Goal: Task Accomplishment & Management: Complete application form

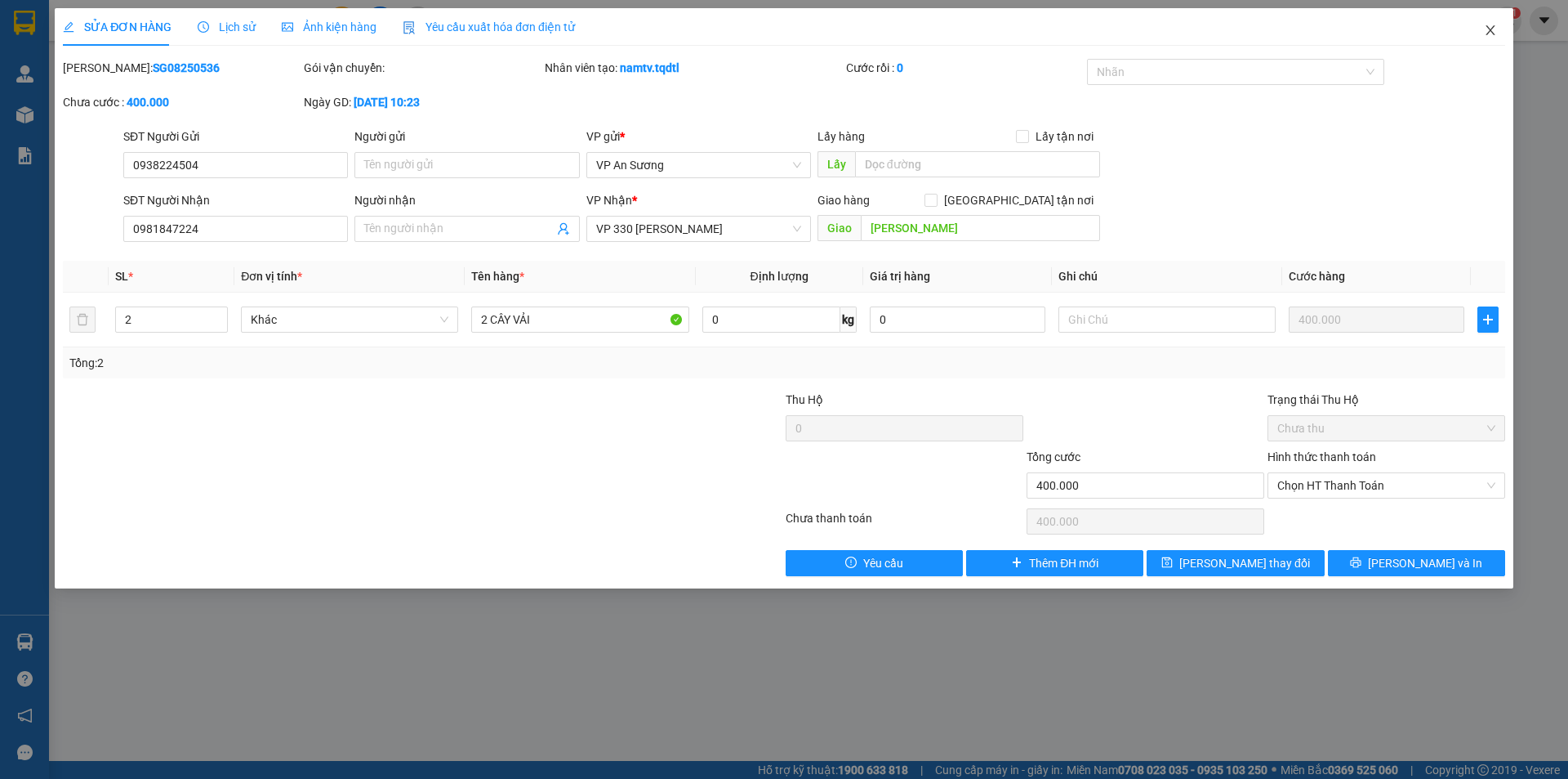
click at [1499, 32] on span "Close" at bounding box center [1490, 31] width 45 height 45
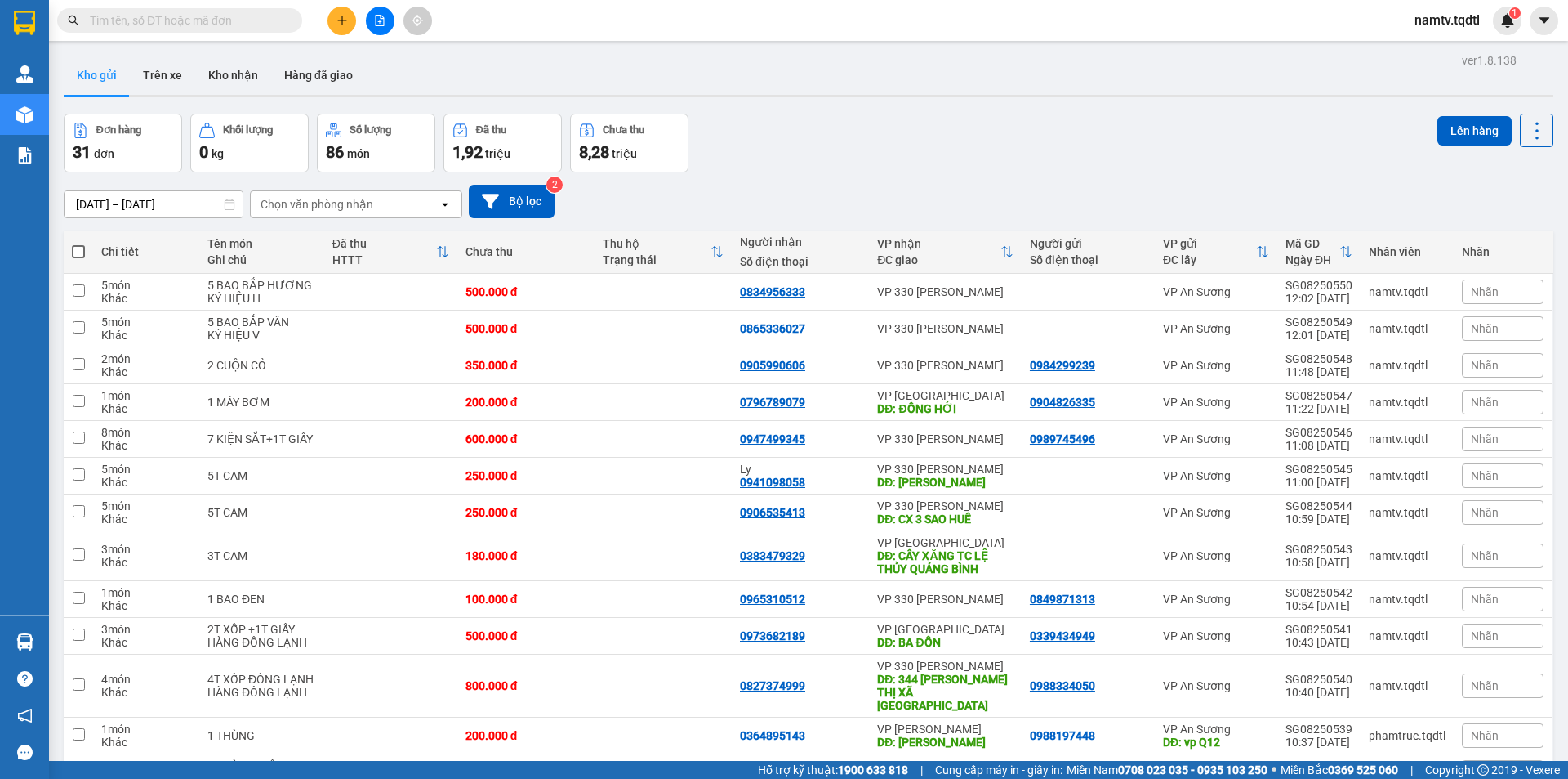
click at [384, 26] on icon "file-add" at bounding box center [380, 21] width 9 height 12
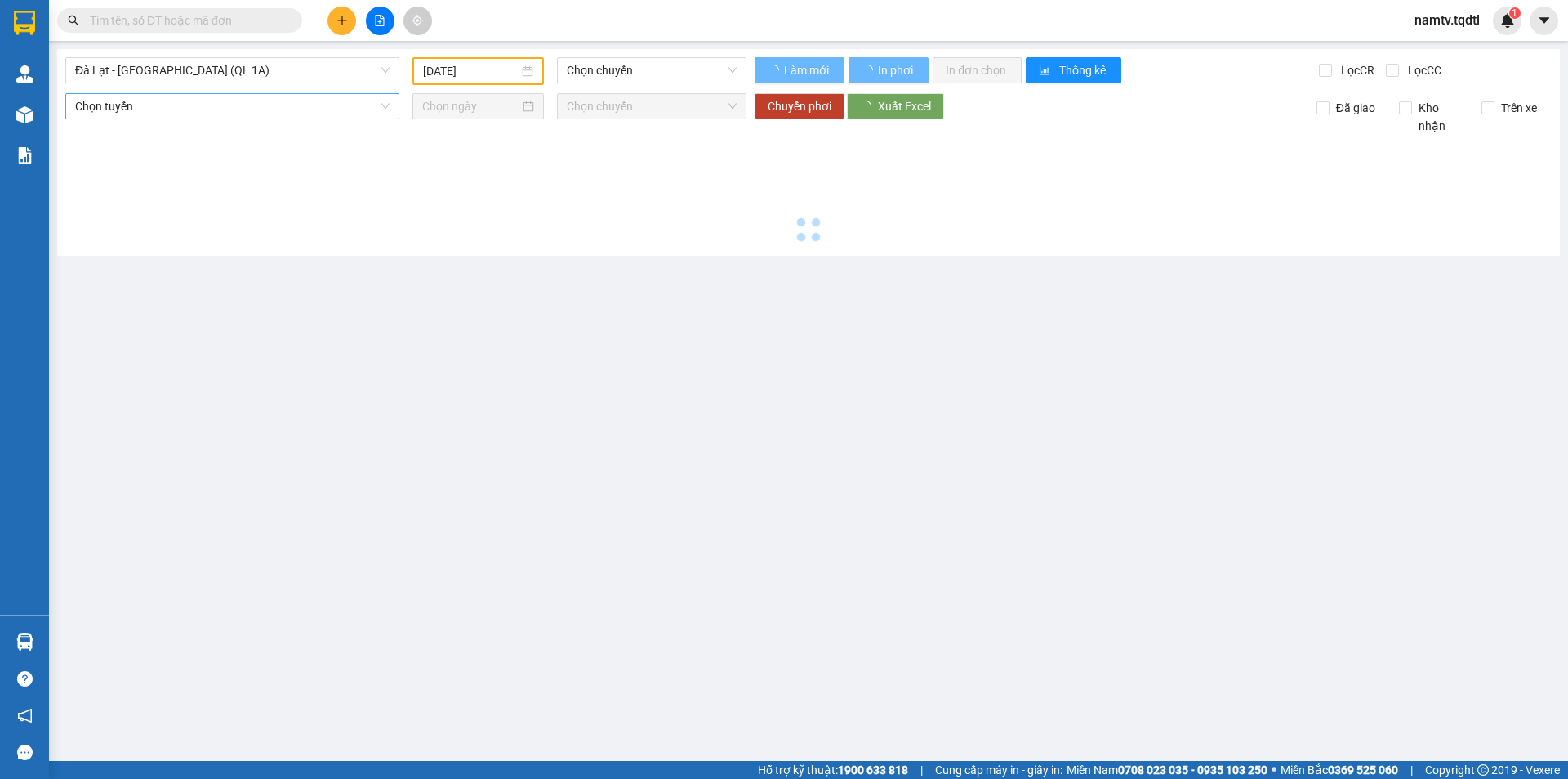
type input "[DATE]"
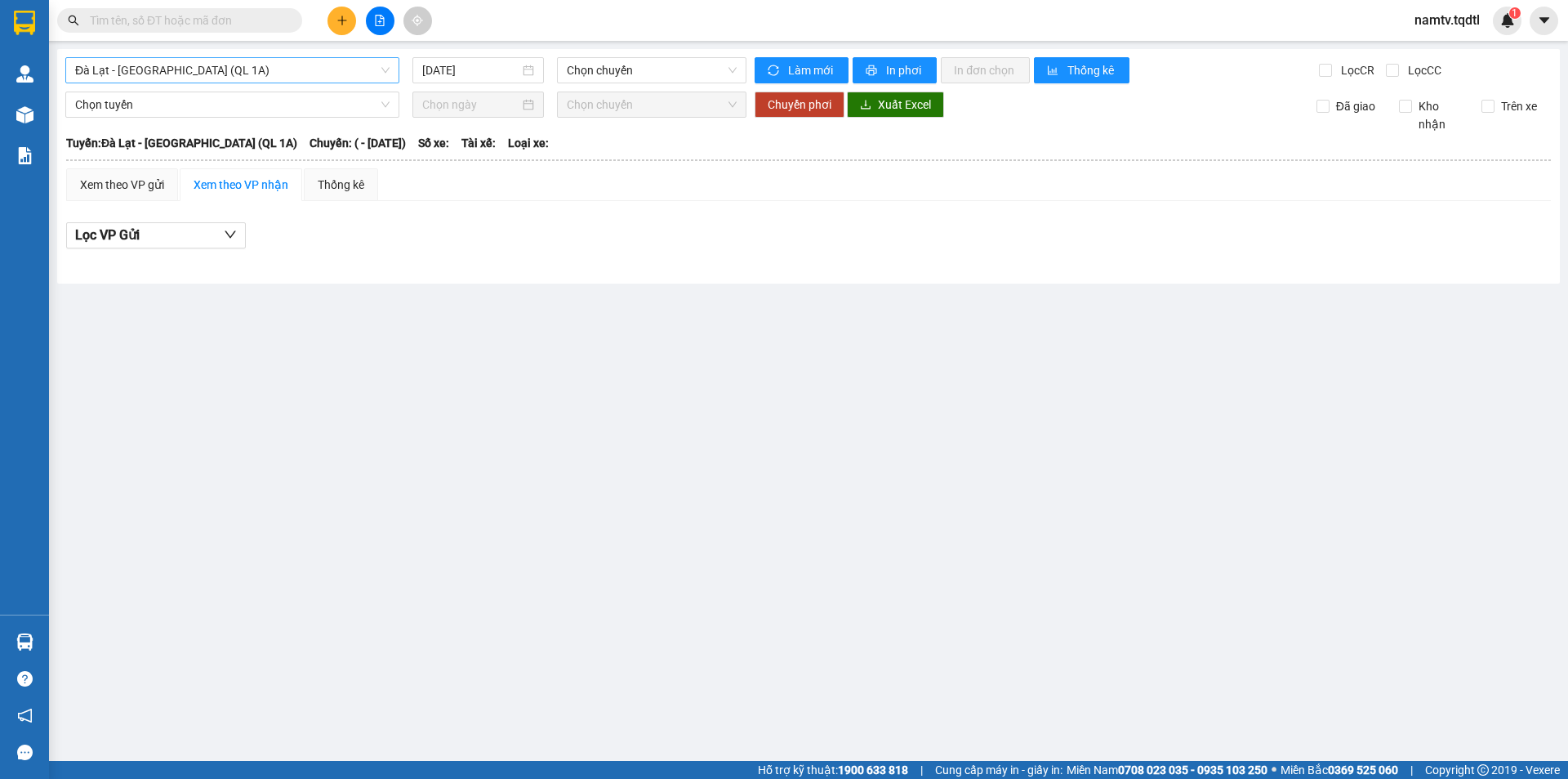
click at [256, 70] on span "Đà Lạt - Sài Gòn (QL 1A)" at bounding box center [231, 70] width 314 height 25
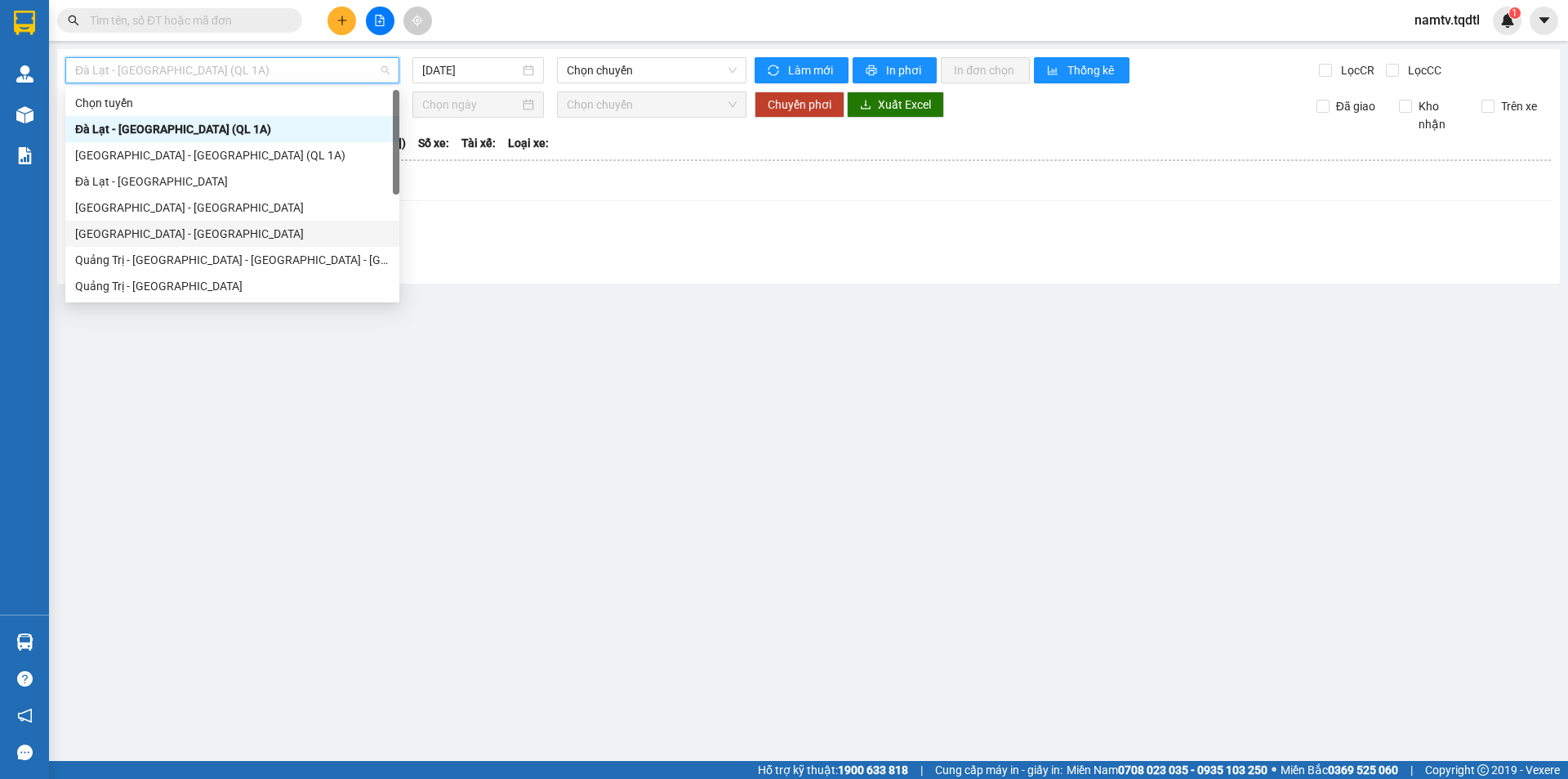
click at [219, 226] on div "Sài Gòn - Quảng Trị" at bounding box center [231, 233] width 314 height 18
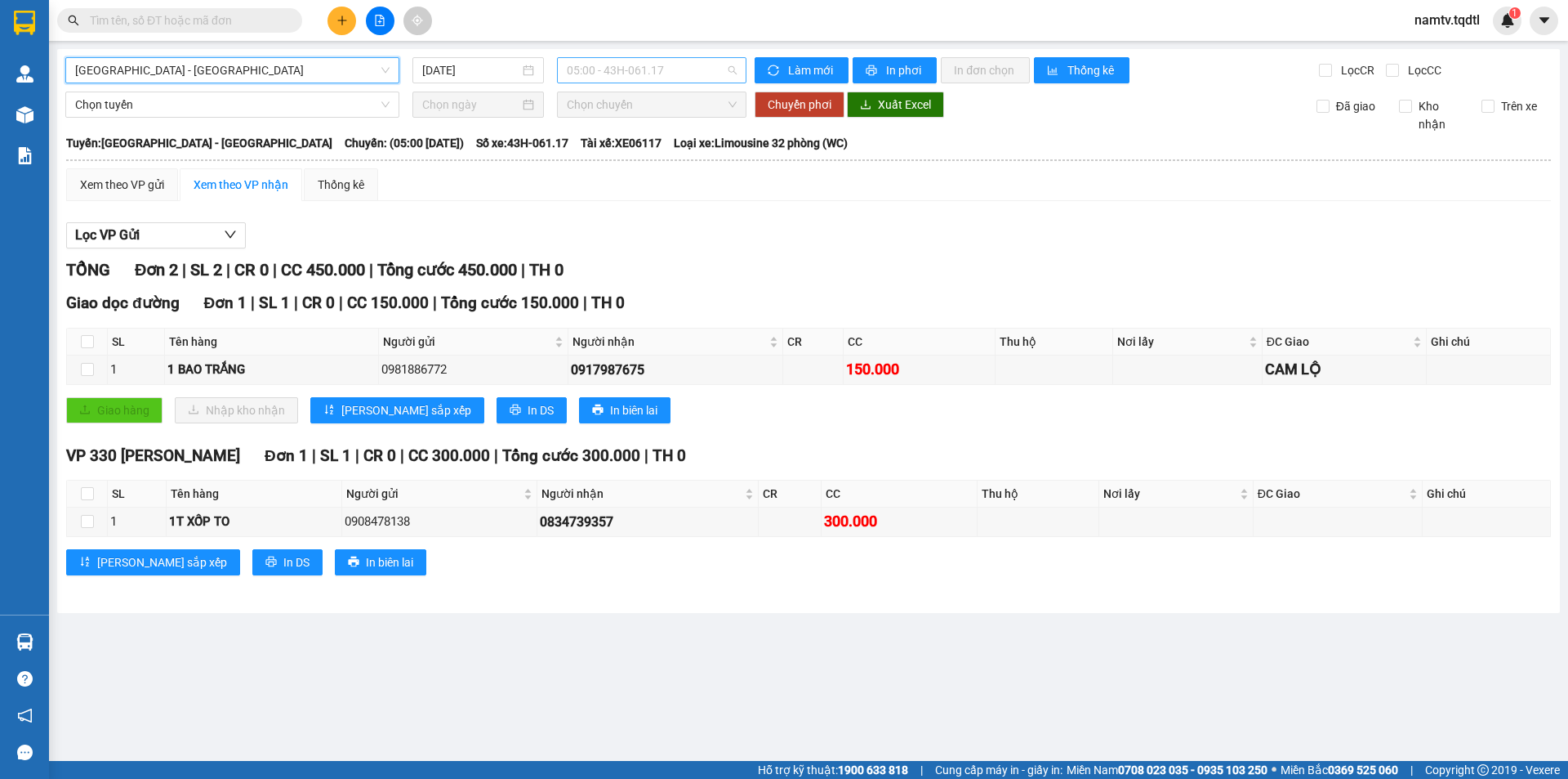
click at [627, 65] on span "05:00 - 43H-061.17" at bounding box center [652, 70] width 170 height 25
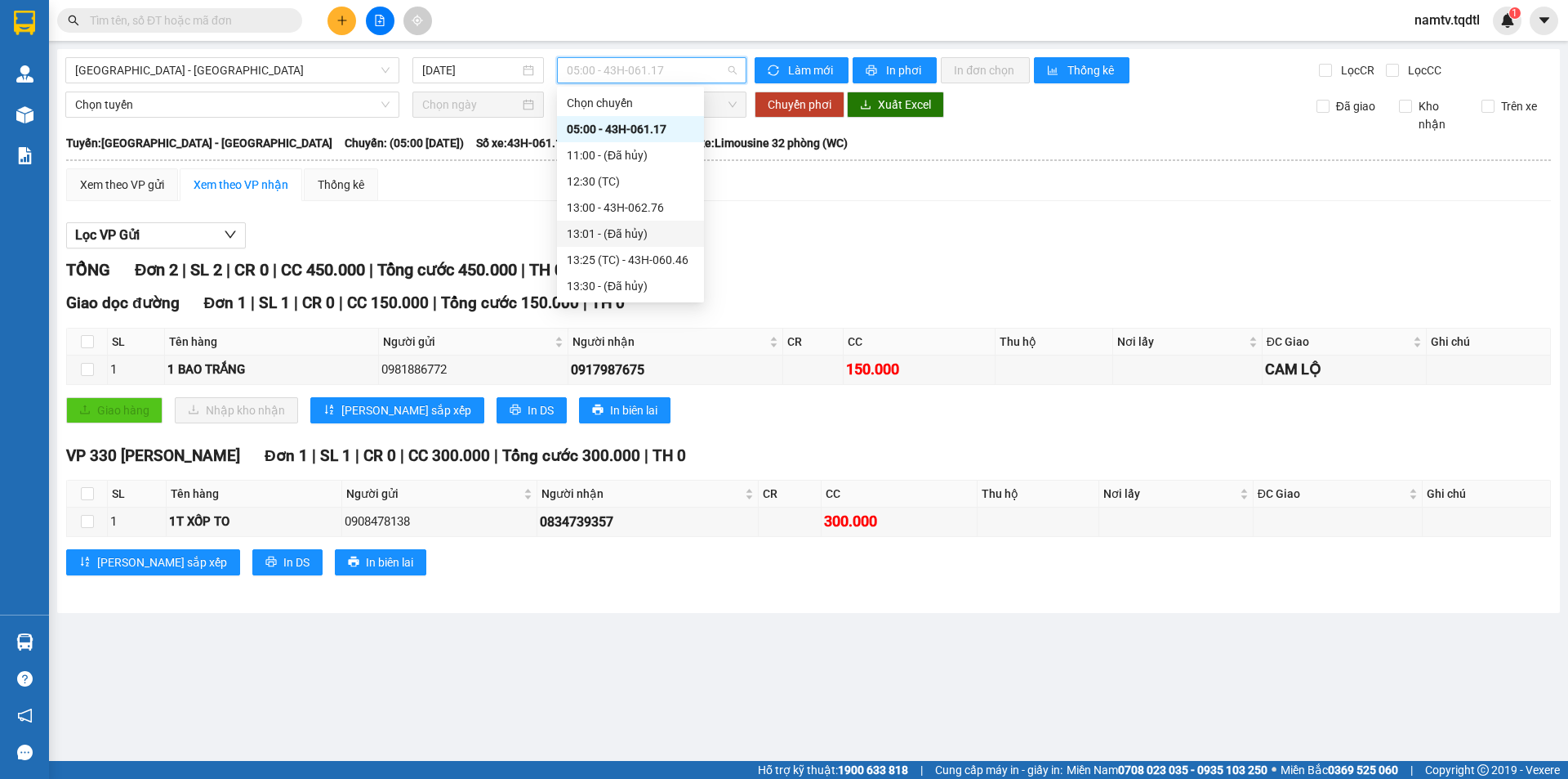
click at [690, 237] on div "13:01 - (Đã hủy)" at bounding box center [630, 233] width 127 height 18
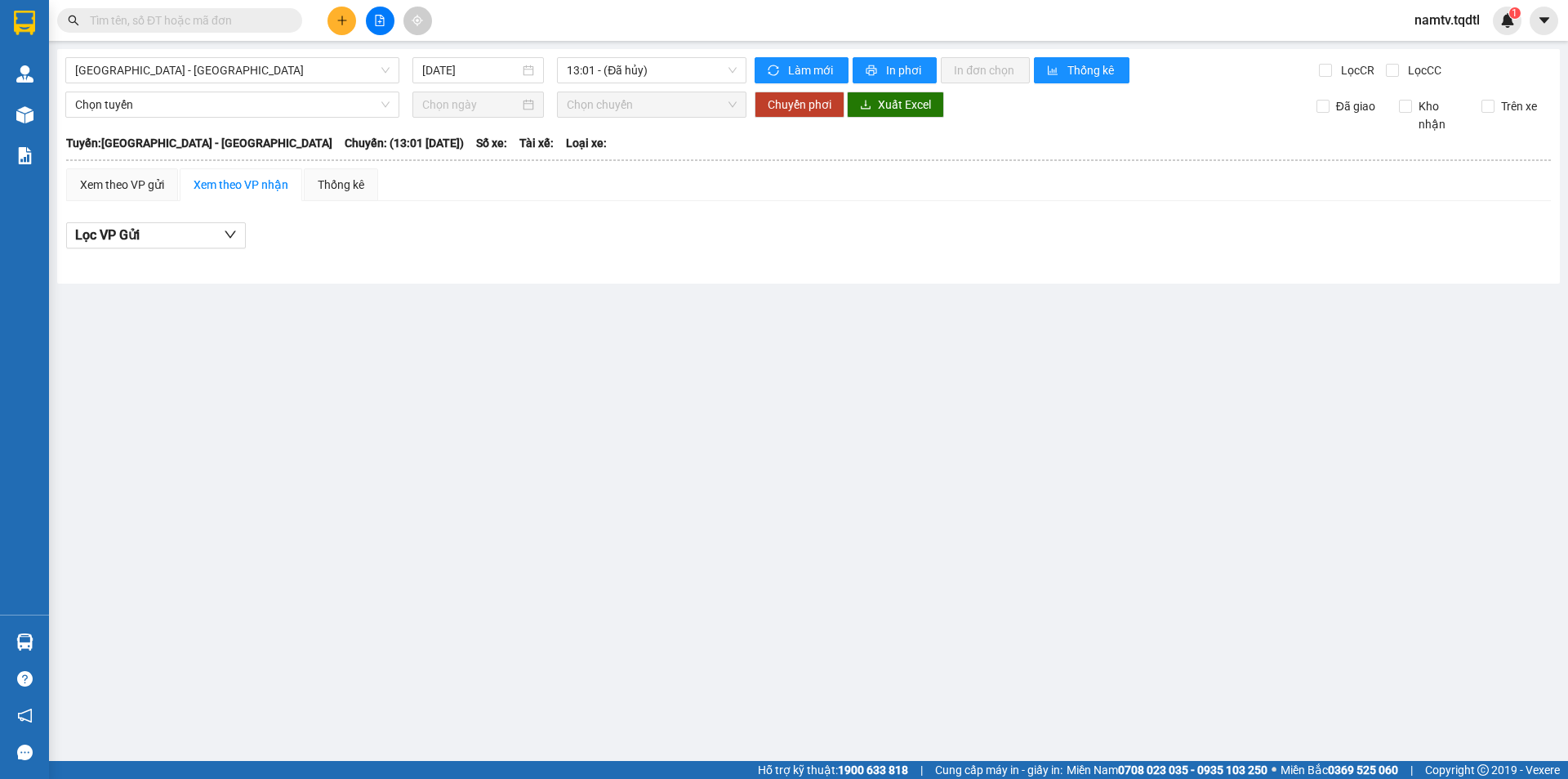
click at [458, 88] on div "Sài Gòn - Quảng Trị 14/08/2025 13:01 - (Đã hủy) Làm mới In phơi In đơn chọn Thố…" at bounding box center [808, 166] width 1502 height 234
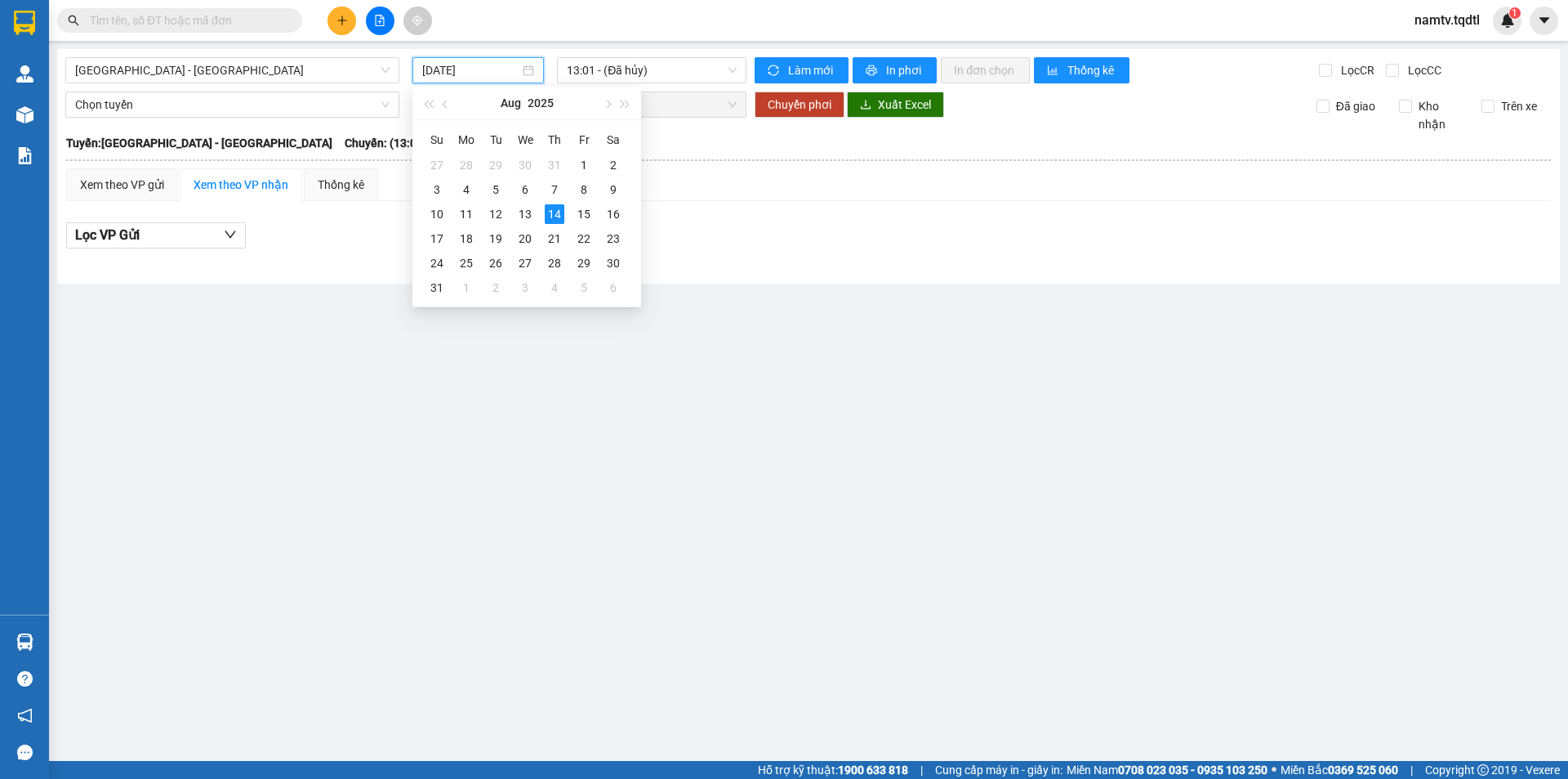
click at [496, 75] on input "[DATE]" at bounding box center [470, 70] width 97 height 18
click at [515, 209] on td "13" at bounding box center [525, 214] width 30 height 25
type input "[DATE]"
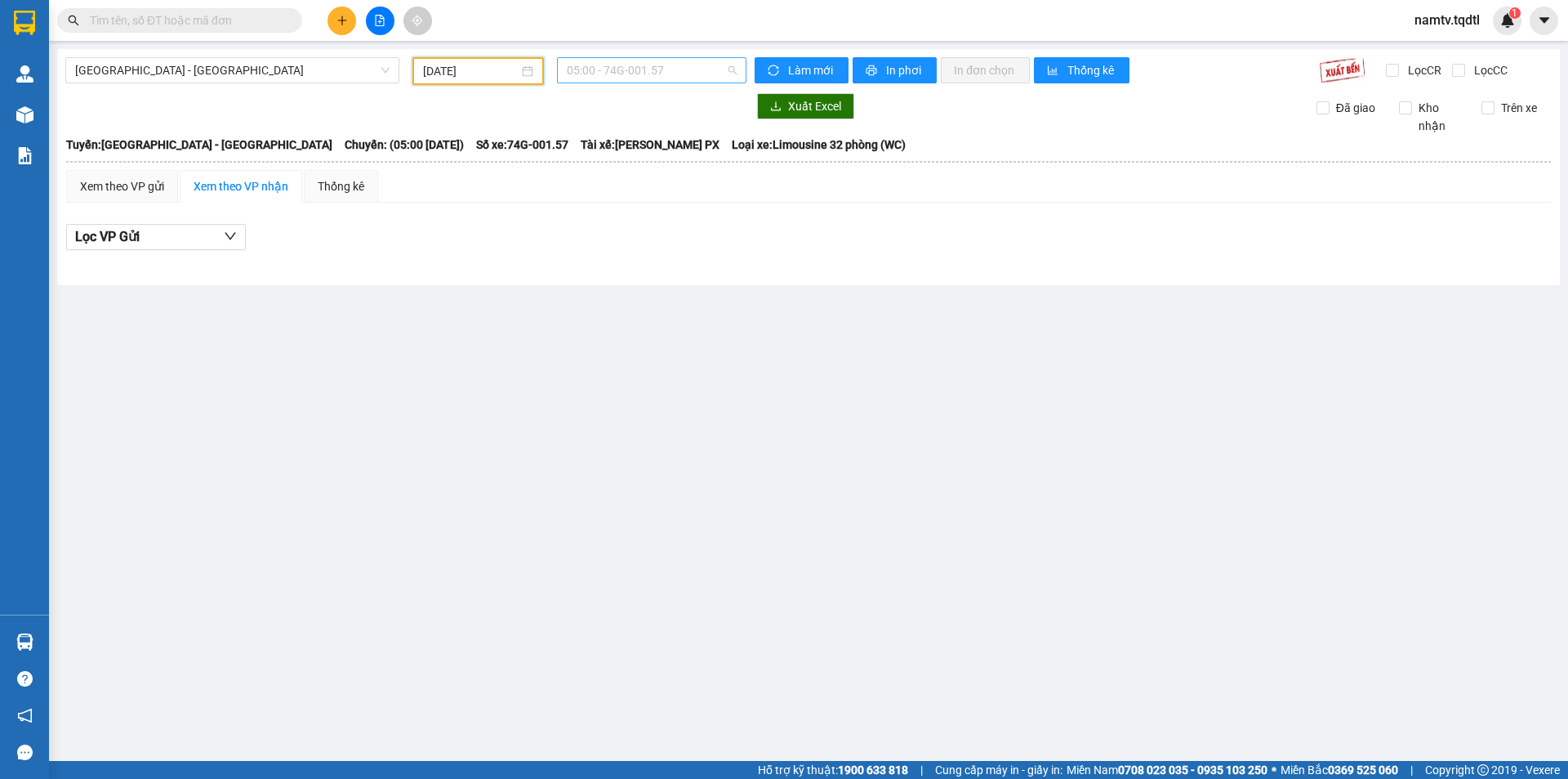
click at [659, 64] on span "05:00 - 74G-001.57" at bounding box center [652, 70] width 170 height 25
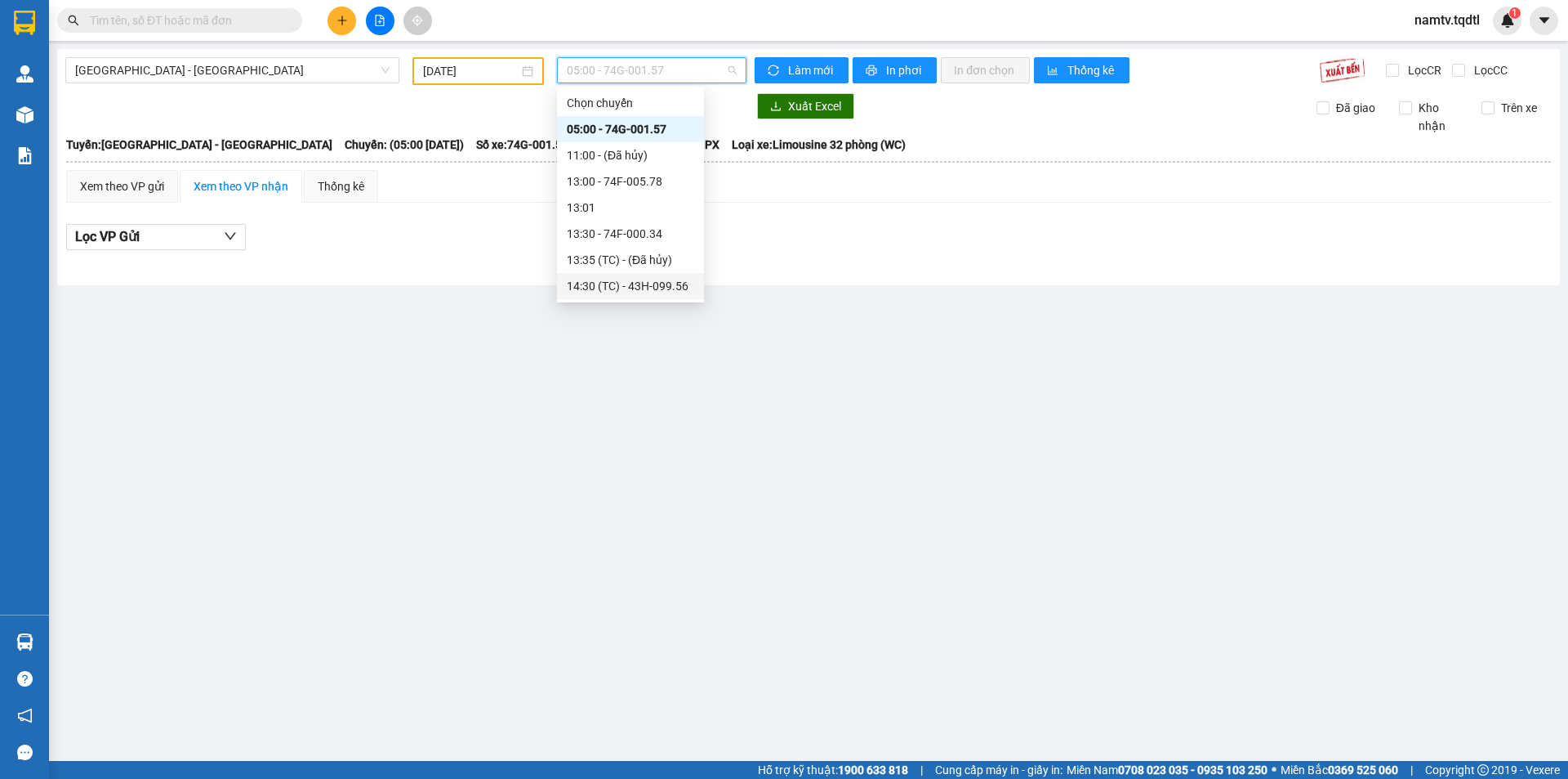
click at [645, 281] on div "14:30 (TC) - 43H-099.56" at bounding box center [630, 286] width 127 height 18
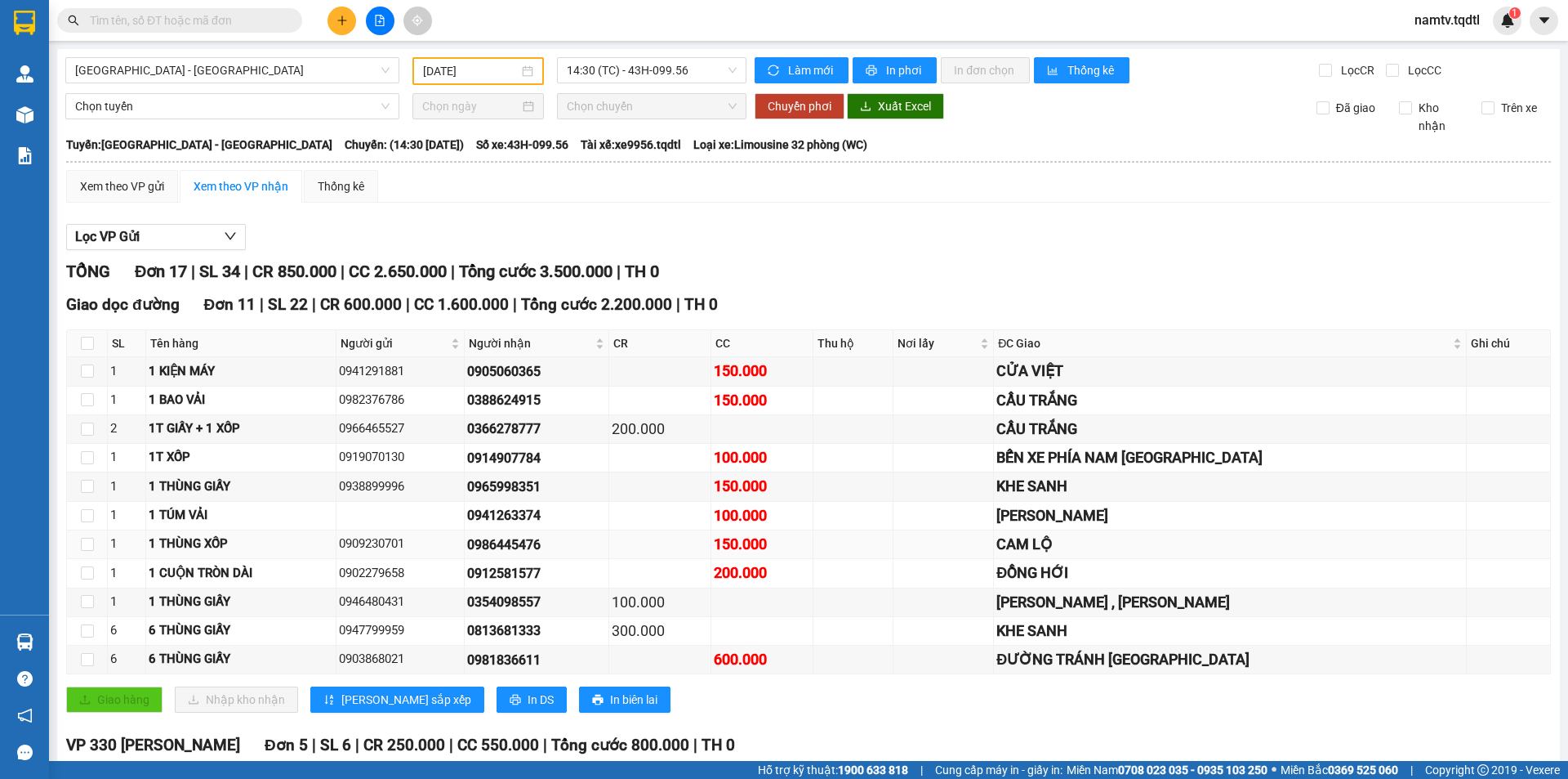
drag, startPoint x: 508, startPoint y: 542, endPoint x: 615, endPoint y: 553, distance: 107.6
click at [606, 553] on div "0986445476" at bounding box center [536, 545] width 139 height 21
copy div "0986445476"
click at [194, 16] on input "text" at bounding box center [186, 21] width 193 height 18
paste input "0986445476"
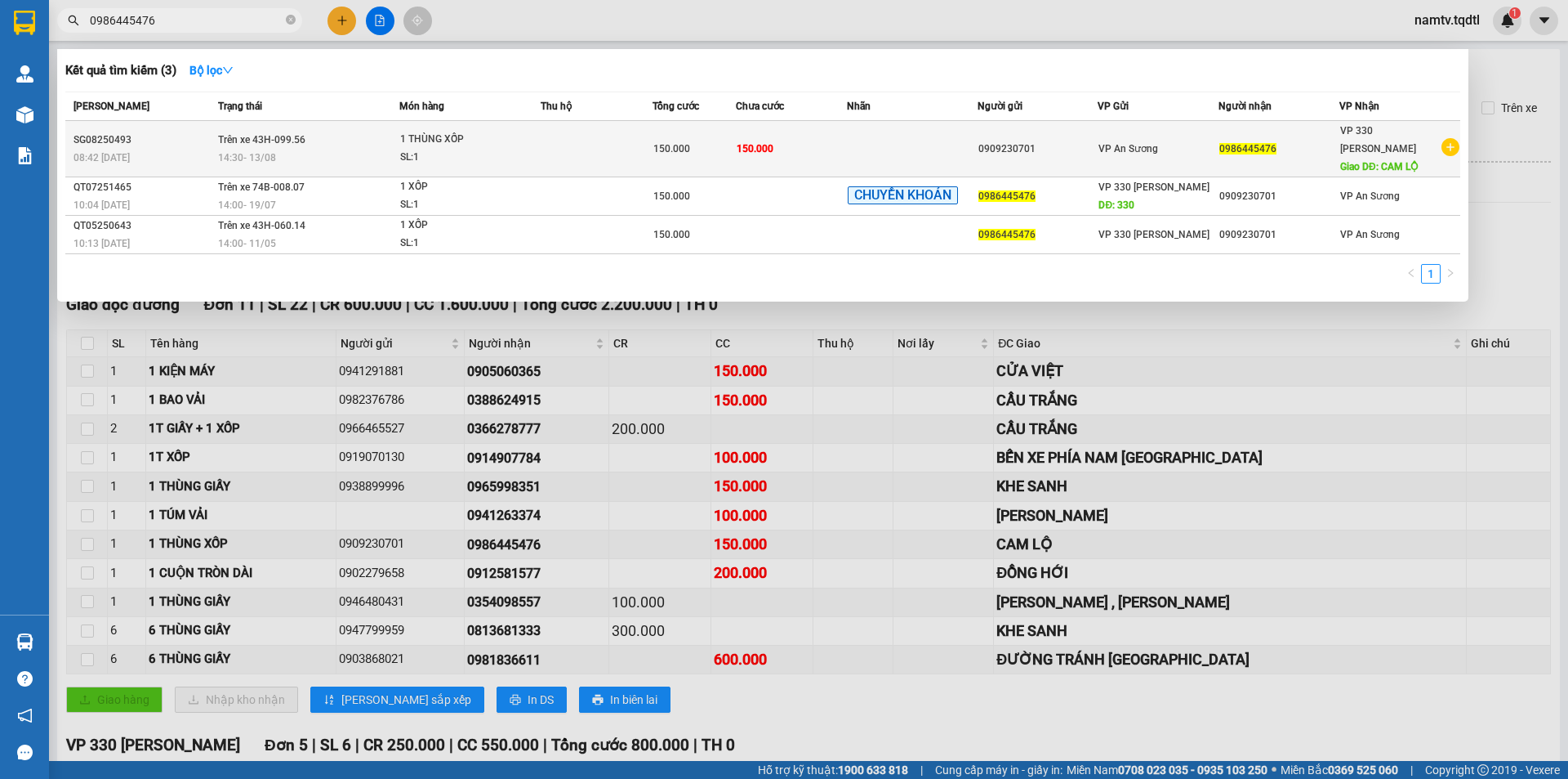
type input "0986445476"
click at [1311, 141] on div "0986445476" at bounding box center [1279, 149] width 119 height 17
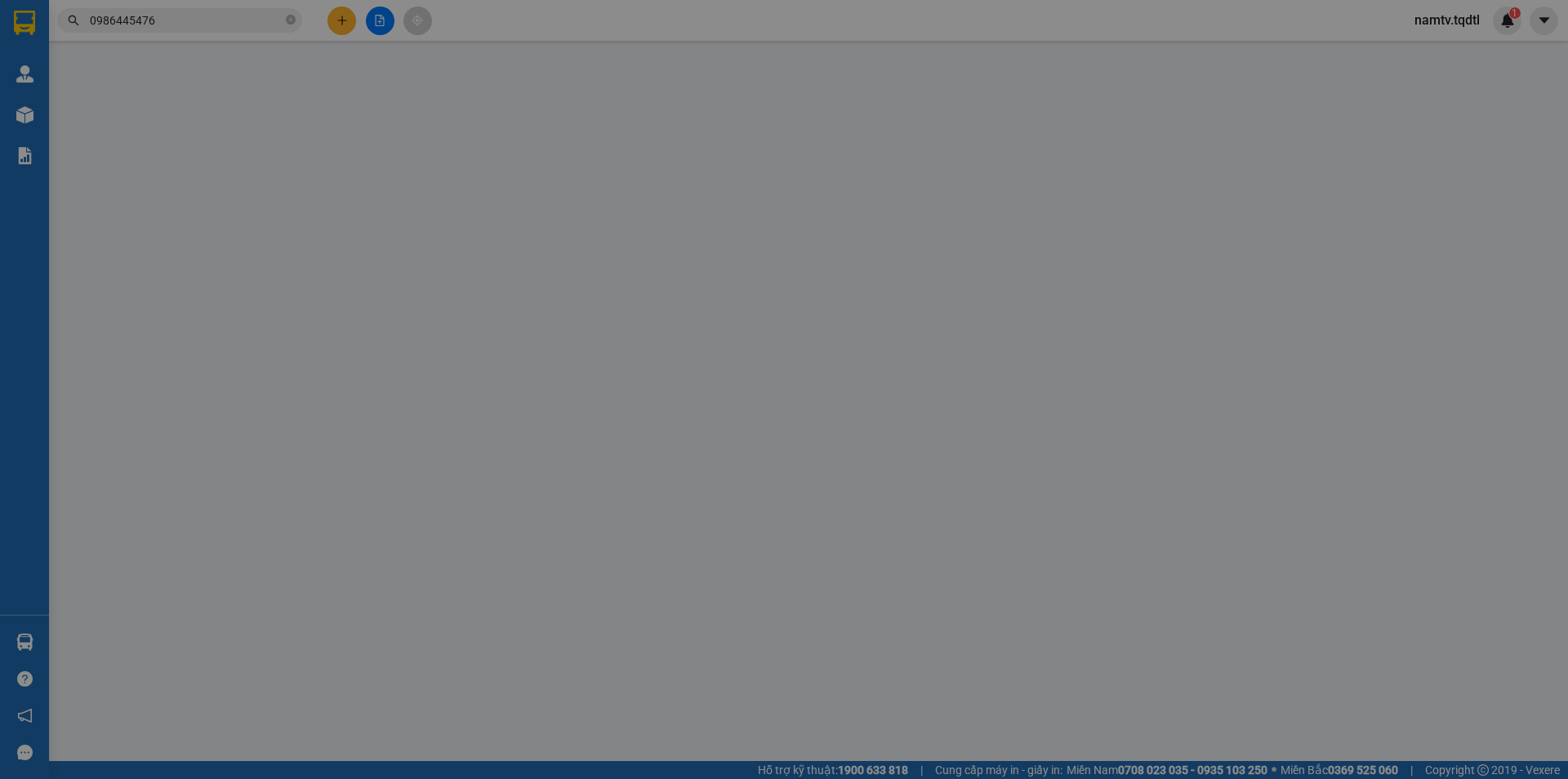
type input "0909230701"
type input "0986445476"
type input "CAM LỘ"
type input "150.000"
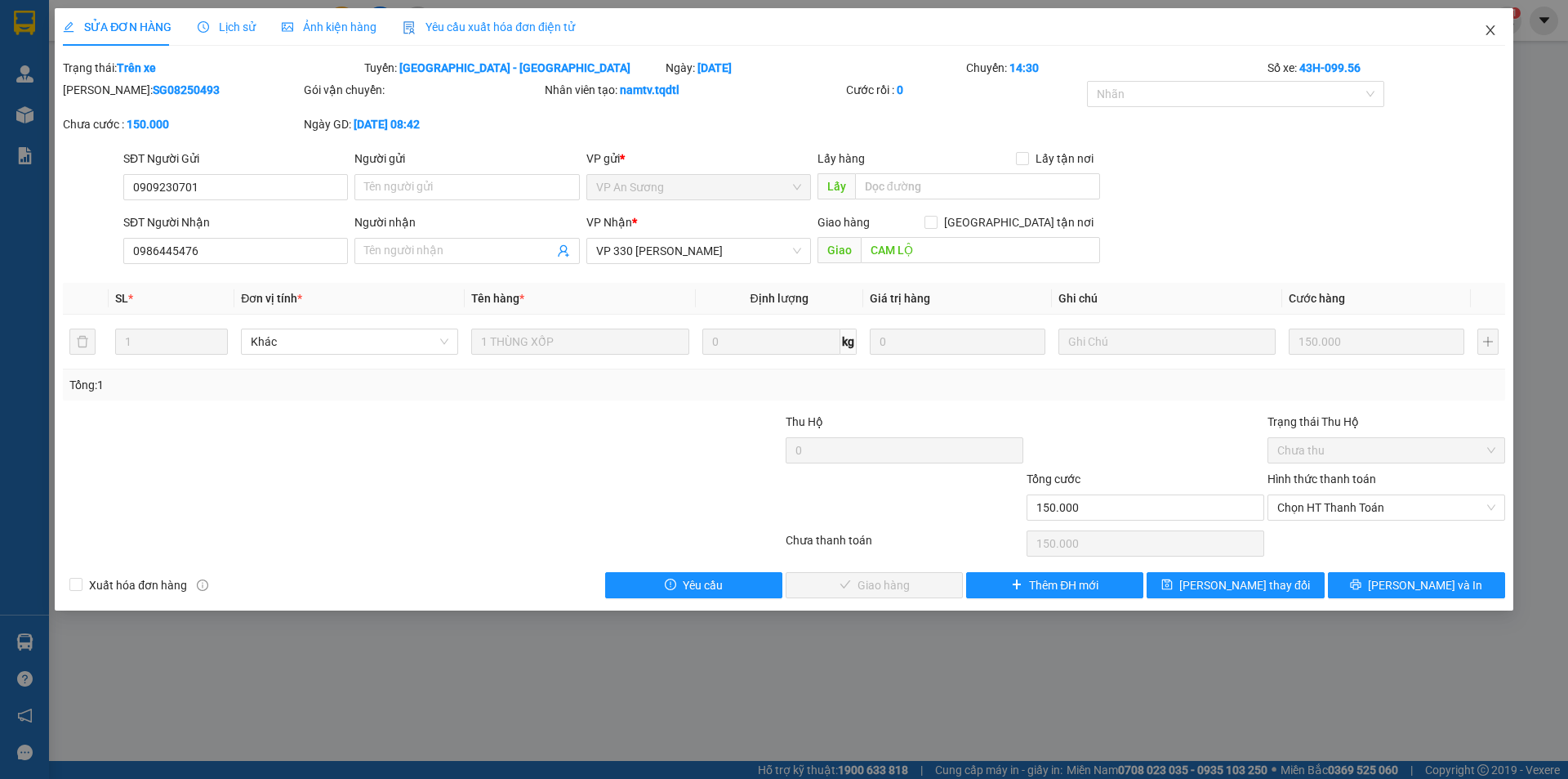
click at [1494, 35] on icon "close" at bounding box center [1489, 30] width 13 height 13
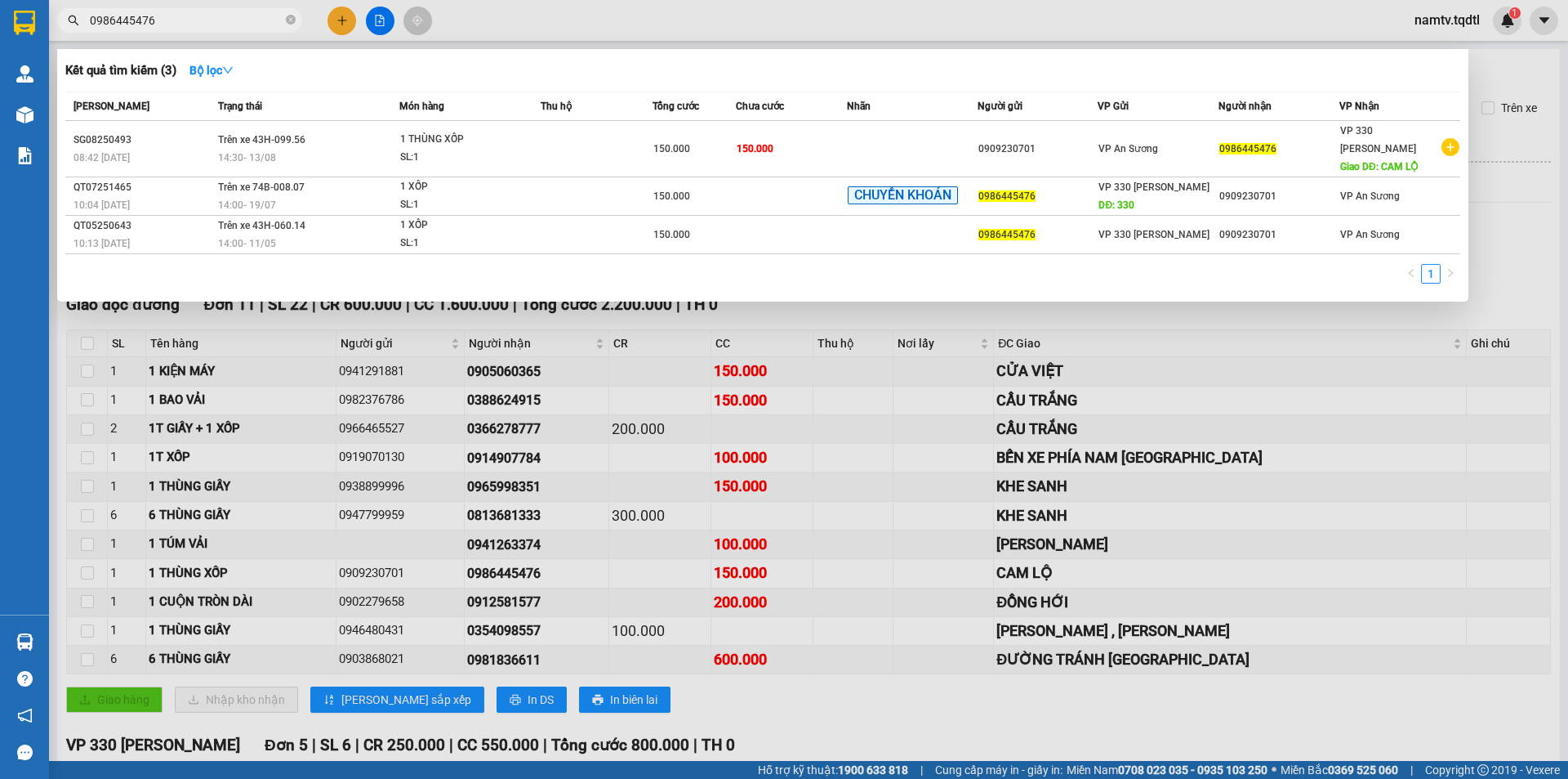
click at [223, 23] on input "0986445476" at bounding box center [186, 21] width 193 height 18
type input "0"
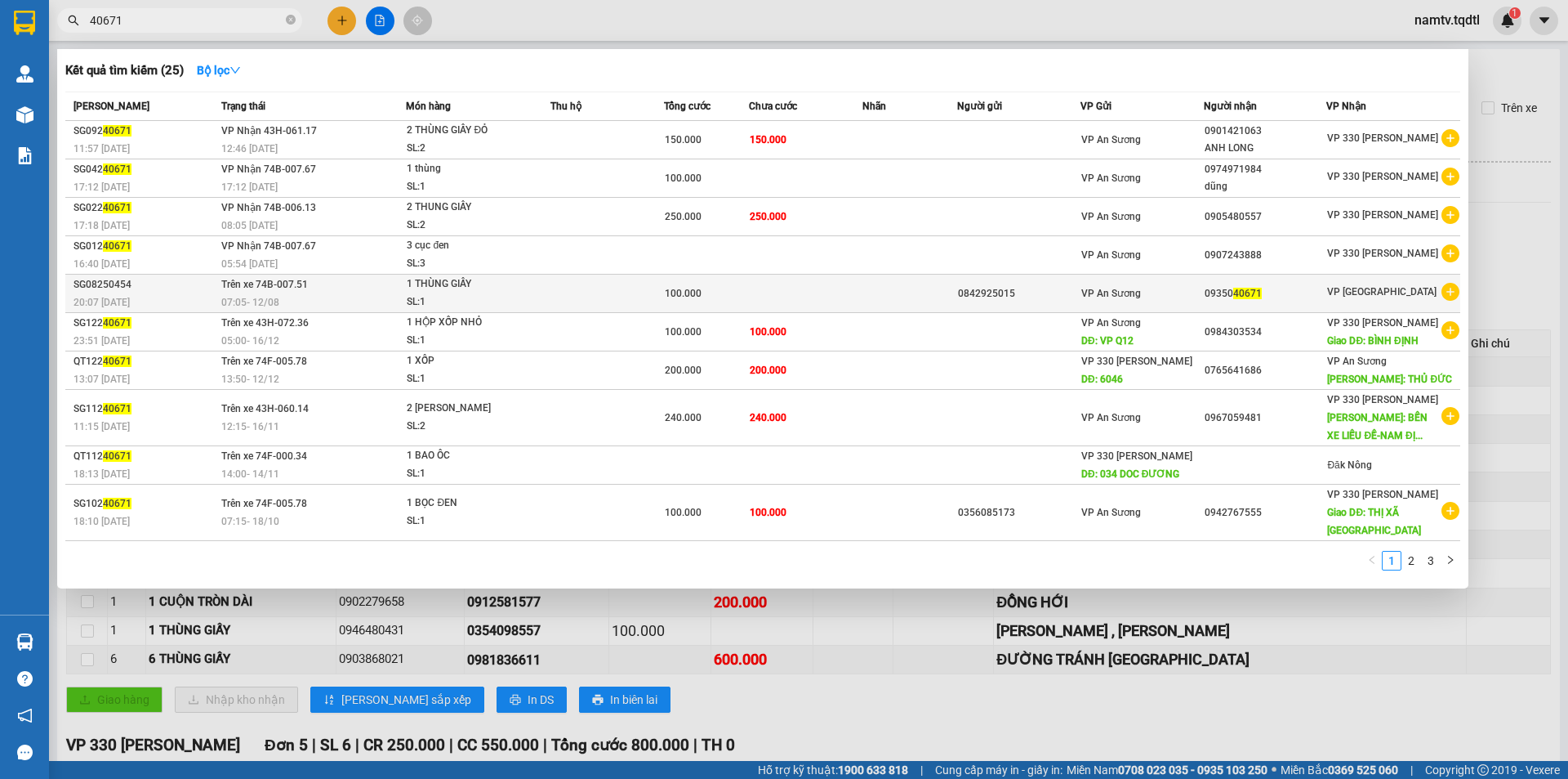
type input "40671"
click at [761, 290] on td at bounding box center [805, 293] width 113 height 38
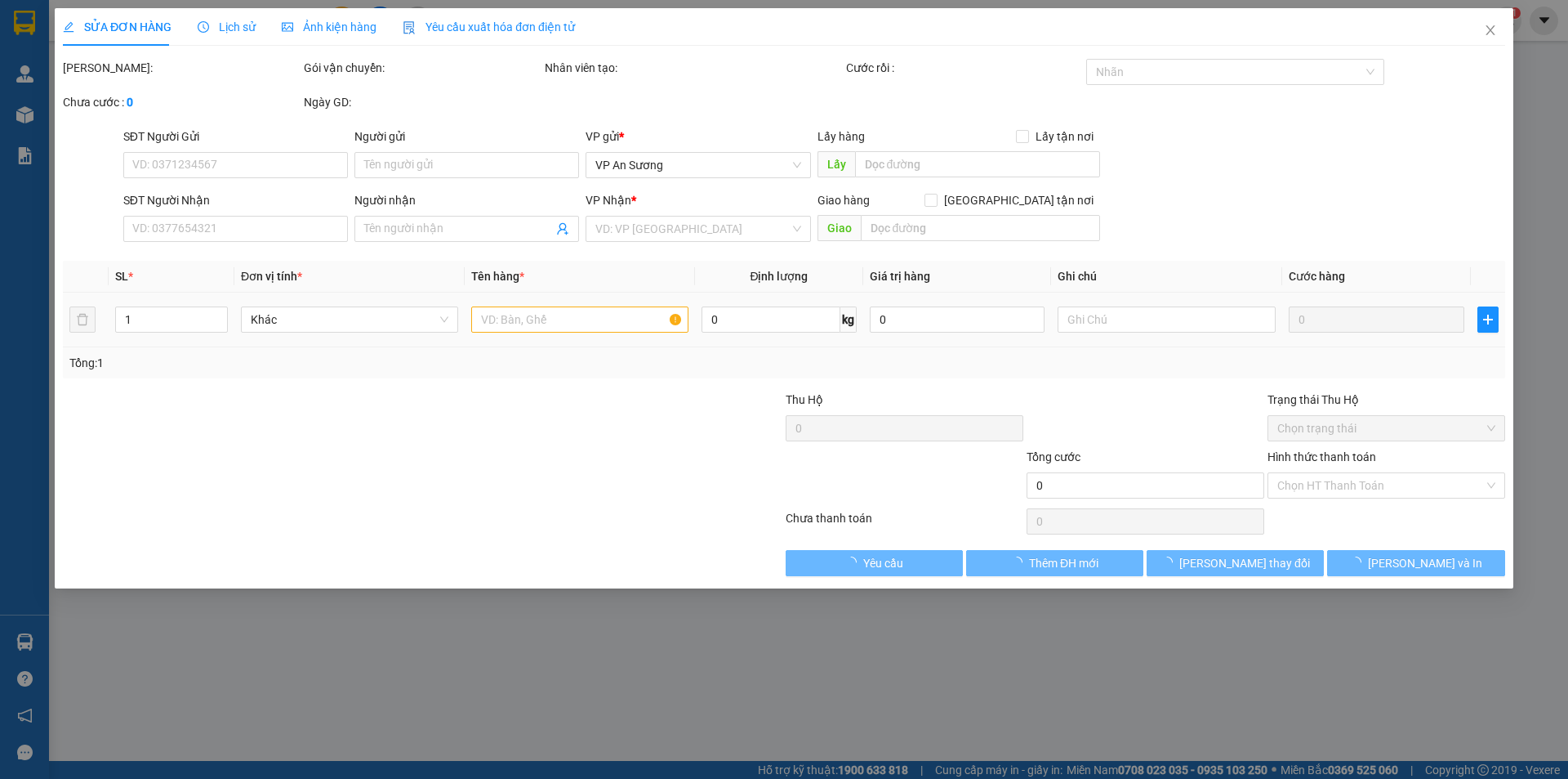
type input "0842925015"
type input "0935040671"
type input "100.000"
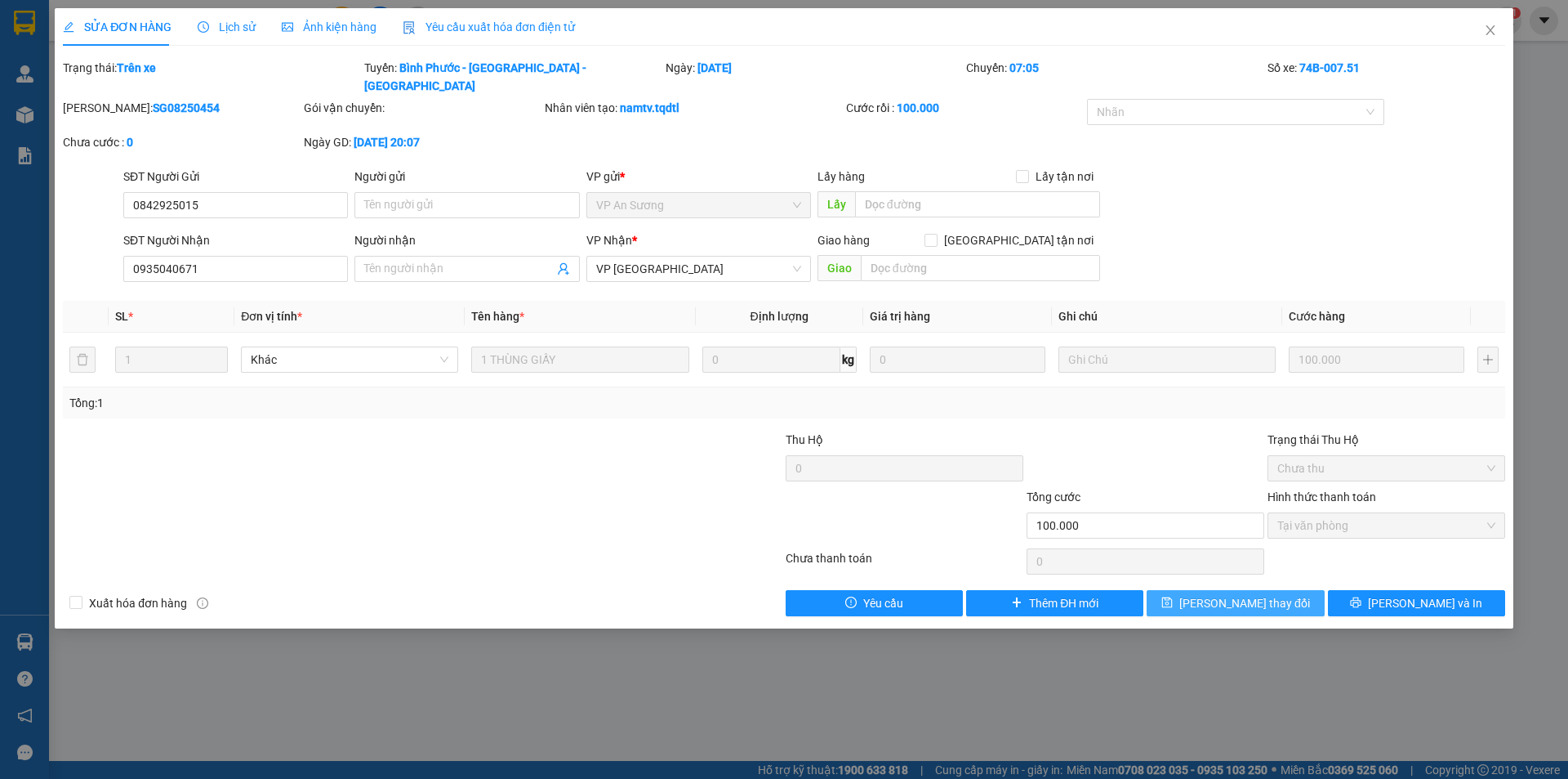
click at [1256, 594] on button "Lưu thay đổi" at bounding box center [1235, 603] width 177 height 27
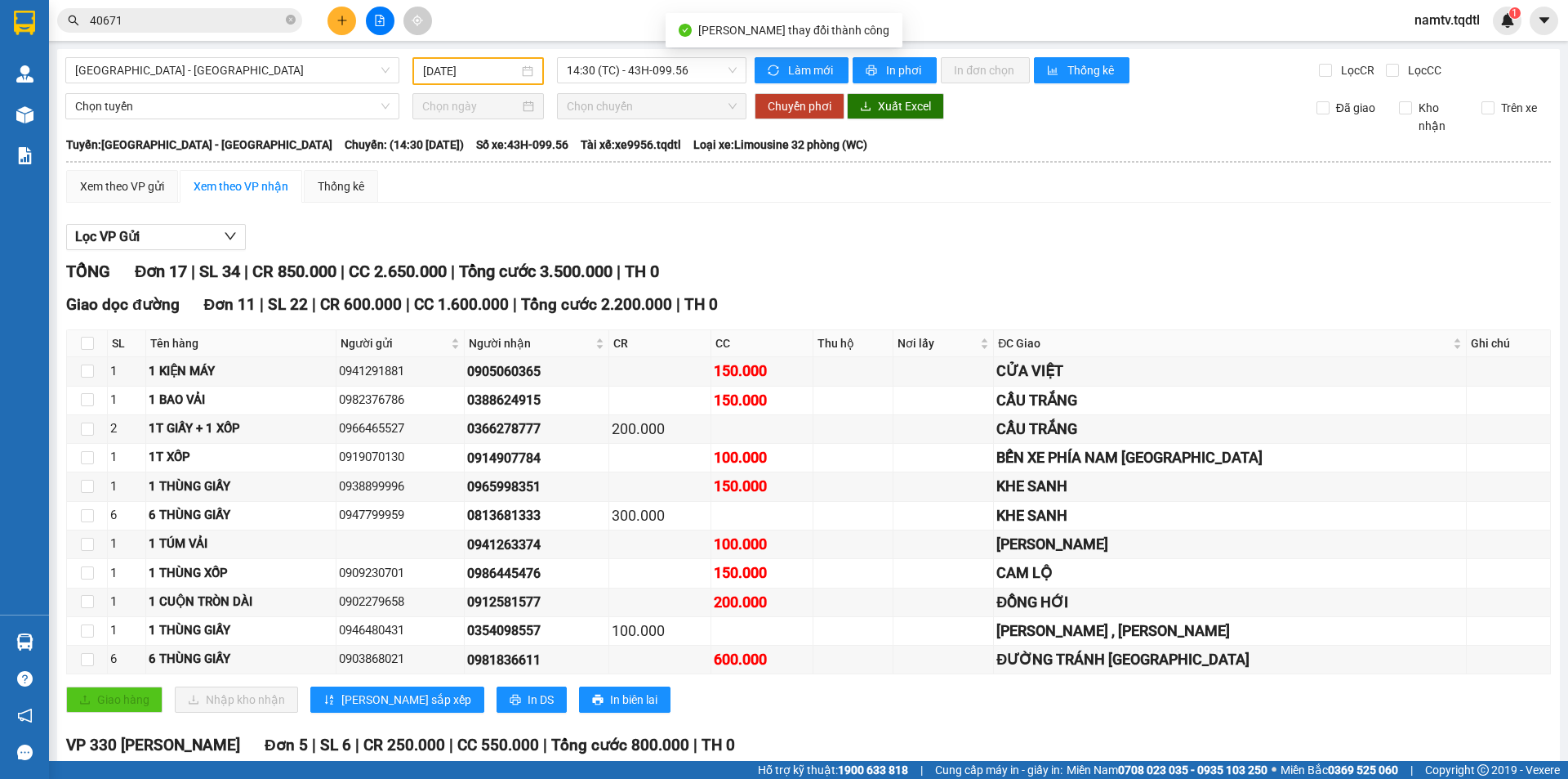
click at [244, 28] on input "40671" at bounding box center [186, 21] width 193 height 18
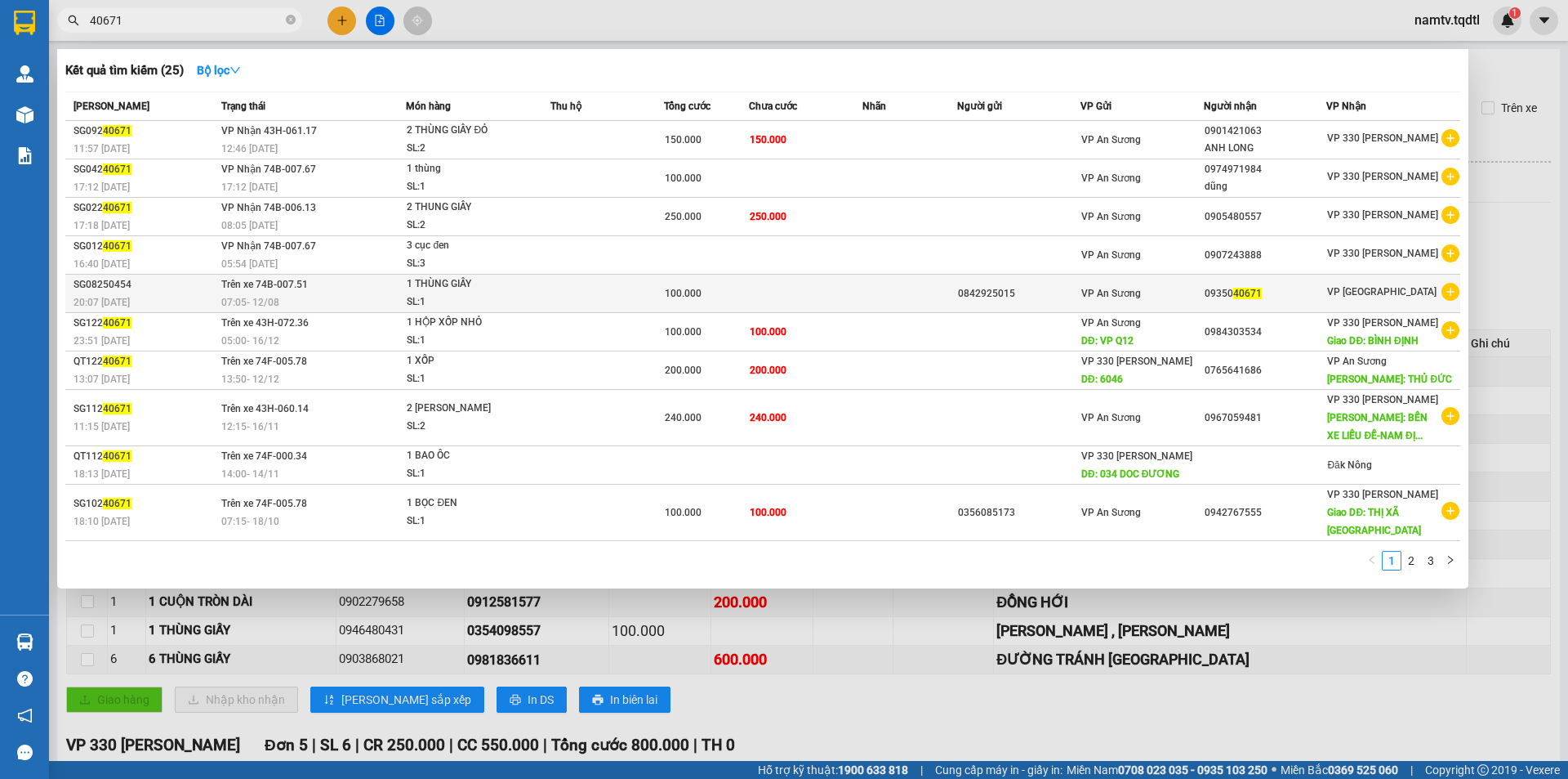
click at [1457, 287] on icon "plus-circle" at bounding box center [1450, 292] width 18 height 18
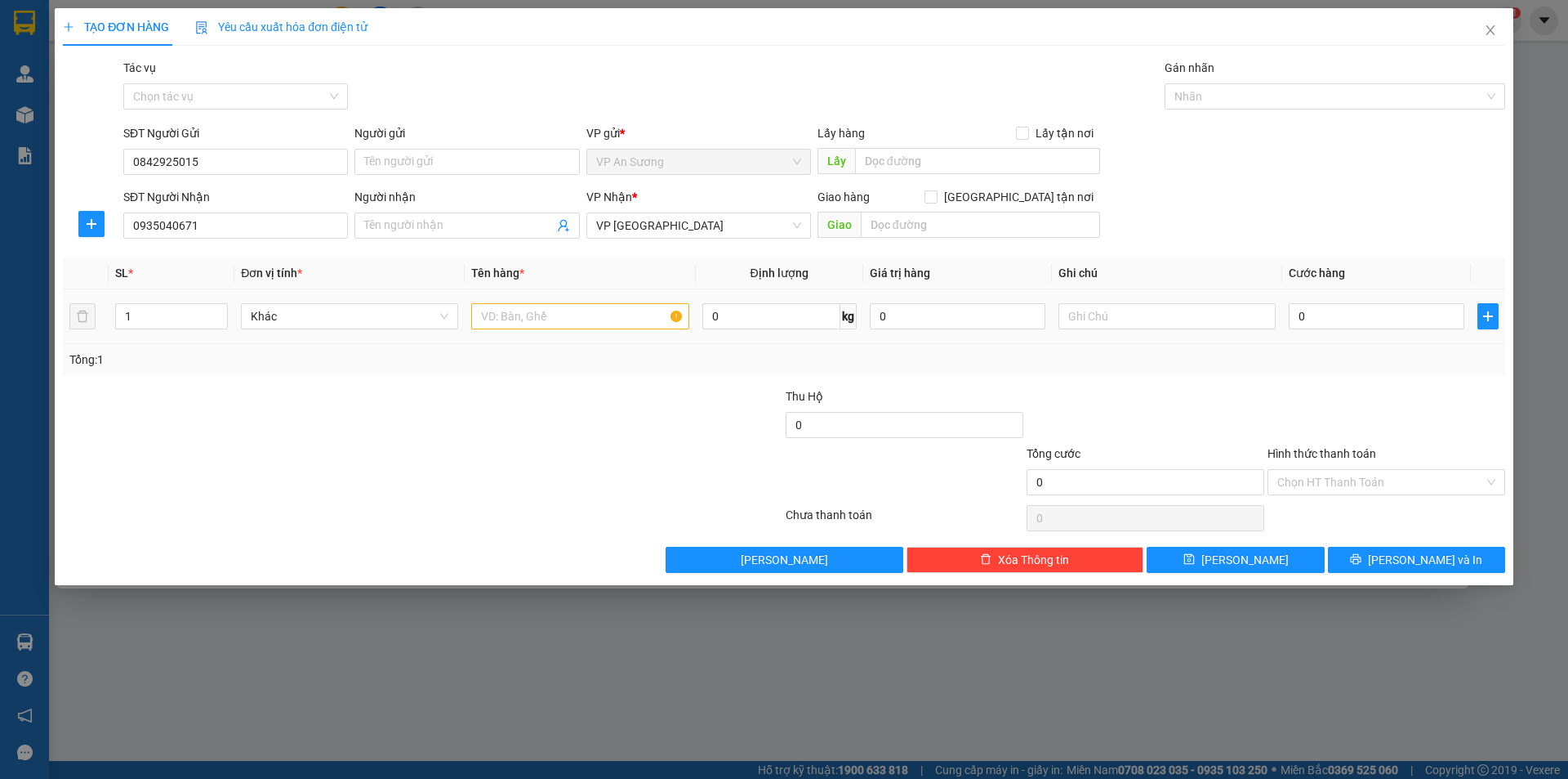
click at [580, 349] on div "Tổng: 1" at bounding box center [784, 359] width 1442 height 32
click at [567, 306] on input "text" at bounding box center [580, 316] width 218 height 27
click at [1488, 32] on icon "close" at bounding box center [1489, 30] width 13 height 13
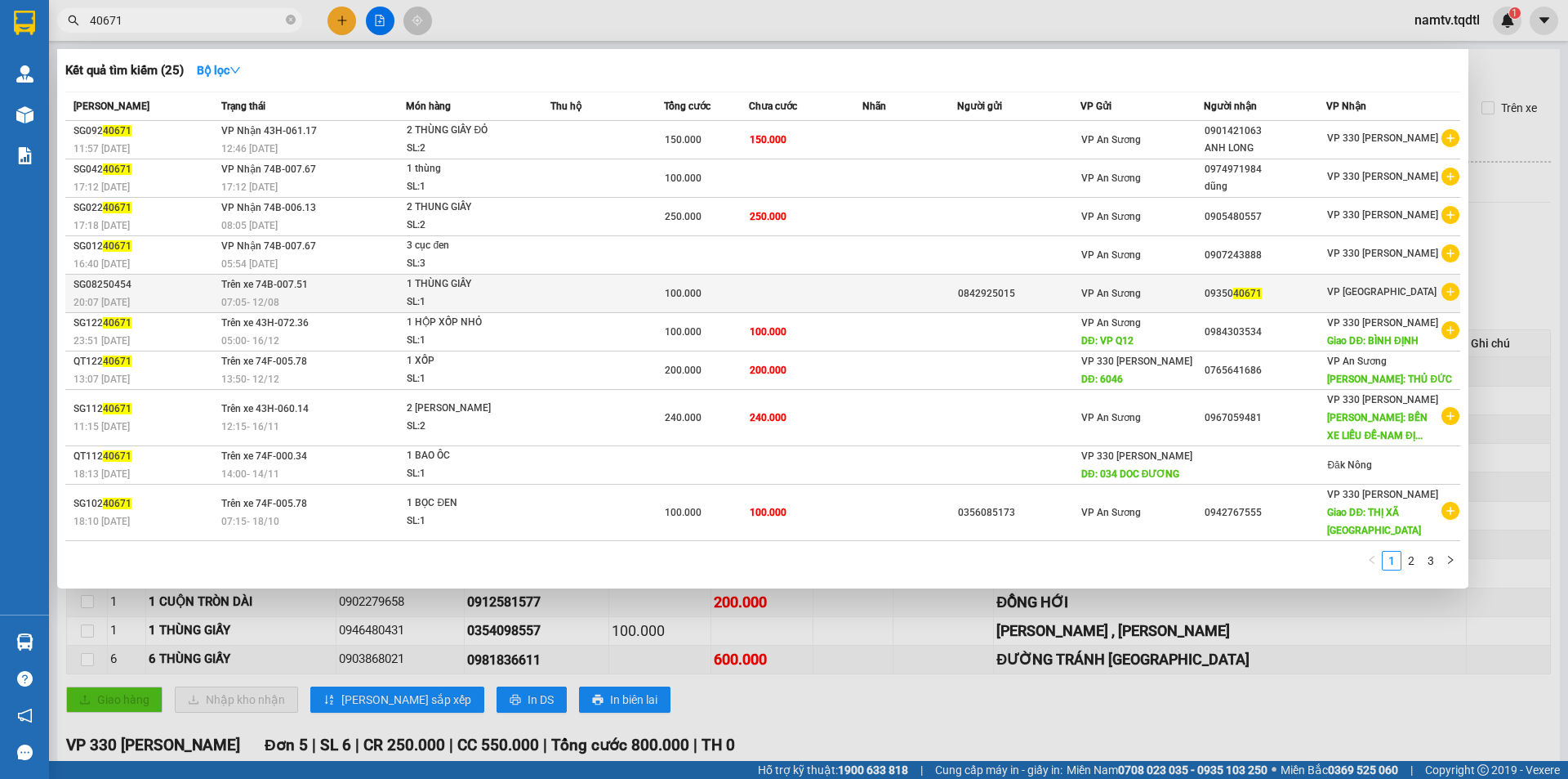
click at [575, 284] on td at bounding box center [606, 293] width 113 height 38
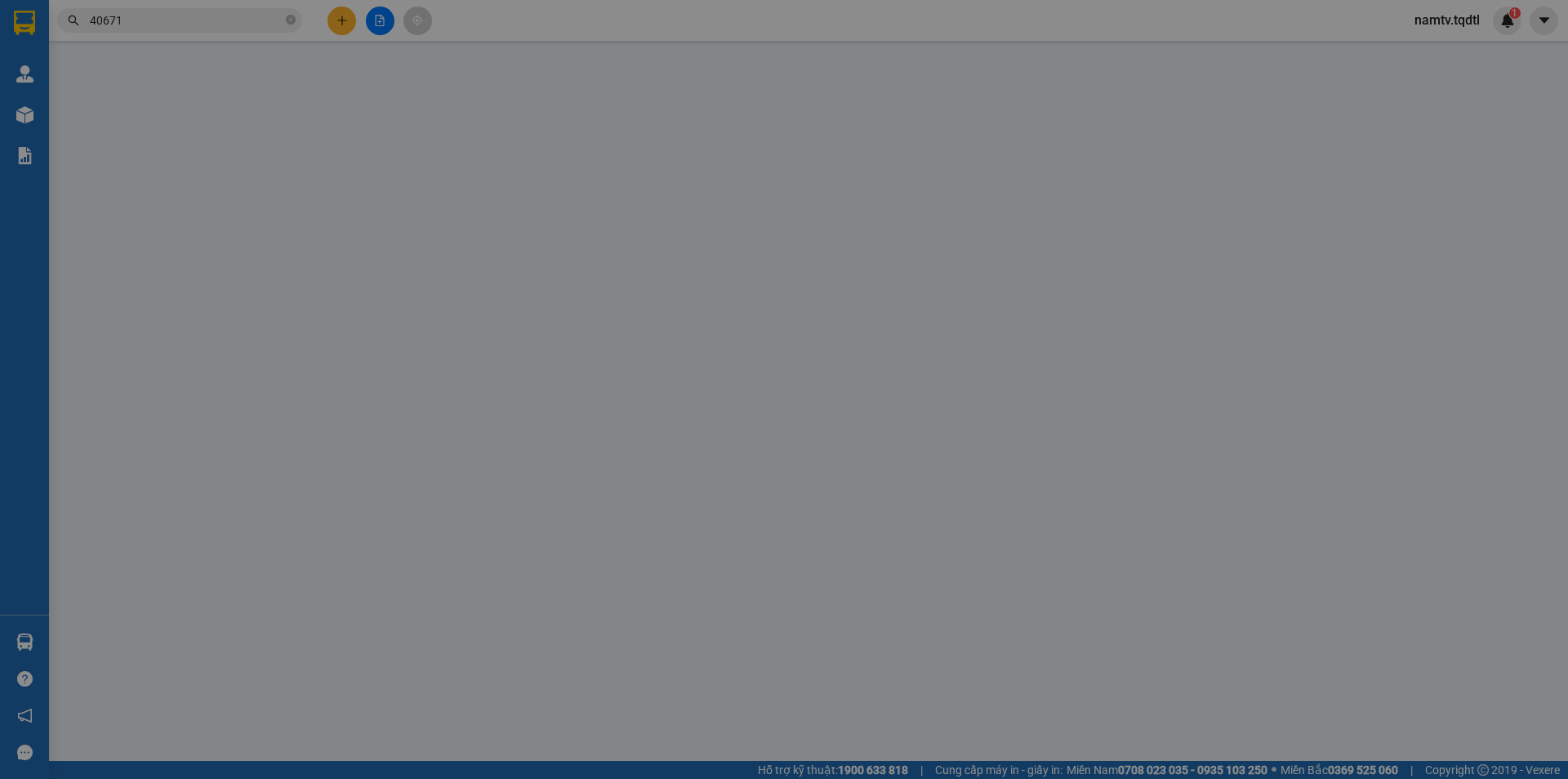
type input "0842925015"
type input "0935040671"
type input "100.000"
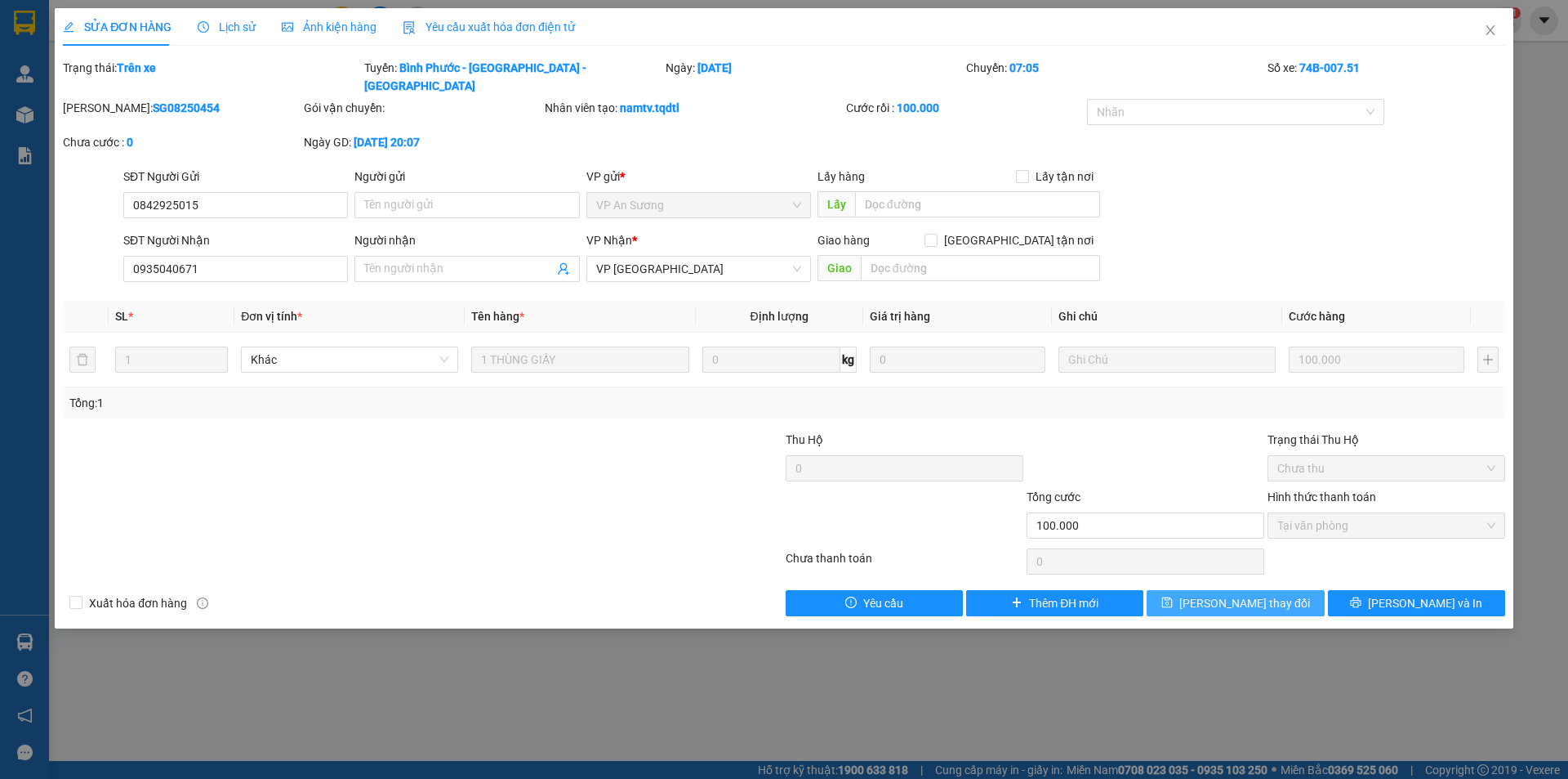
click at [1274, 594] on span "Lưu thay đổi" at bounding box center [1244, 603] width 131 height 18
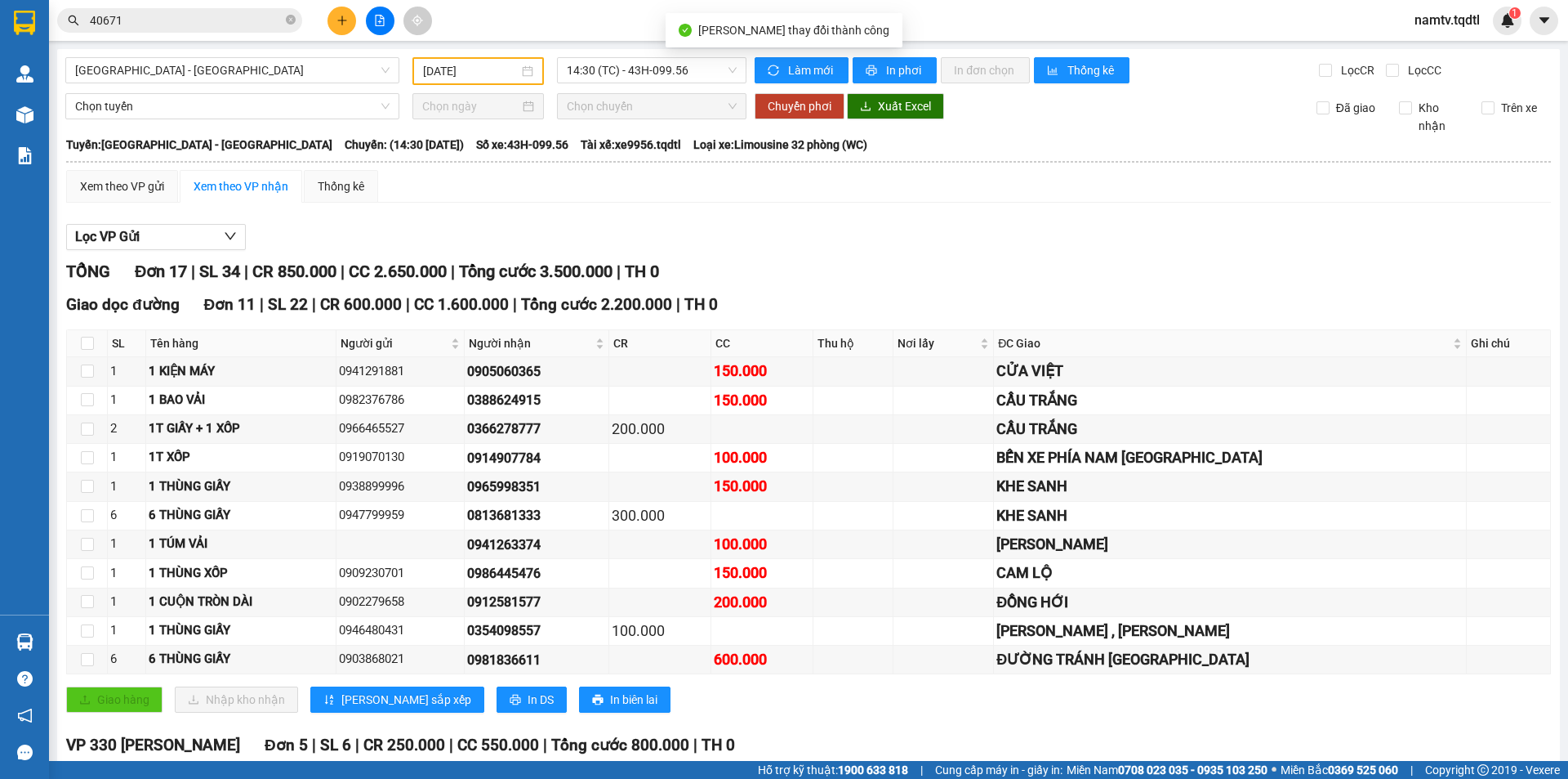
drag, startPoint x: 249, startPoint y: 39, endPoint x: 236, endPoint y: 22, distance: 21.4
click at [249, 38] on div "Kết quả tìm kiếm ( 25 ) Bộ lọc Mã ĐH Trạng thái Món hàng Thu hộ Tổng cước Chưa …" at bounding box center [784, 20] width 1568 height 40
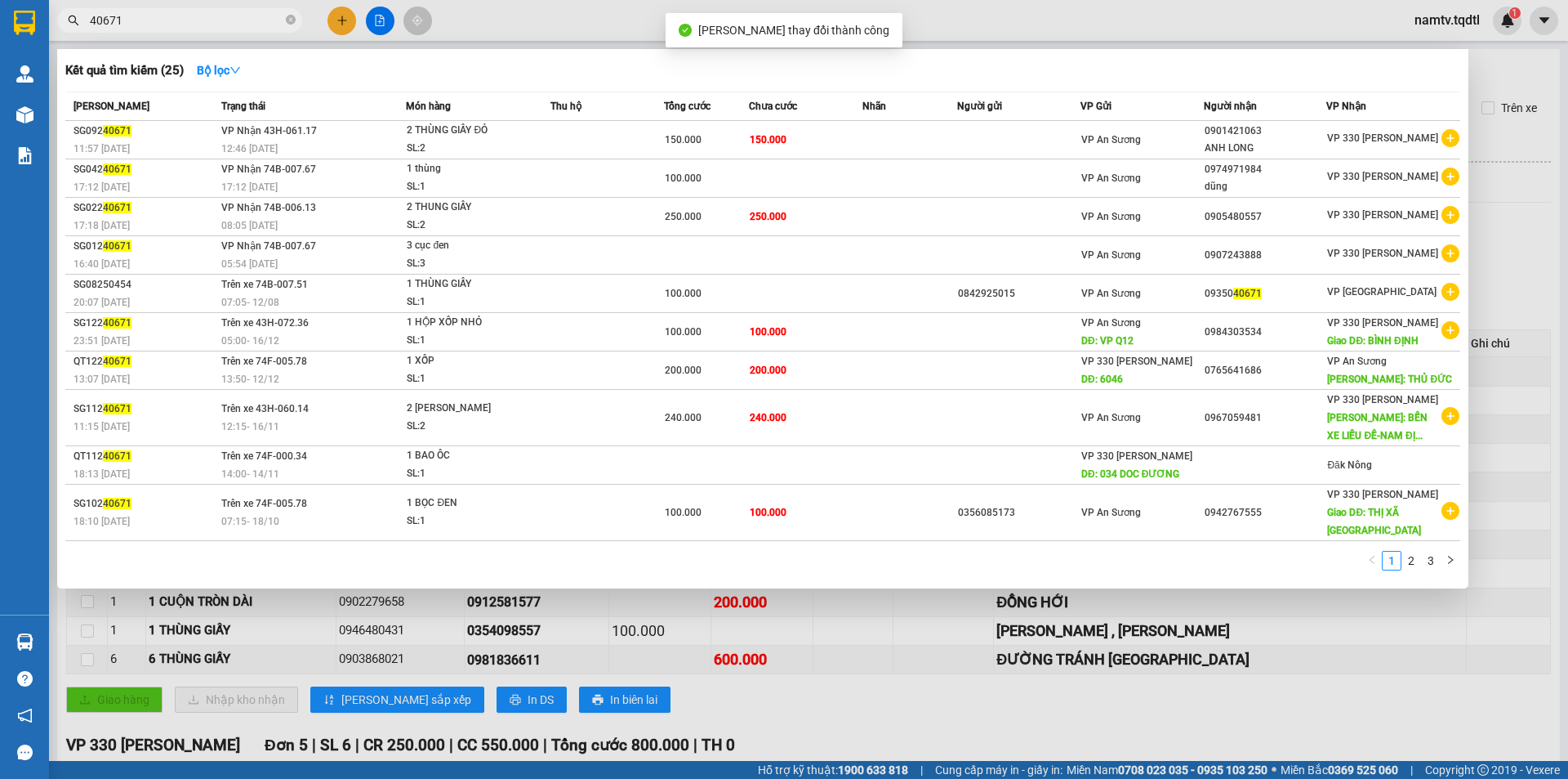
click at [236, 22] on input "40671" at bounding box center [186, 21] width 193 height 18
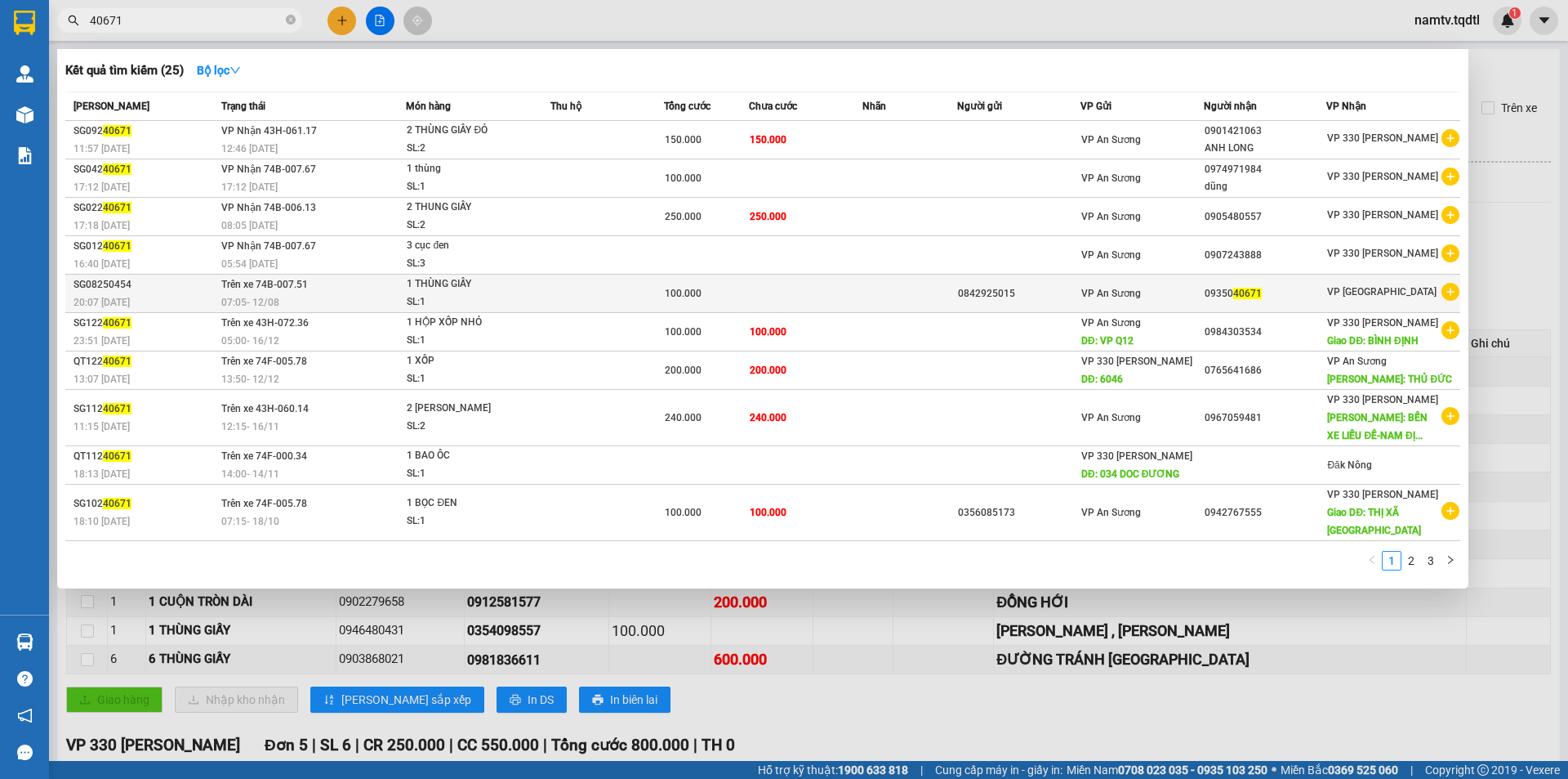
click at [1411, 288] on div "VP Đà Nẵng" at bounding box center [1393, 292] width 132 height 21
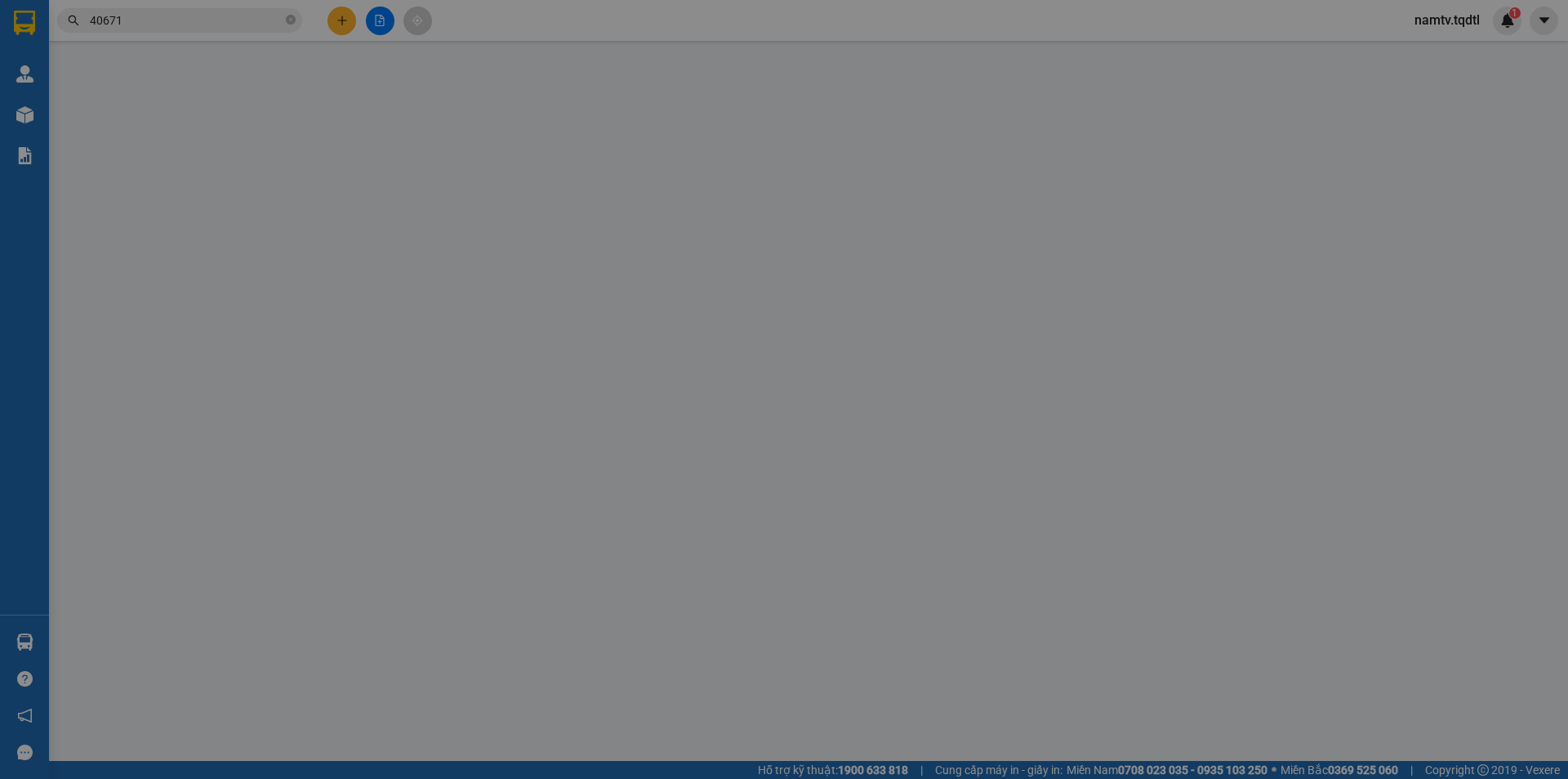
type input "0842925015"
type input "0935040671"
type input "100.000"
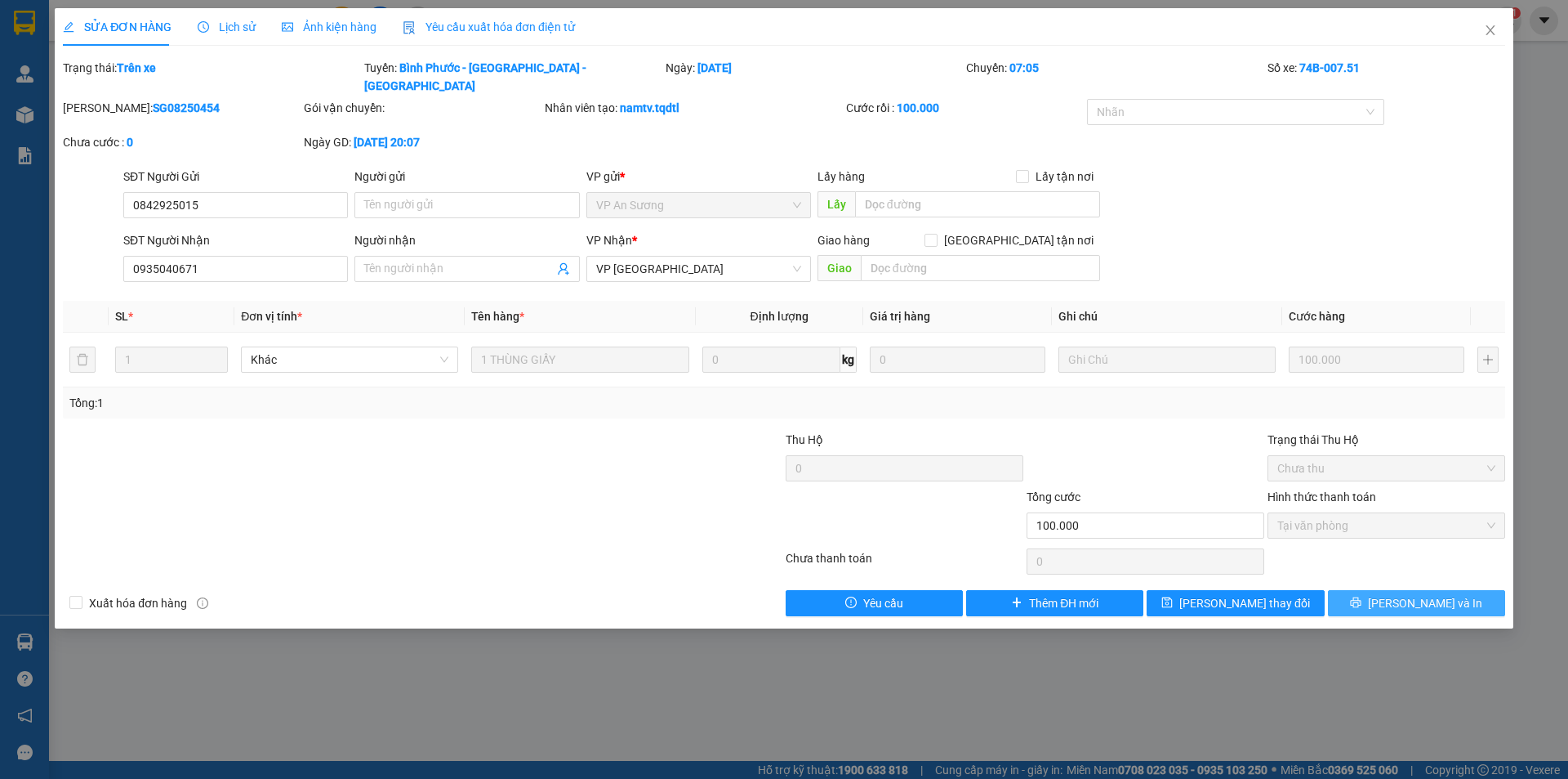
click at [1448, 594] on span "[PERSON_NAME] và In" at bounding box center [1425, 603] width 114 height 18
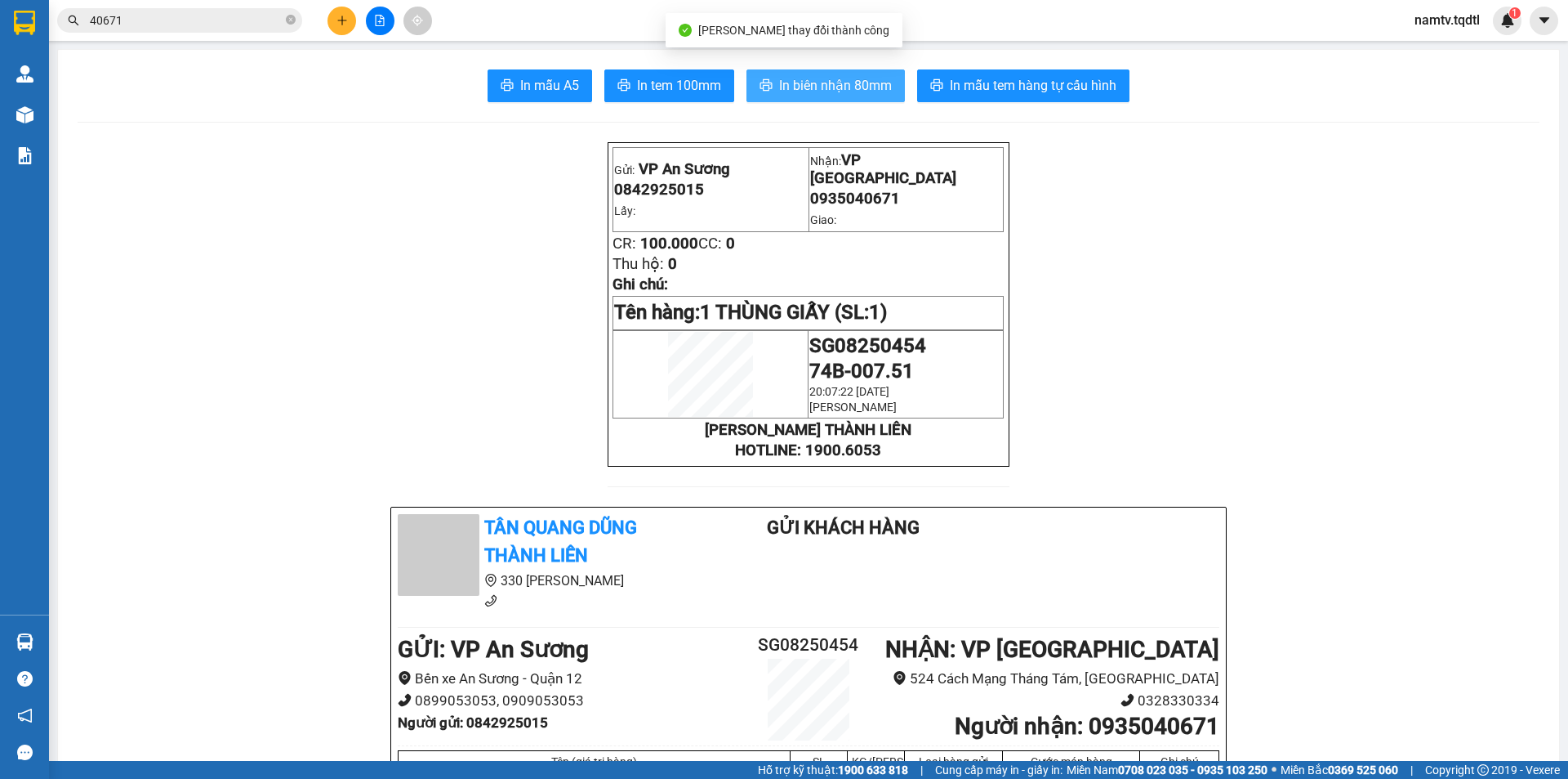
click at [826, 79] on span "In biên nhận 80mm" at bounding box center [835, 85] width 112 height 21
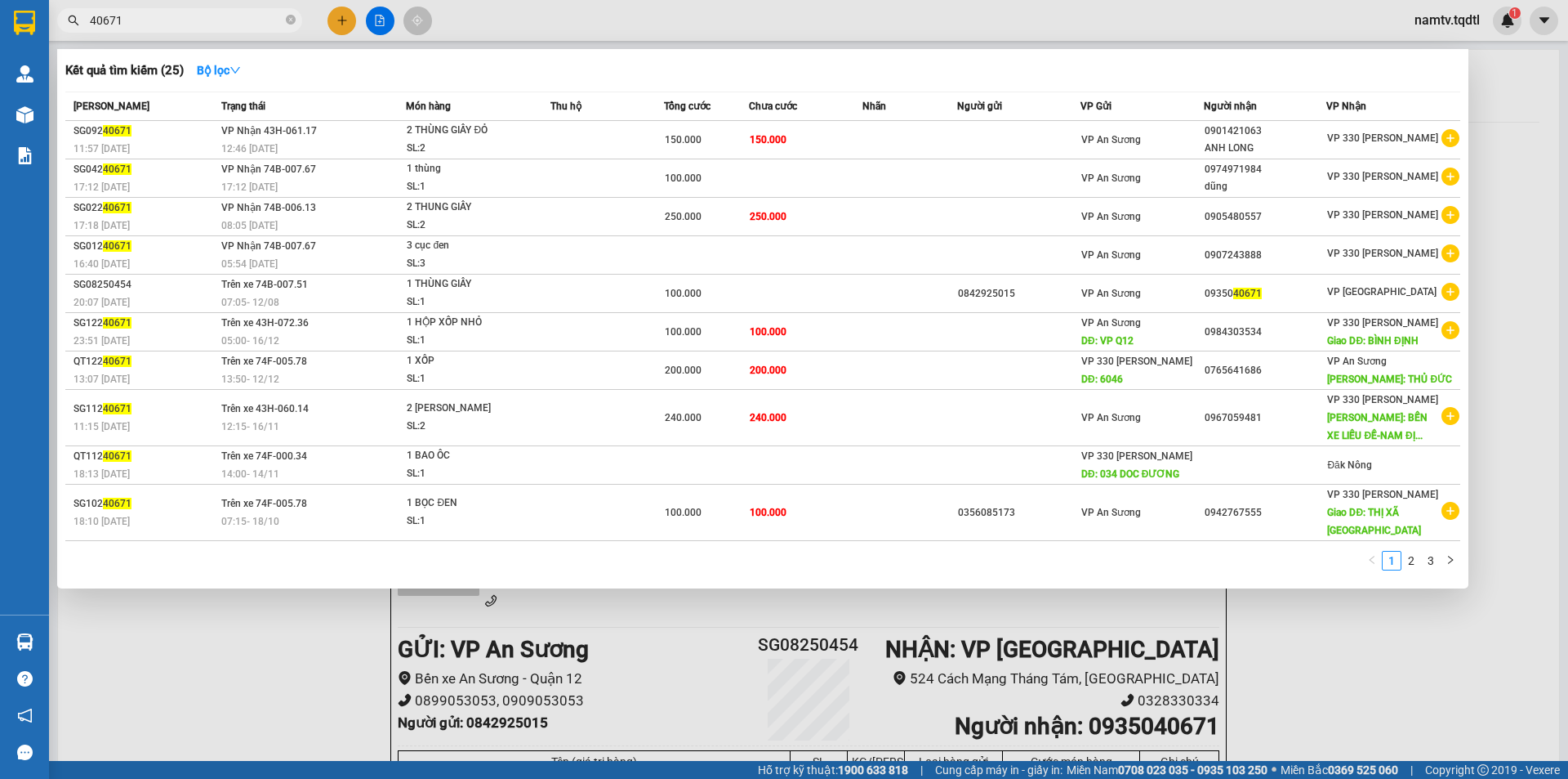
click at [194, 28] on input "40671" at bounding box center [186, 21] width 193 height 18
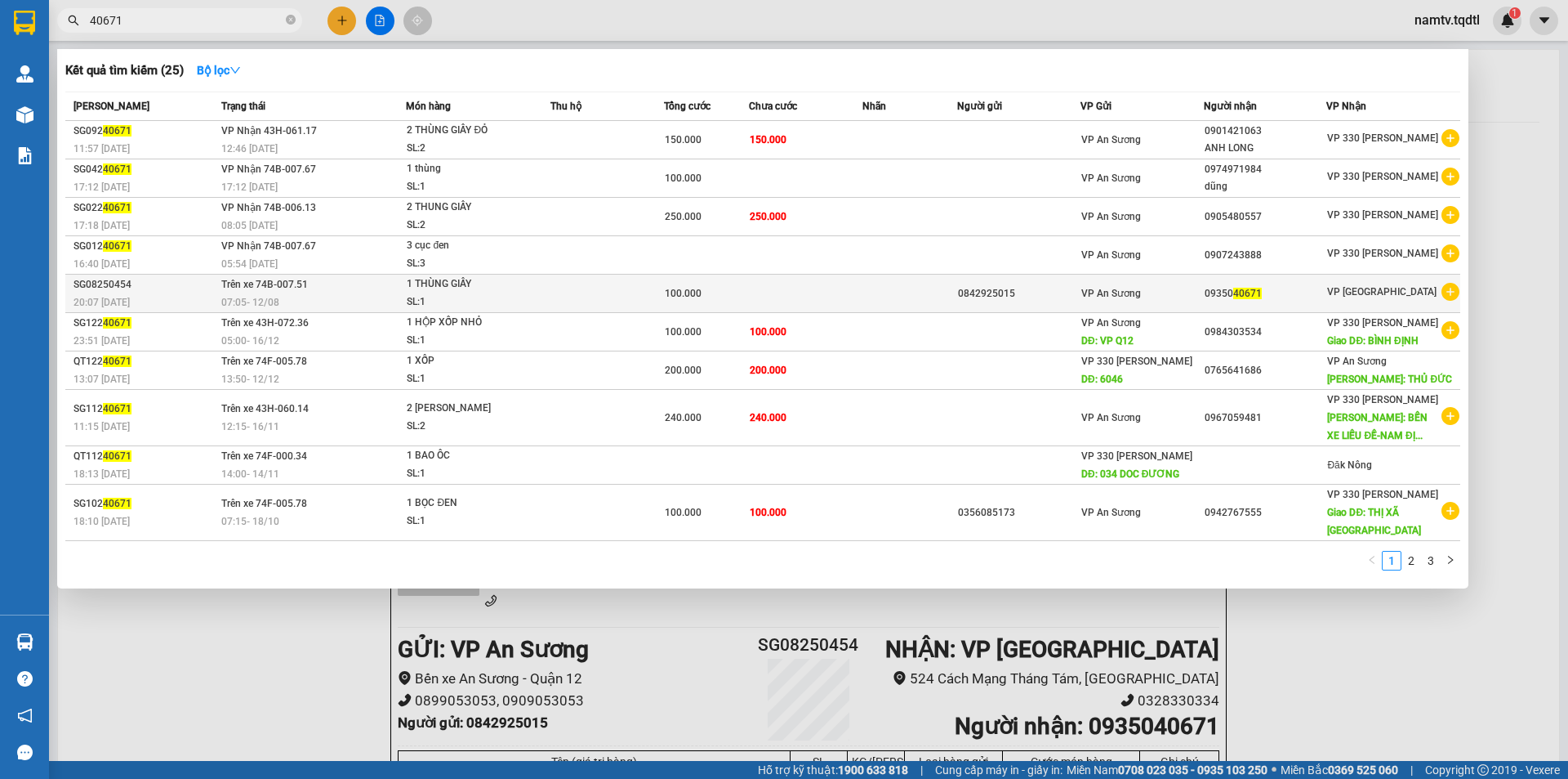
click at [1262, 293] on span "40671" at bounding box center [1247, 293] width 29 height 12
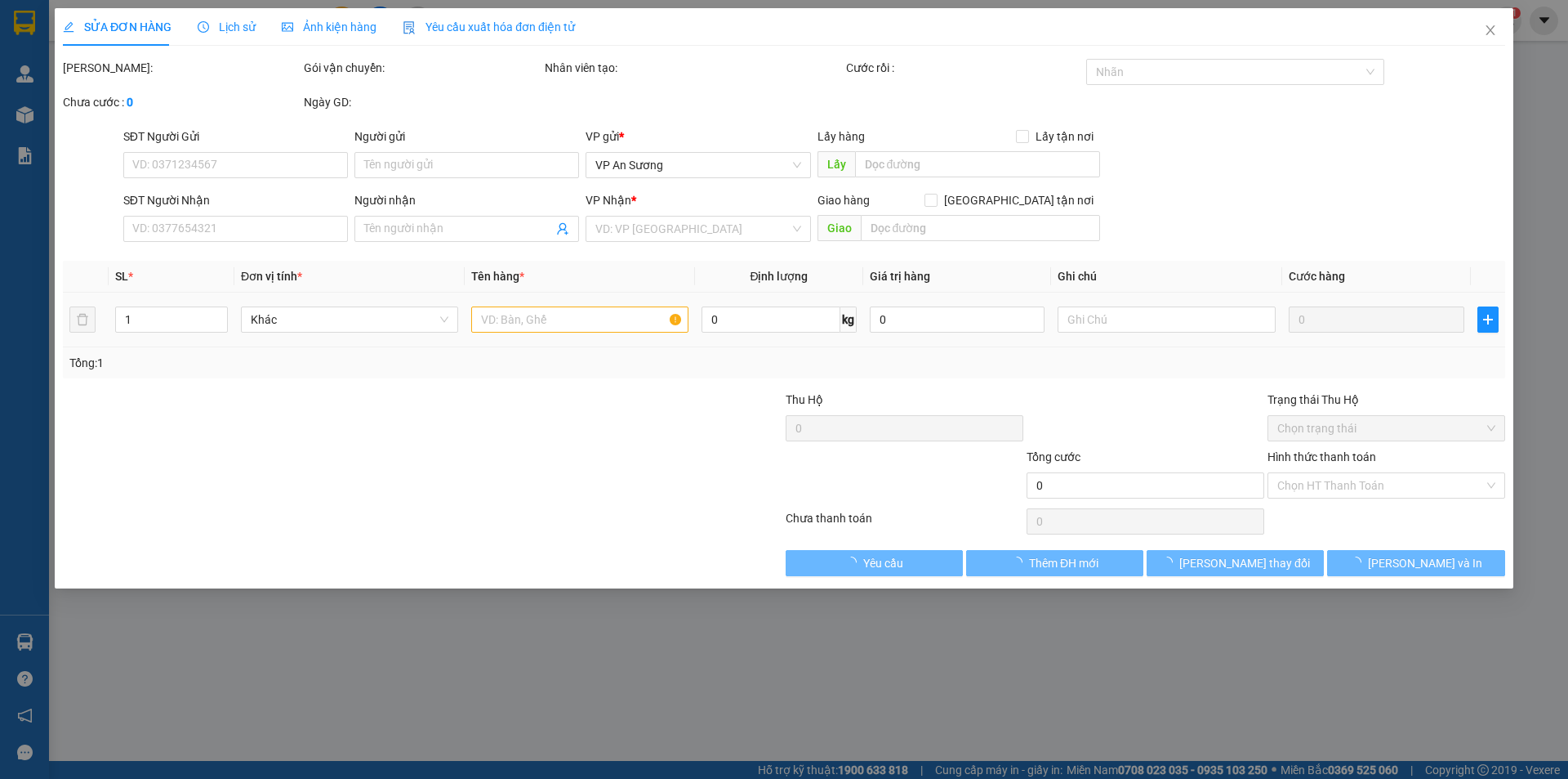
type input "0842925015"
type input "0935040671"
type input "100.000"
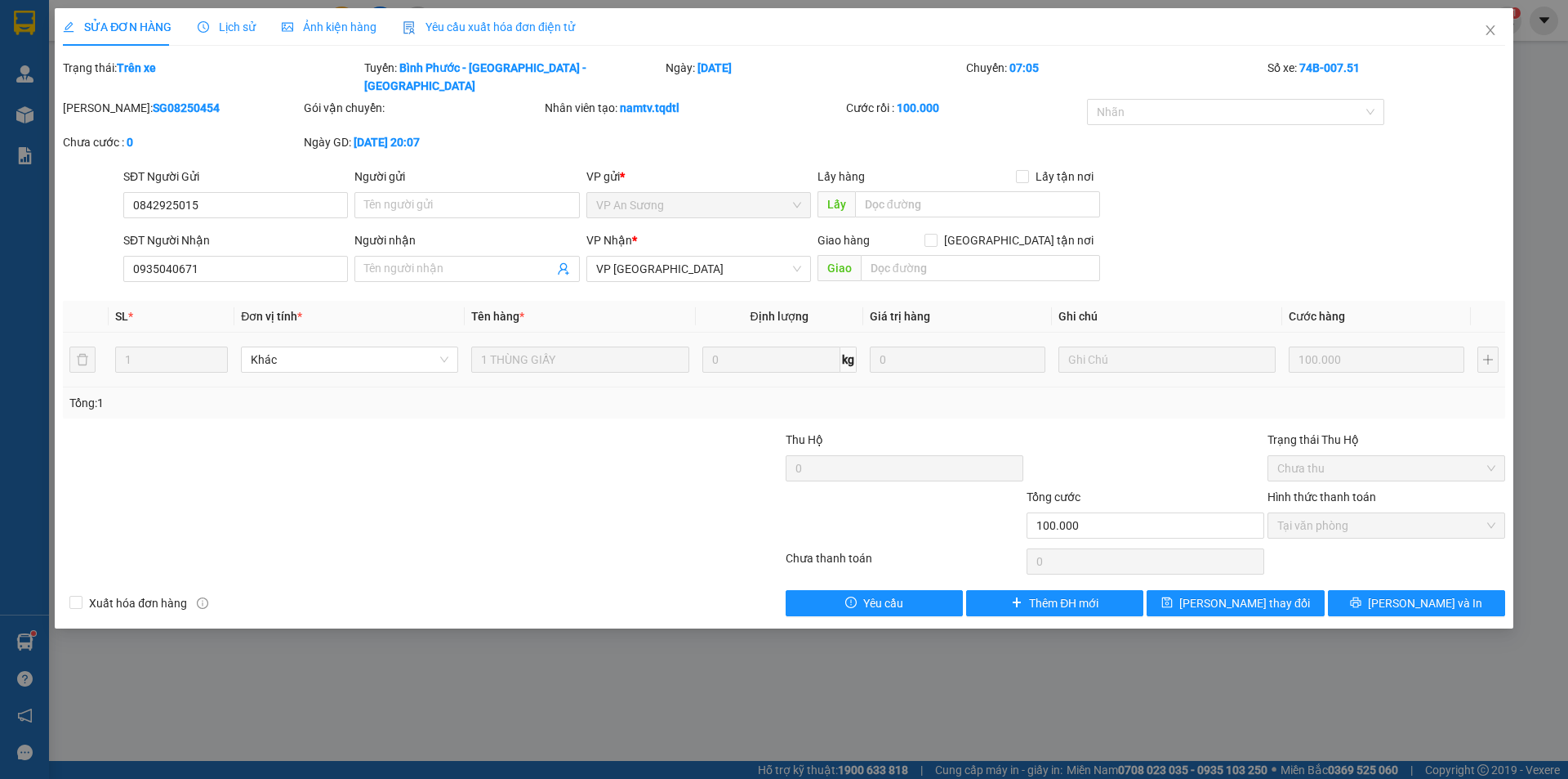
click at [226, 27] on span "Lịch sử" at bounding box center [226, 27] width 58 height 13
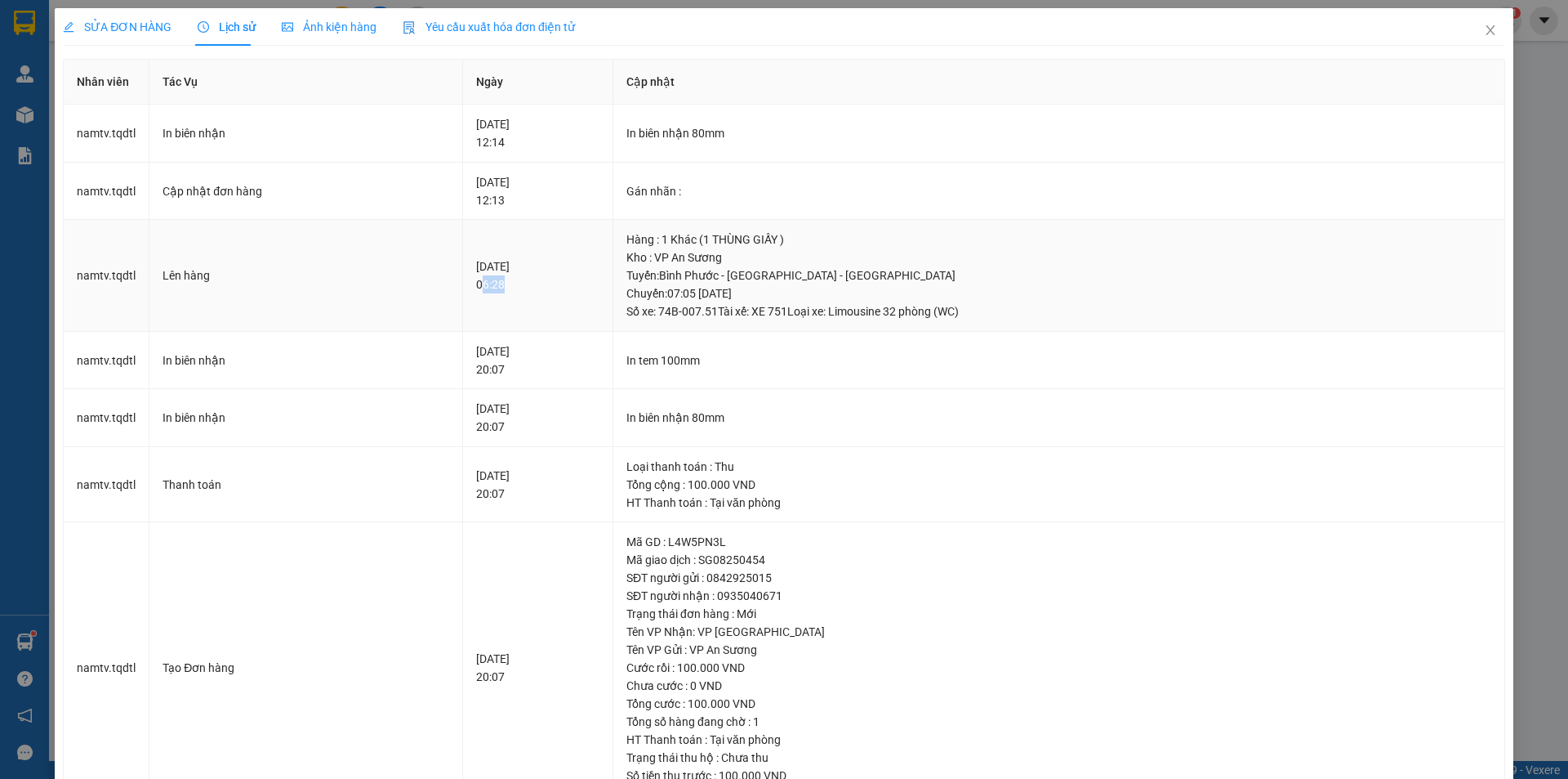
drag, startPoint x: 460, startPoint y: 291, endPoint x: 540, endPoint y: 291, distance: 80.0
click at [540, 291] on div "12-08-2025 06:28" at bounding box center [537, 275] width 123 height 36
click at [1483, 30] on icon "close" at bounding box center [1489, 30] width 13 height 13
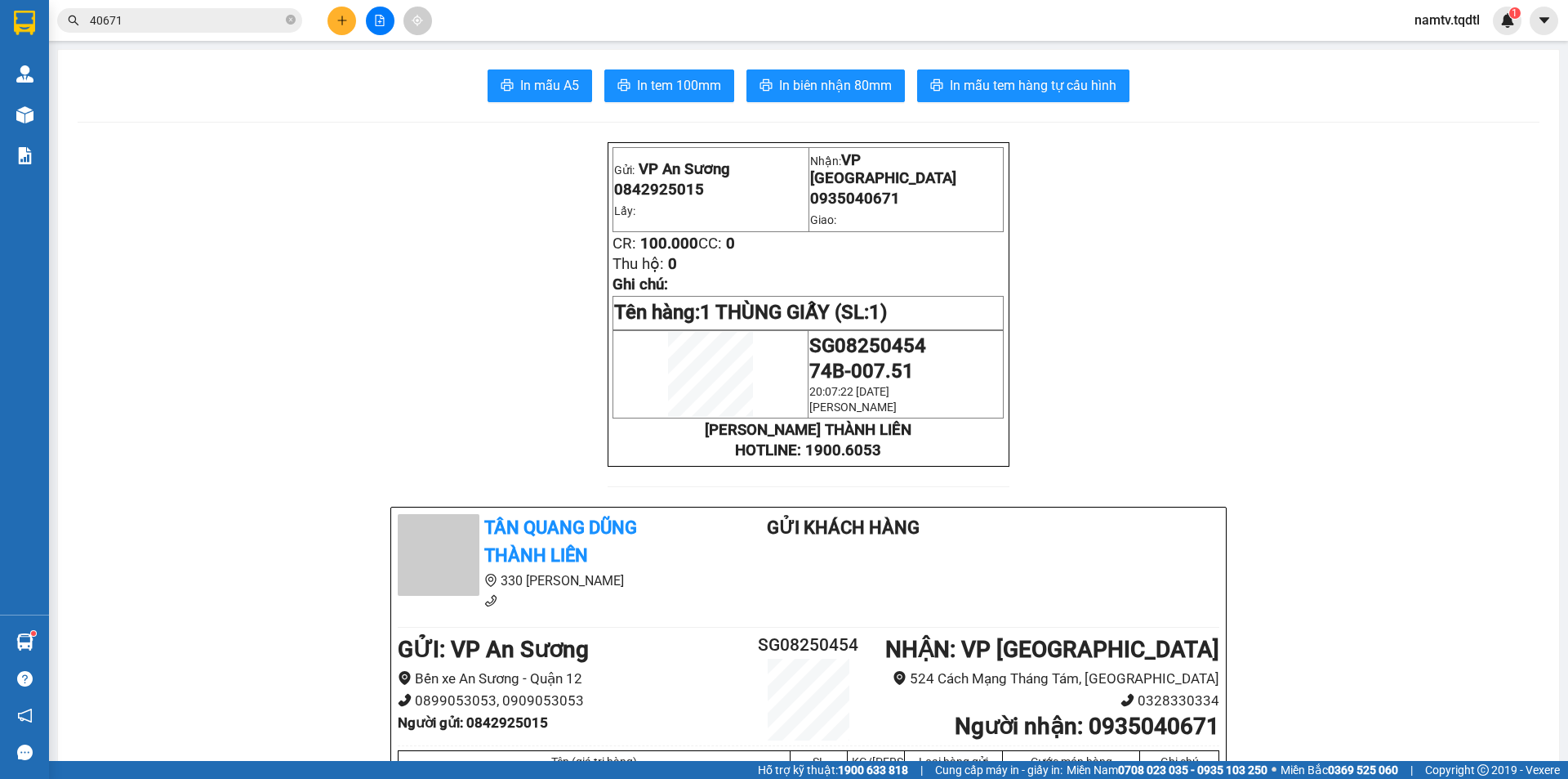
click at [145, 11] on span "40671" at bounding box center [179, 20] width 245 height 25
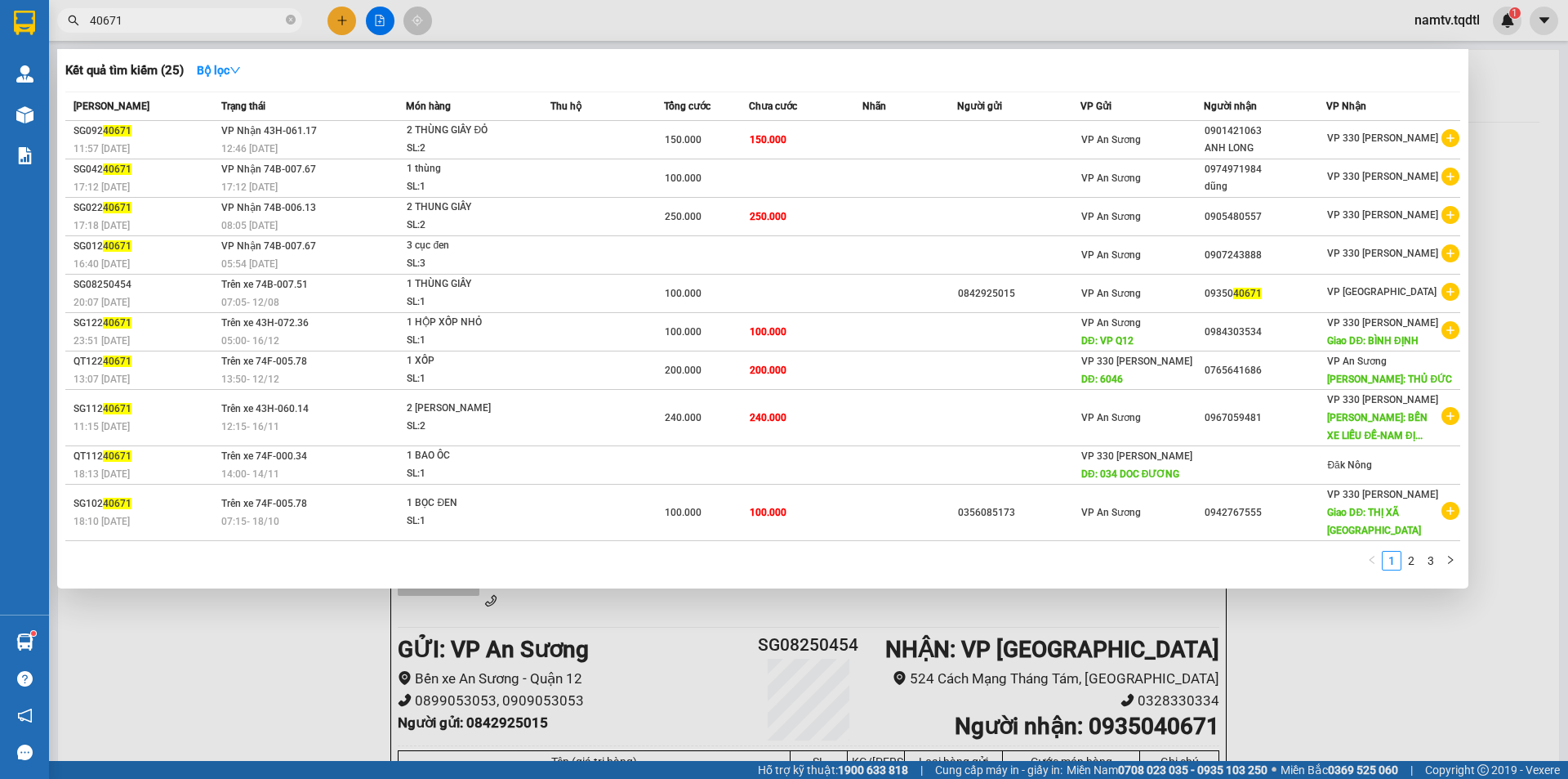
click at [166, 20] on input "40671" at bounding box center [186, 21] width 193 height 18
click at [377, 15] on div at bounding box center [784, 389] width 1568 height 779
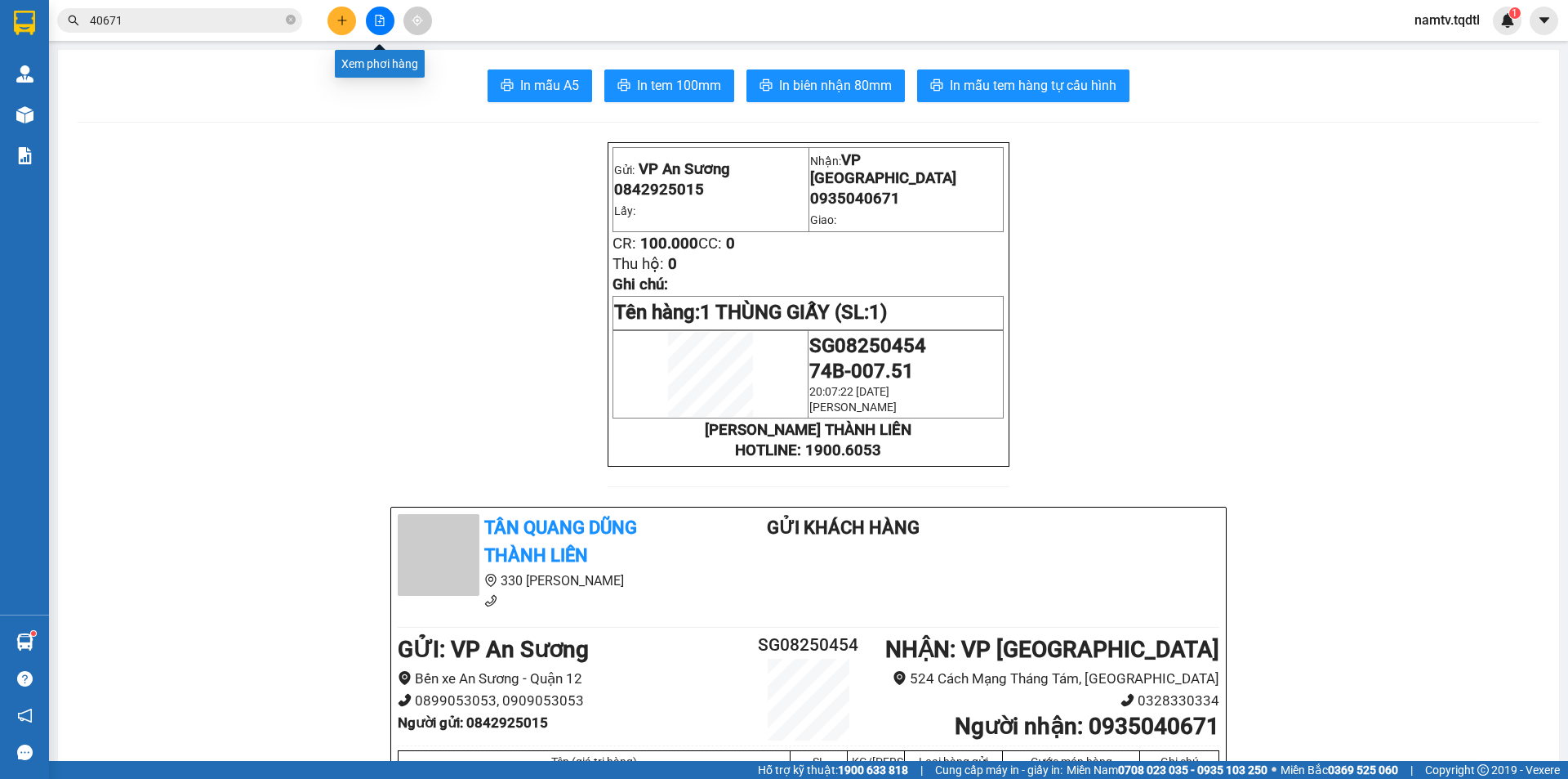
click at [386, 32] on button at bounding box center [380, 21] width 29 height 29
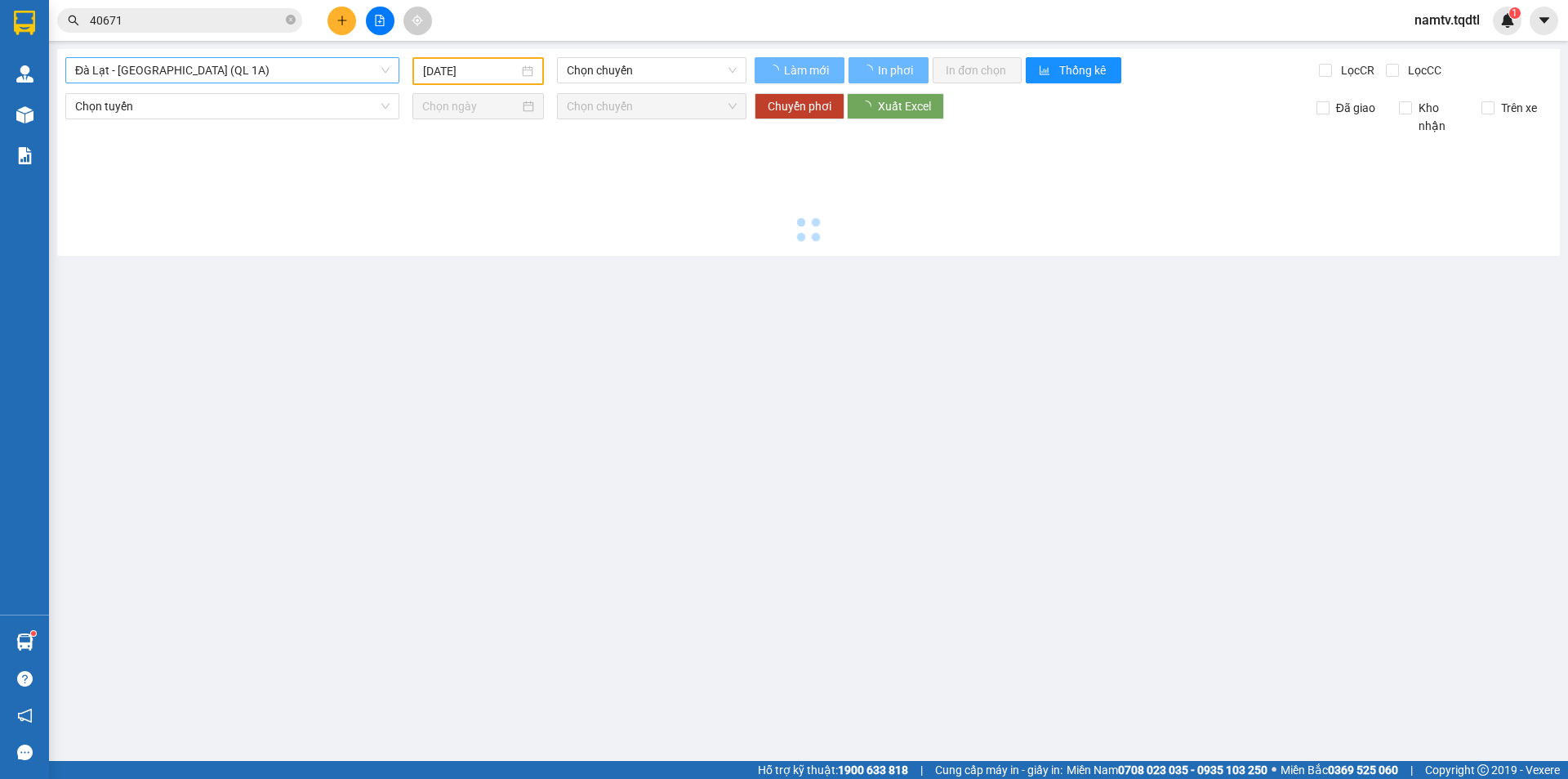
type input "[DATE]"
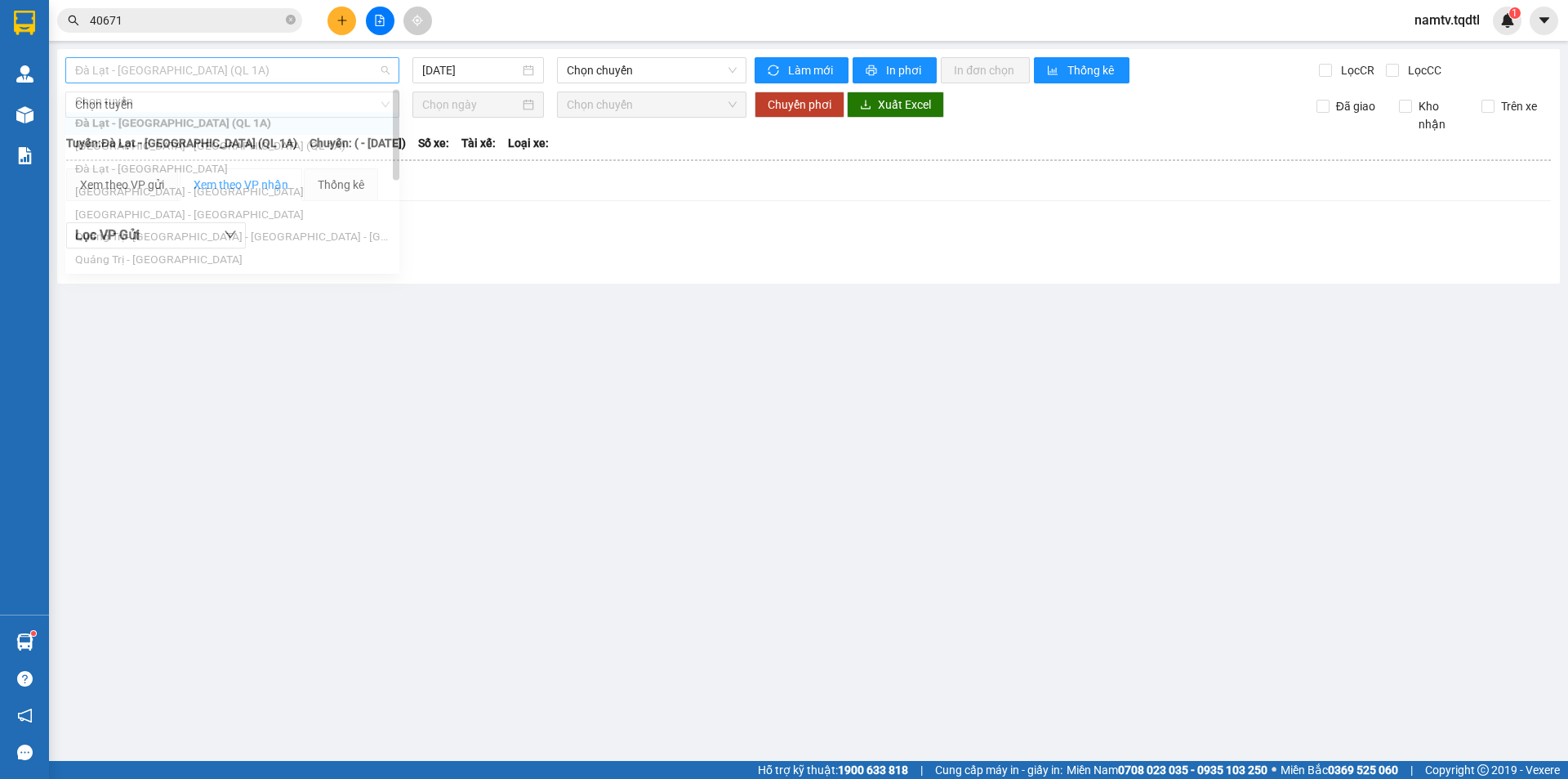
click at [279, 79] on span "Đà Lạt - [GEOGRAPHIC_DATA] (QL 1A)" at bounding box center [231, 70] width 314 height 25
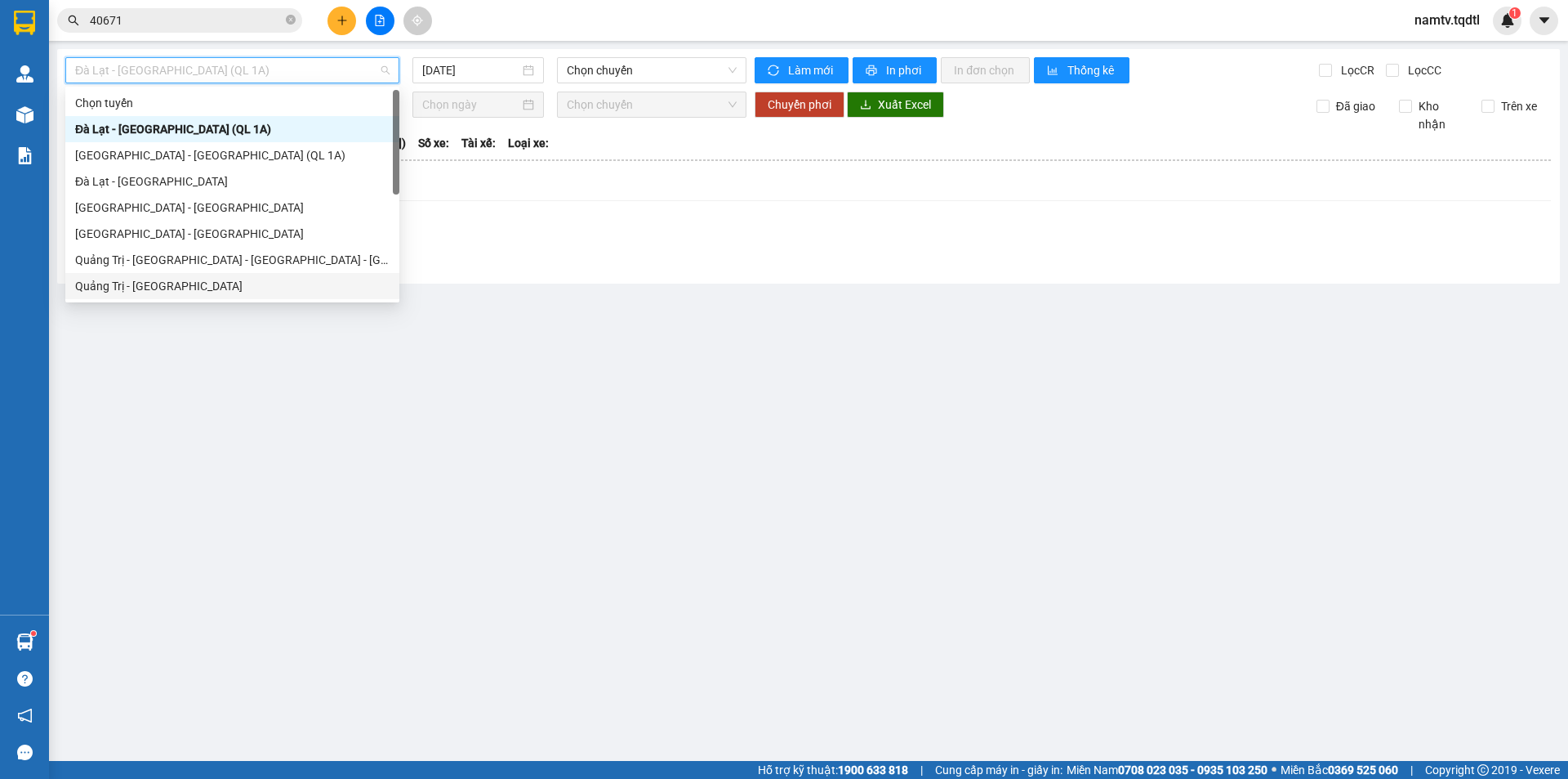
drag, startPoint x: 201, startPoint y: 232, endPoint x: 176, endPoint y: 276, distance: 50.6
click at [176, 276] on div "Chọn tuyến Đà Lạt - Sài Gòn (QL 1A) Sài Gòn - Đà Lạt (QL 1A) Đà Lạt - Sài Gòn S…" at bounding box center [231, 220] width 334 height 261
click at [190, 294] on div "Quảng Trị - [GEOGRAPHIC_DATA]" at bounding box center [231, 286] width 334 height 27
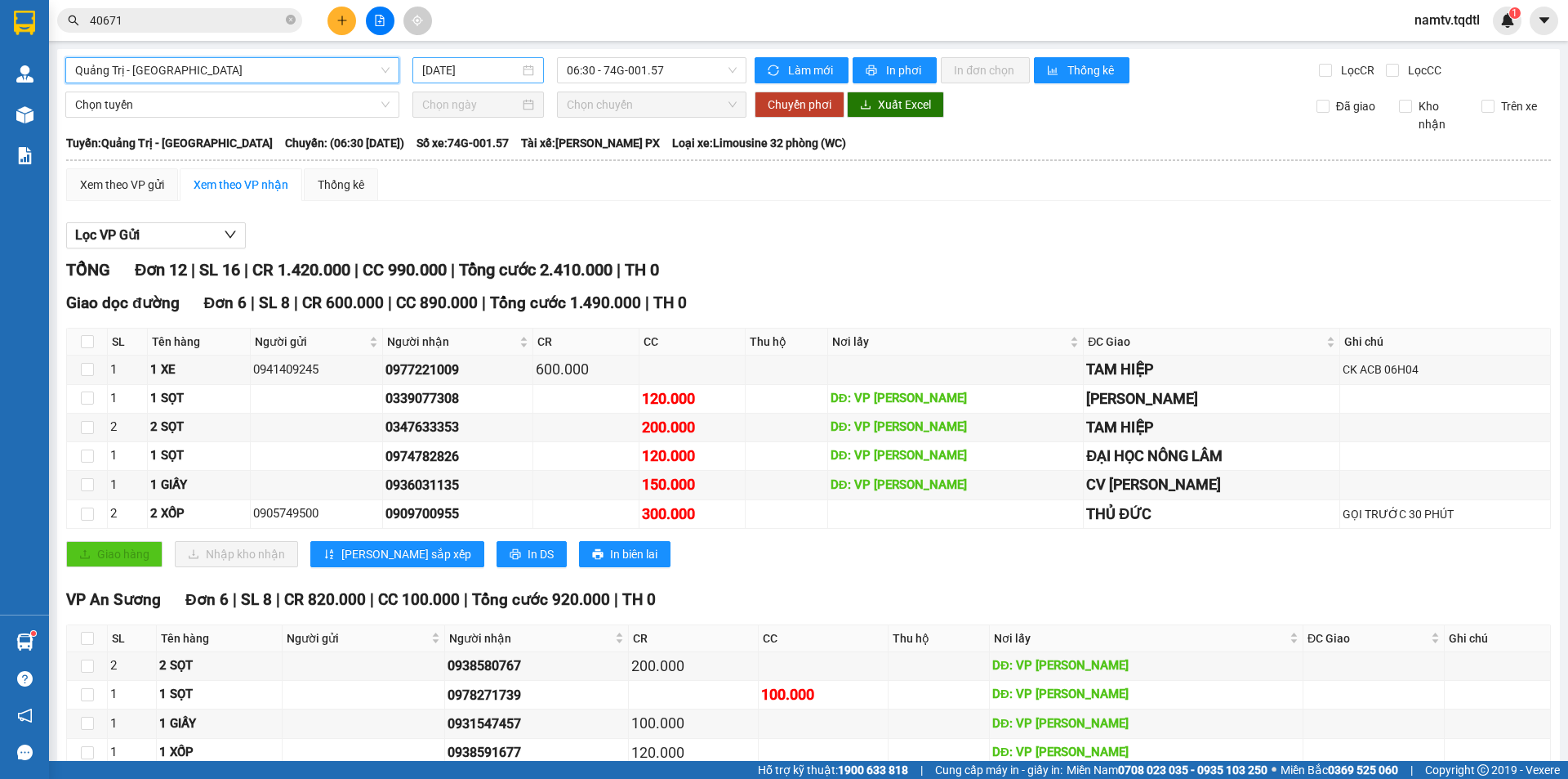
click at [521, 80] on div "[DATE]" at bounding box center [478, 70] width 132 height 27
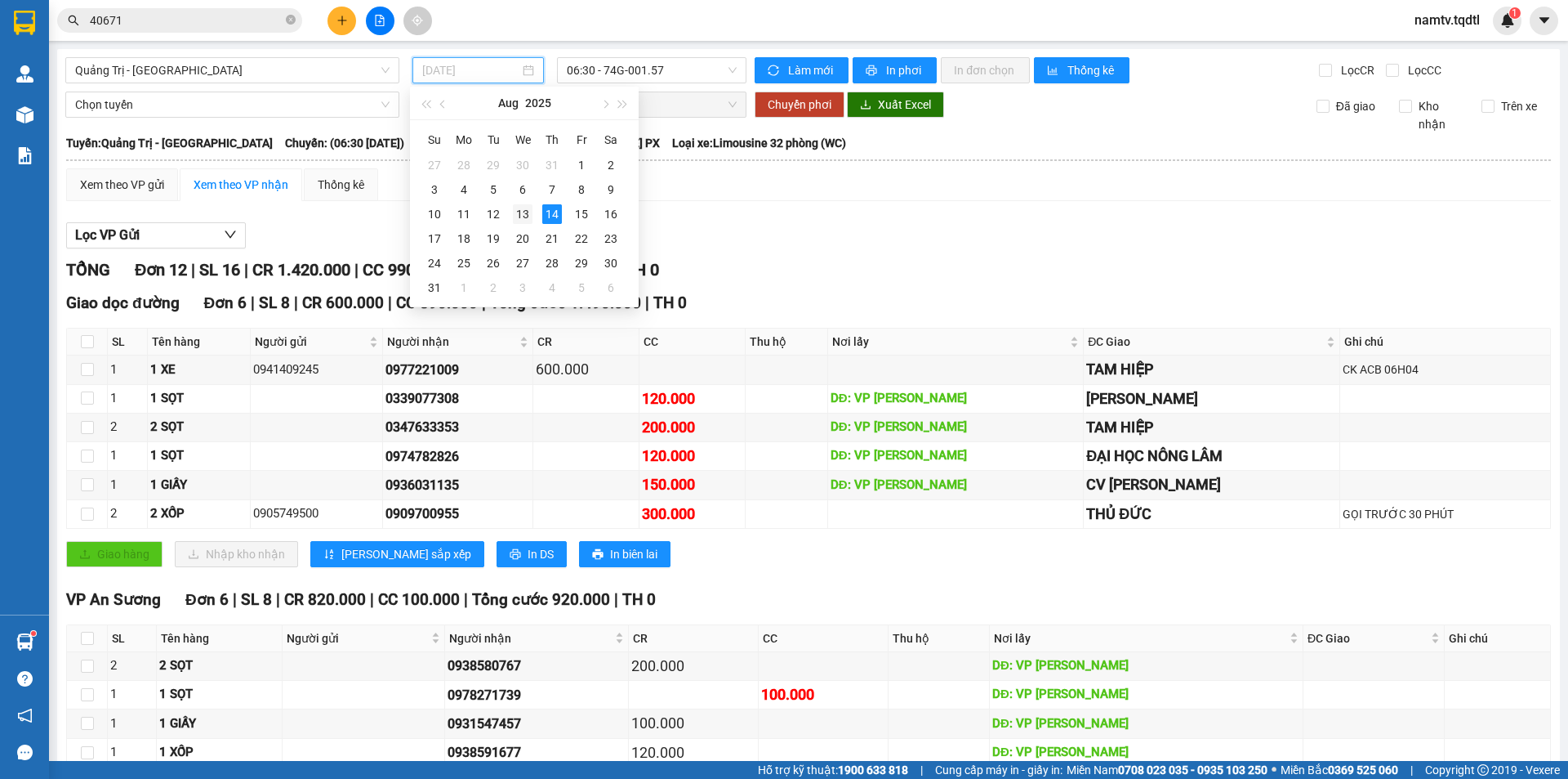
click at [521, 219] on div "13" at bounding box center [523, 214] width 20 height 20
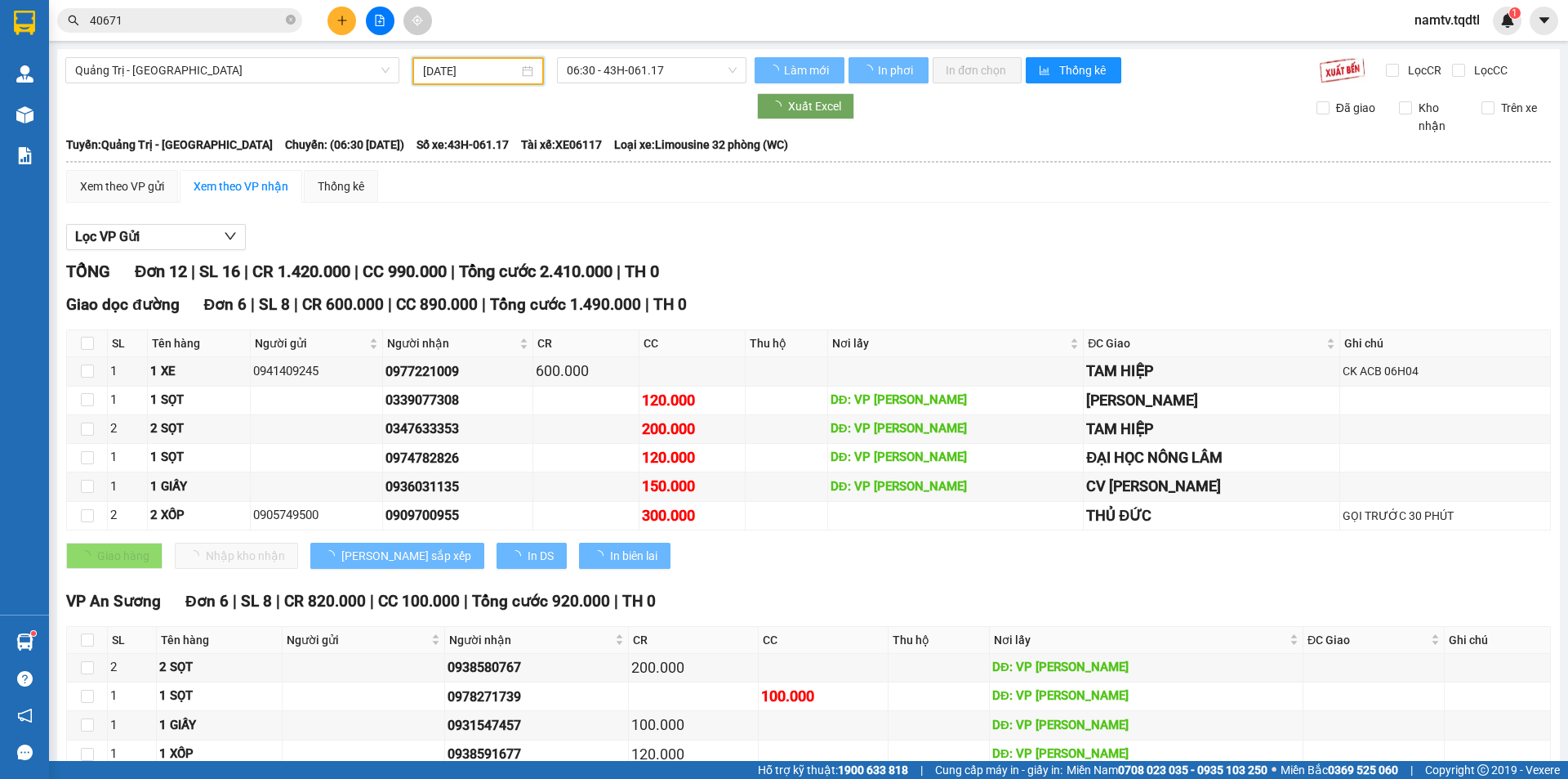
type input "[DATE]"
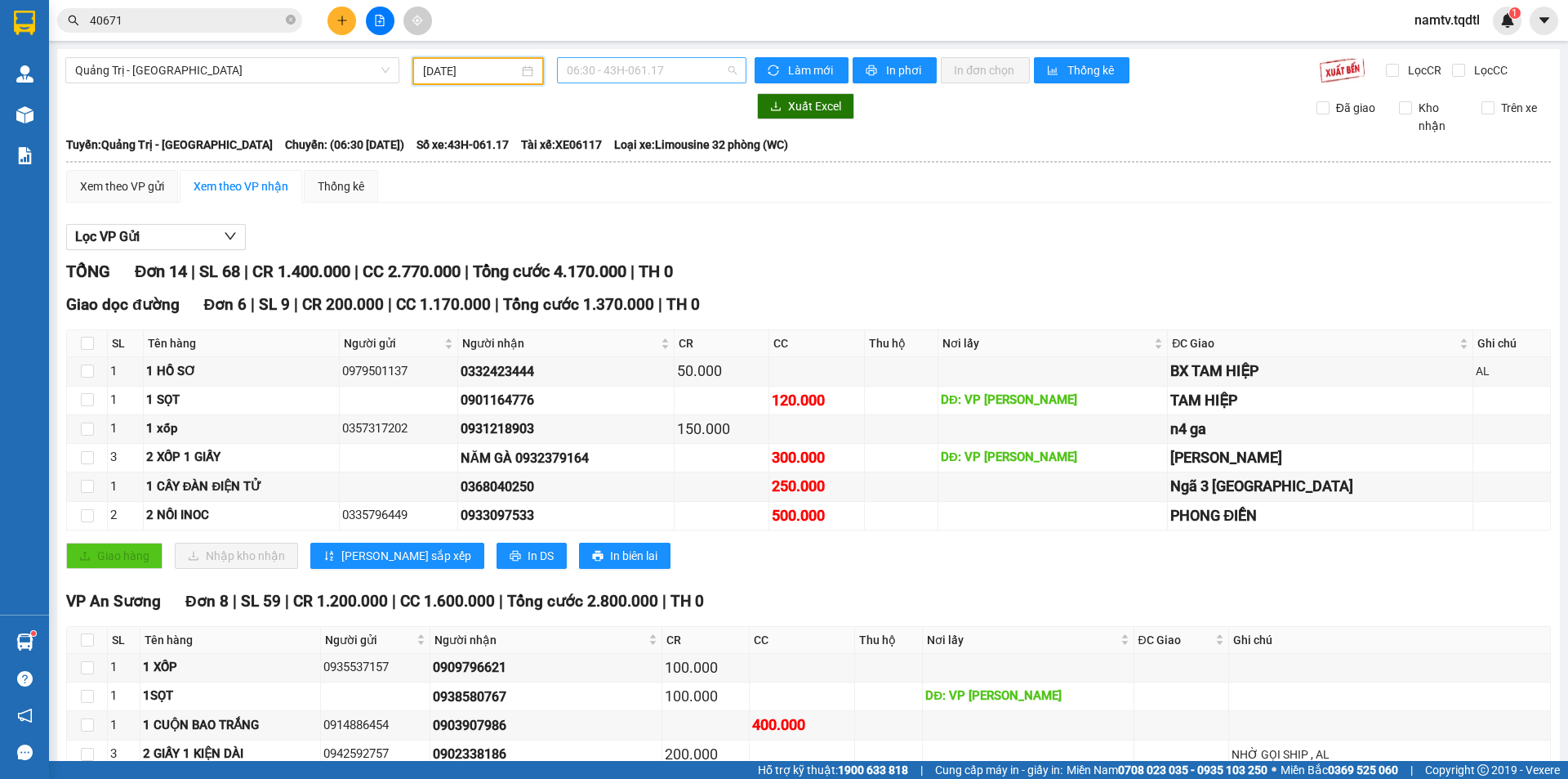
click at [648, 70] on span "06:30 - 43H-061.17" at bounding box center [652, 70] width 170 height 25
click at [663, 150] on div "13:50 - 43H-062.76" at bounding box center [626, 155] width 127 height 18
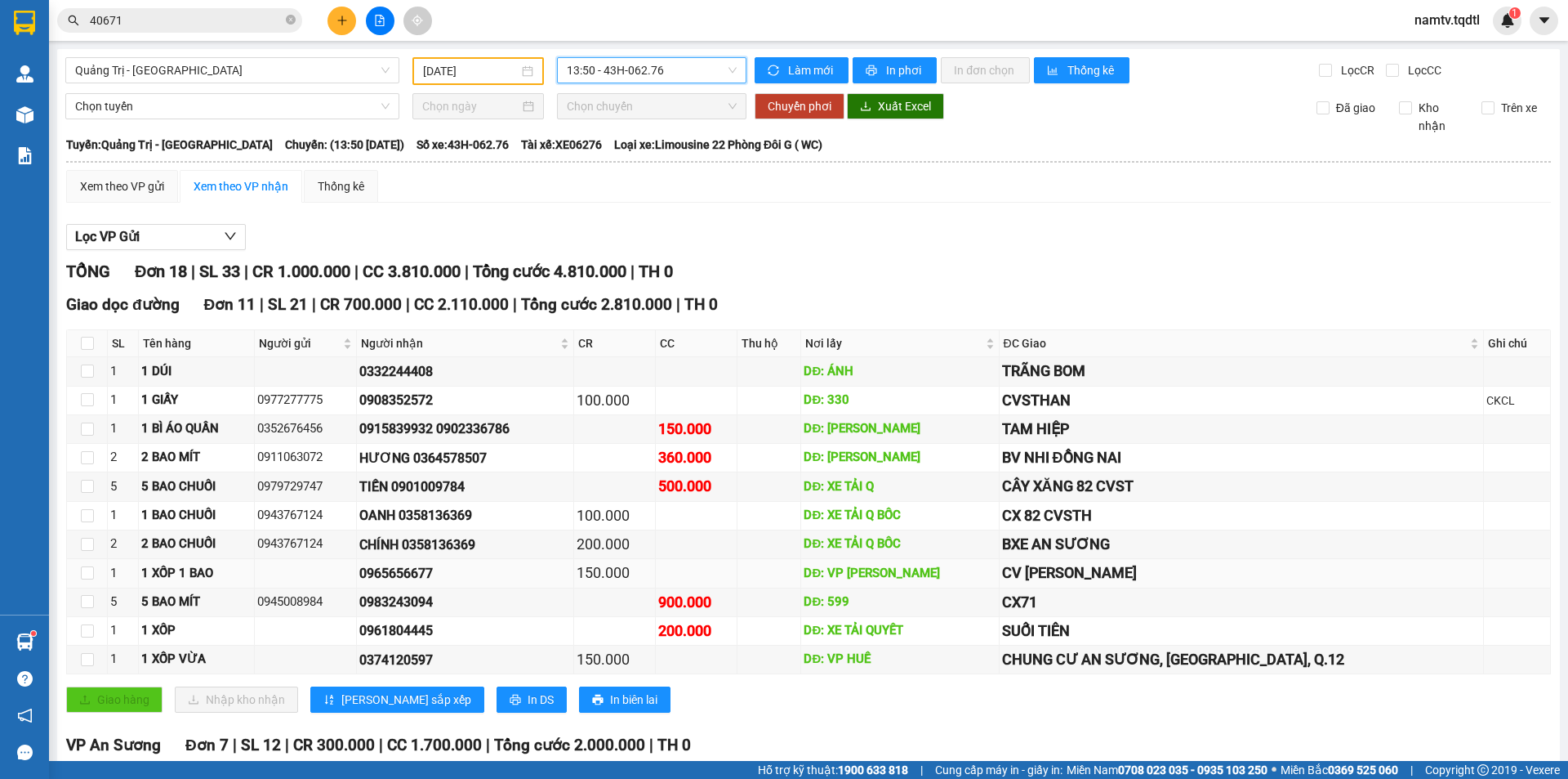
scroll to position [320, 0]
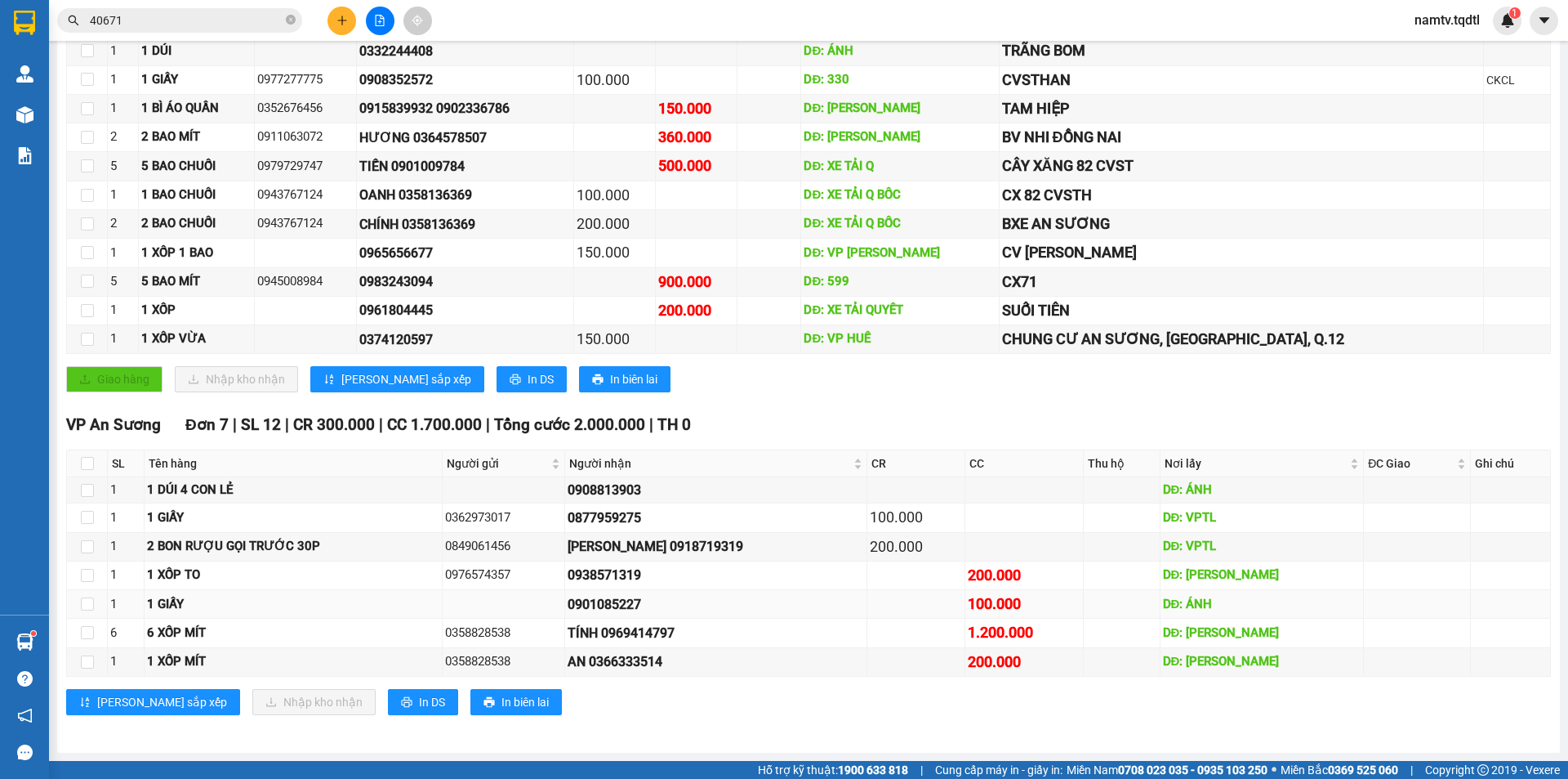
click at [672, 607] on div "0901085227" at bounding box center [716, 604] width 296 height 21
drag, startPoint x: 565, startPoint y: 577, endPoint x: 473, endPoint y: 572, distance: 92.1
click at [473, 572] on div "0976574357" at bounding box center [503, 575] width 117 height 20
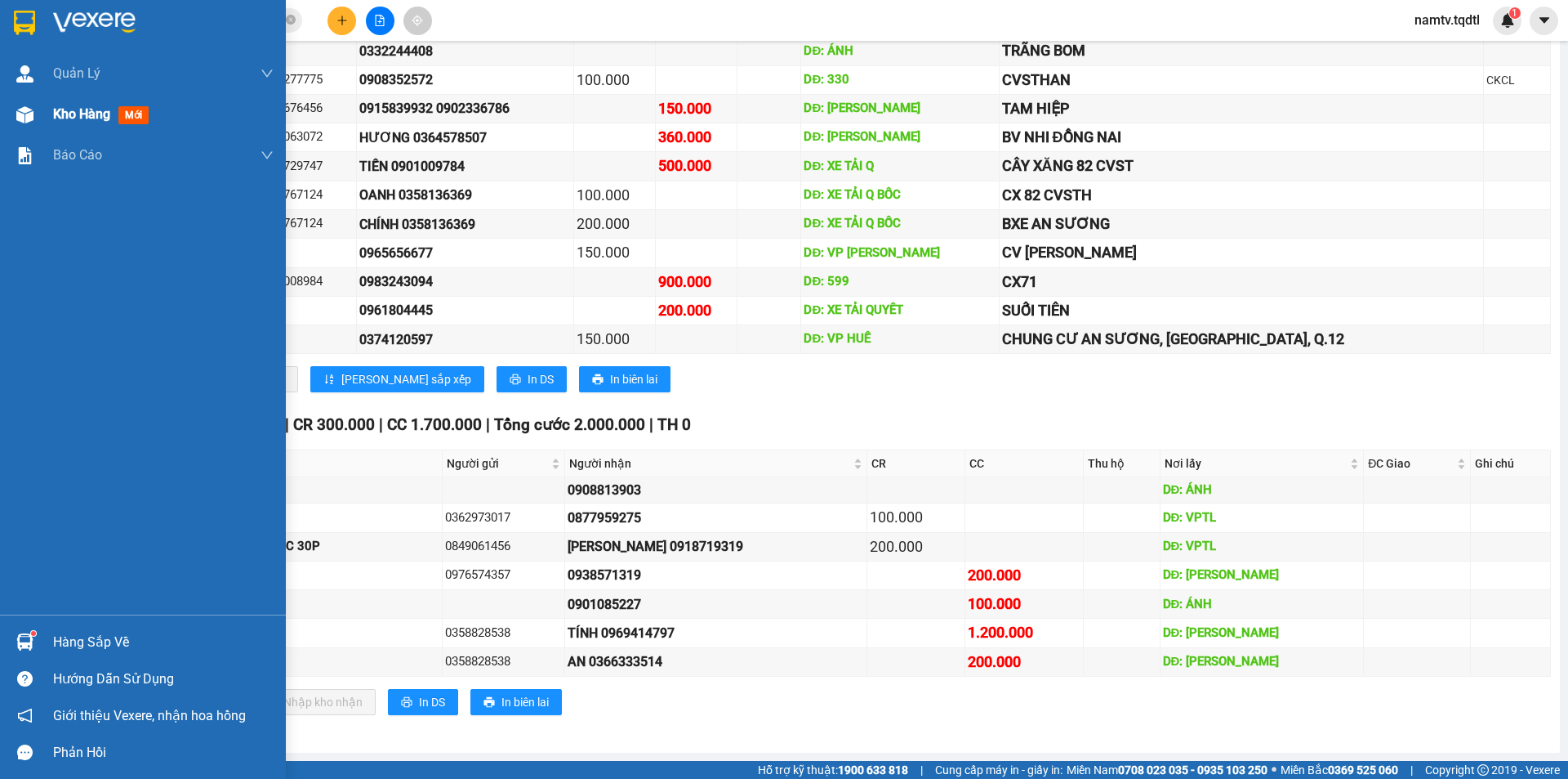
click at [17, 113] on img at bounding box center [25, 114] width 17 height 17
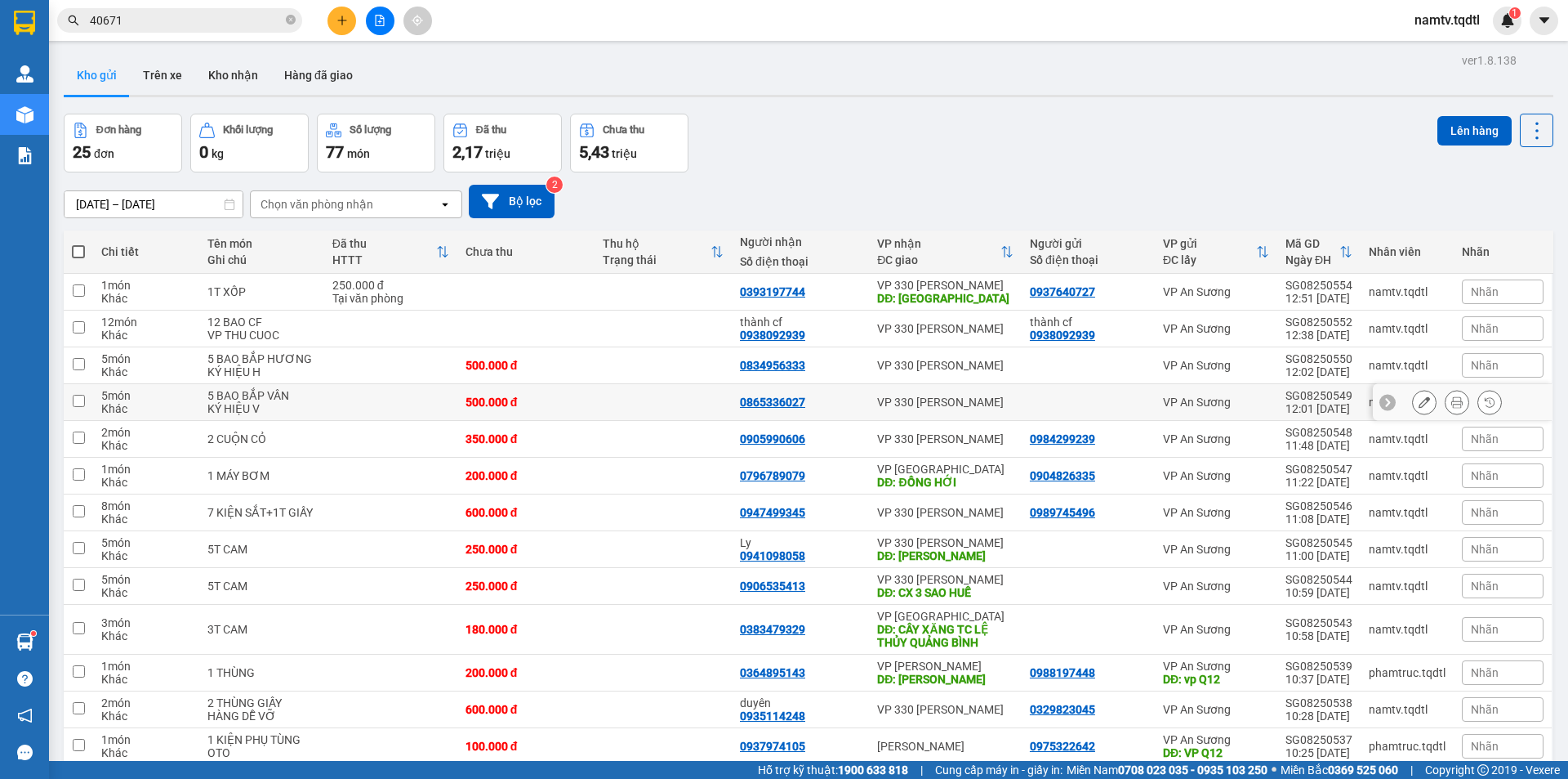
scroll to position [163, 0]
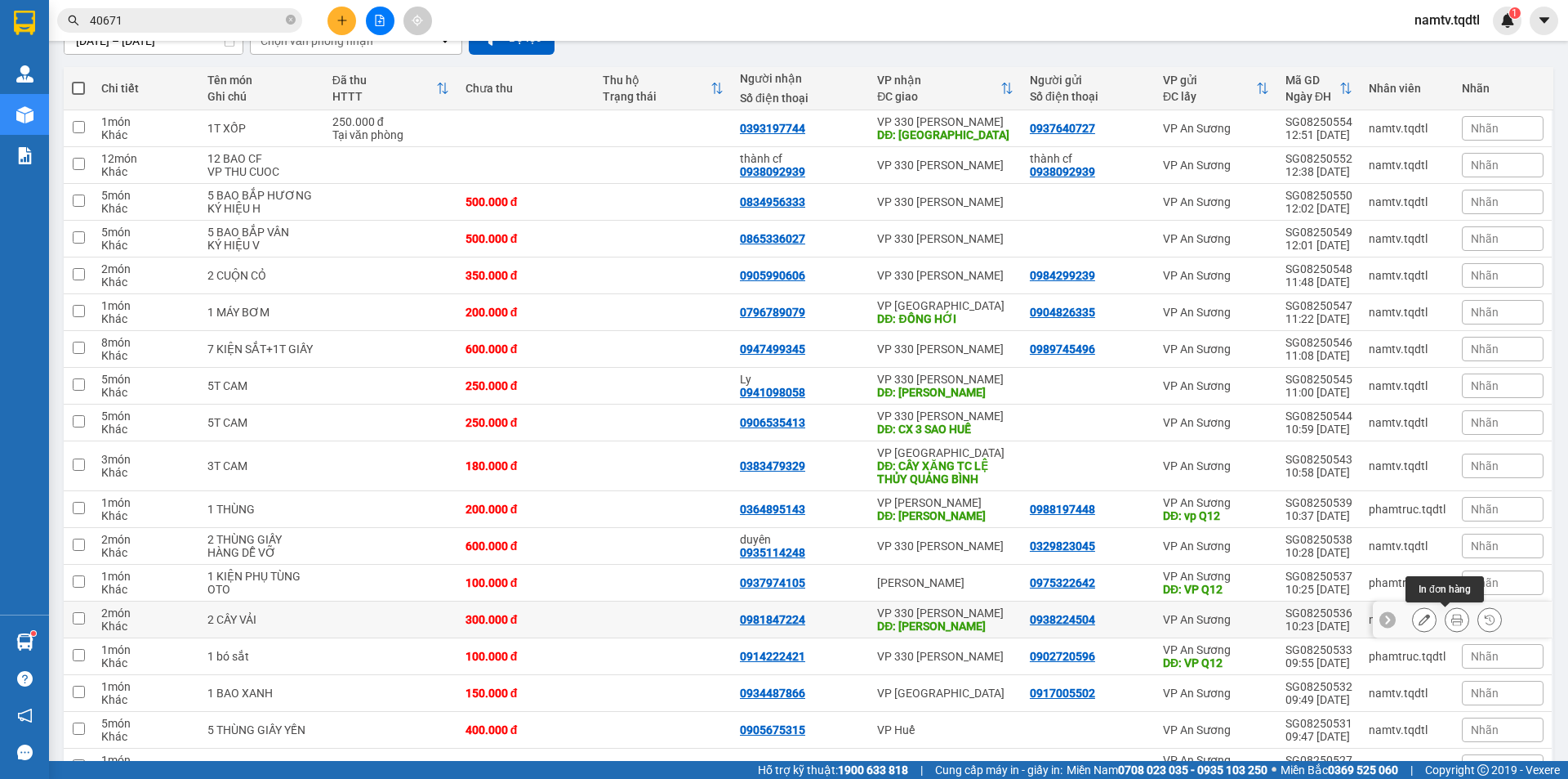
click at [1445, 620] on button at bounding box center [1456, 619] width 23 height 29
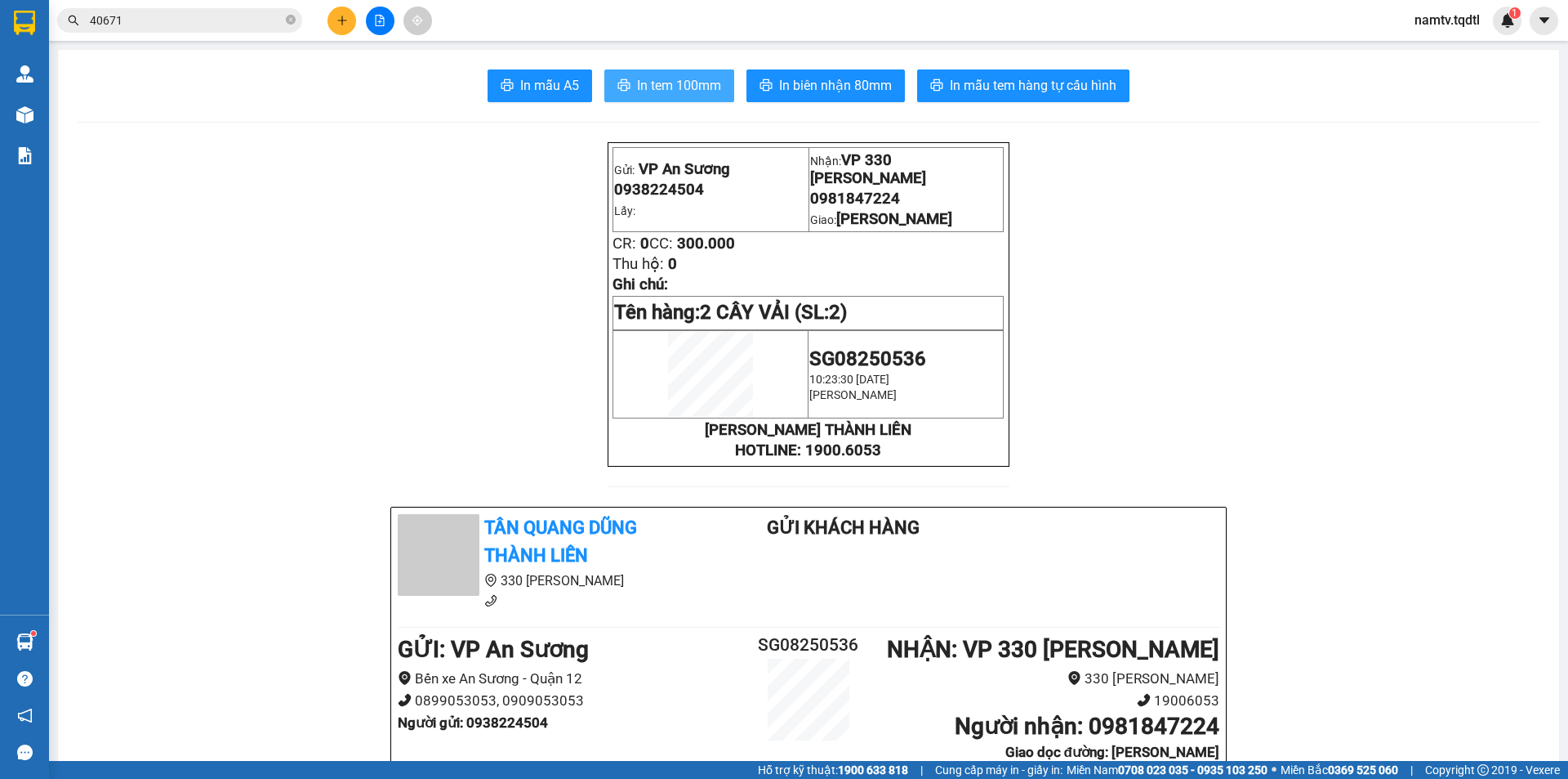
click at [655, 78] on span "In tem 100mm" at bounding box center [678, 85] width 84 height 21
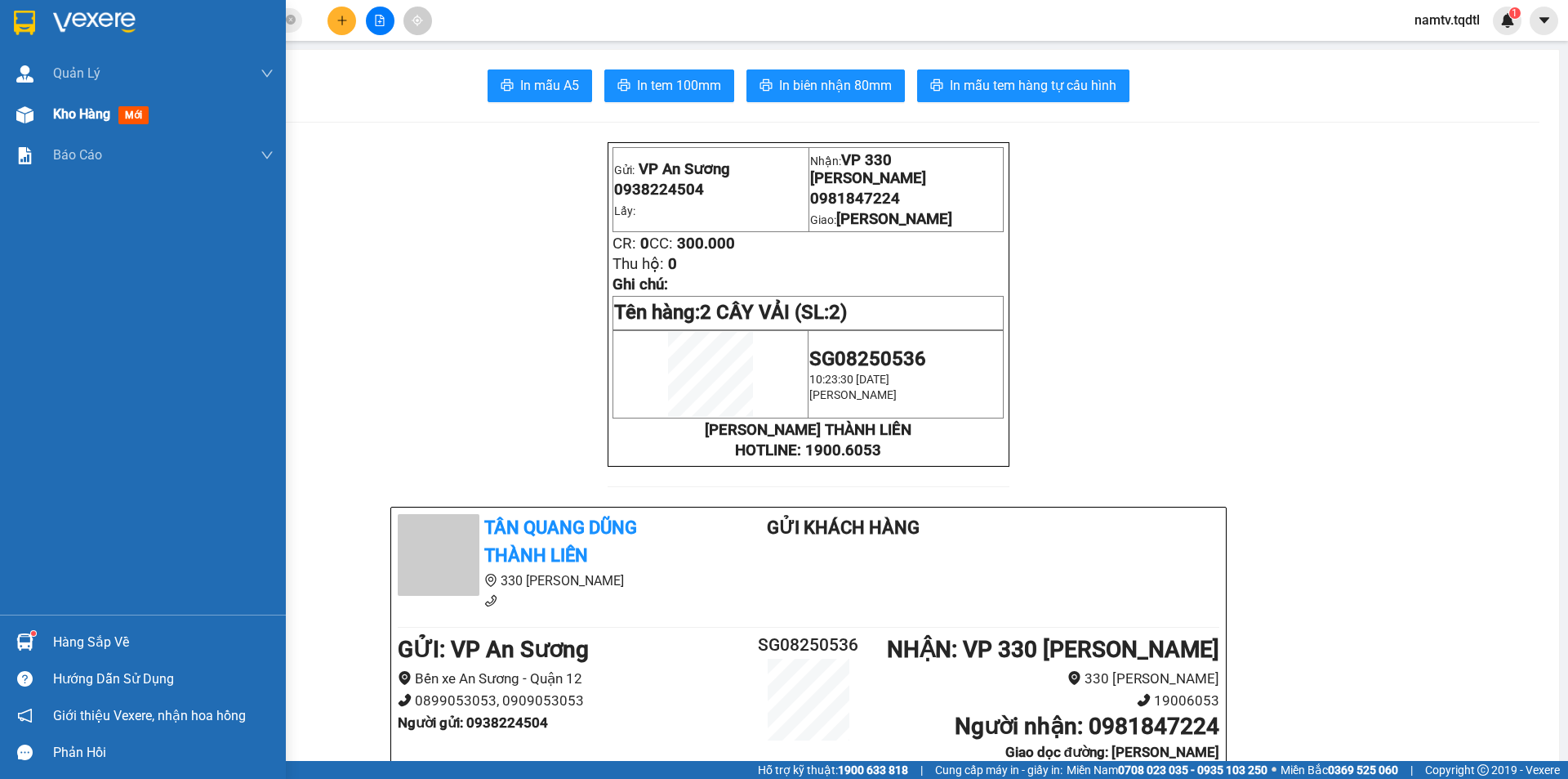
click at [22, 122] on img at bounding box center [25, 114] width 17 height 17
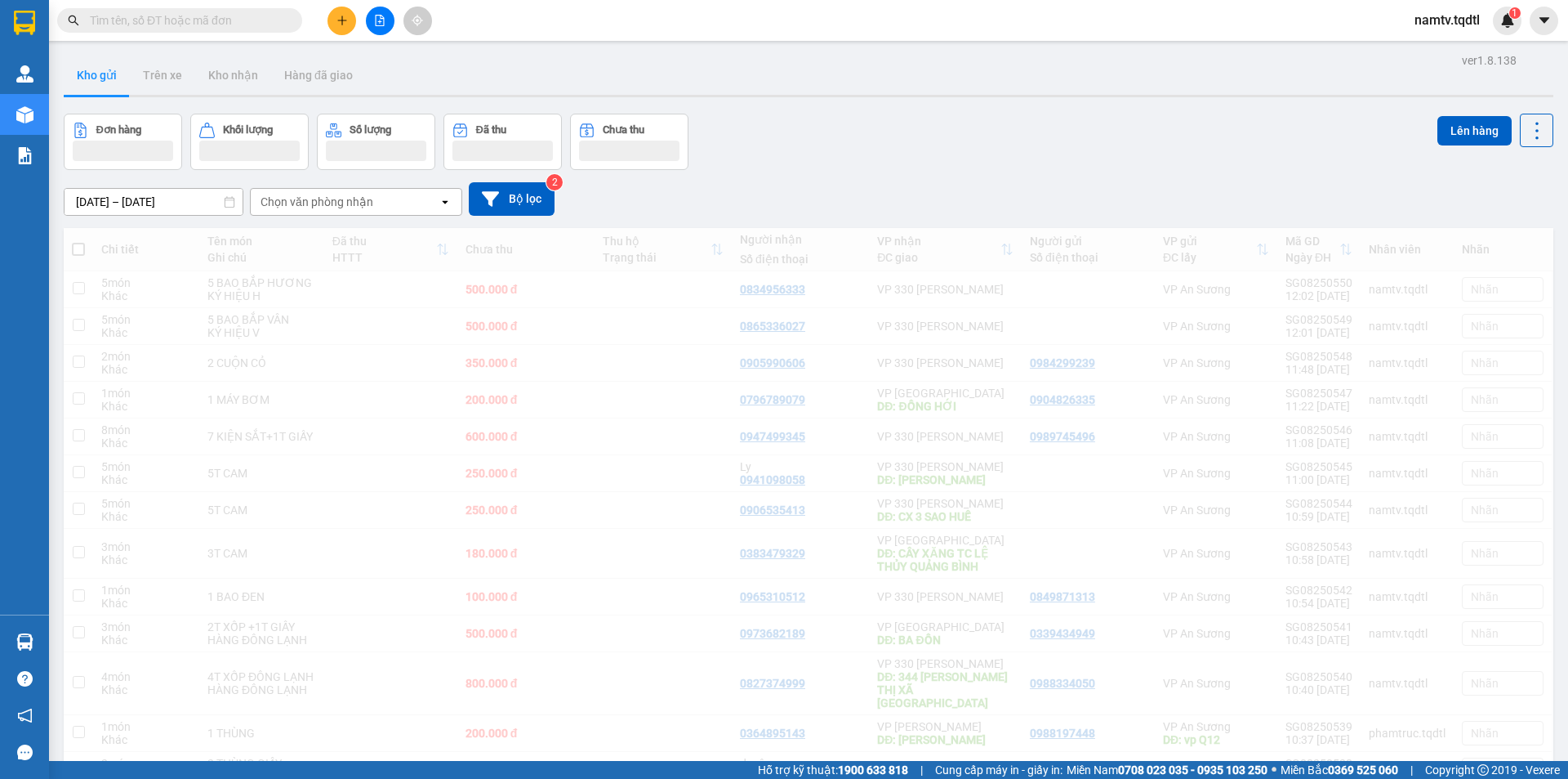
click at [193, 22] on input "text" at bounding box center [186, 21] width 193 height 18
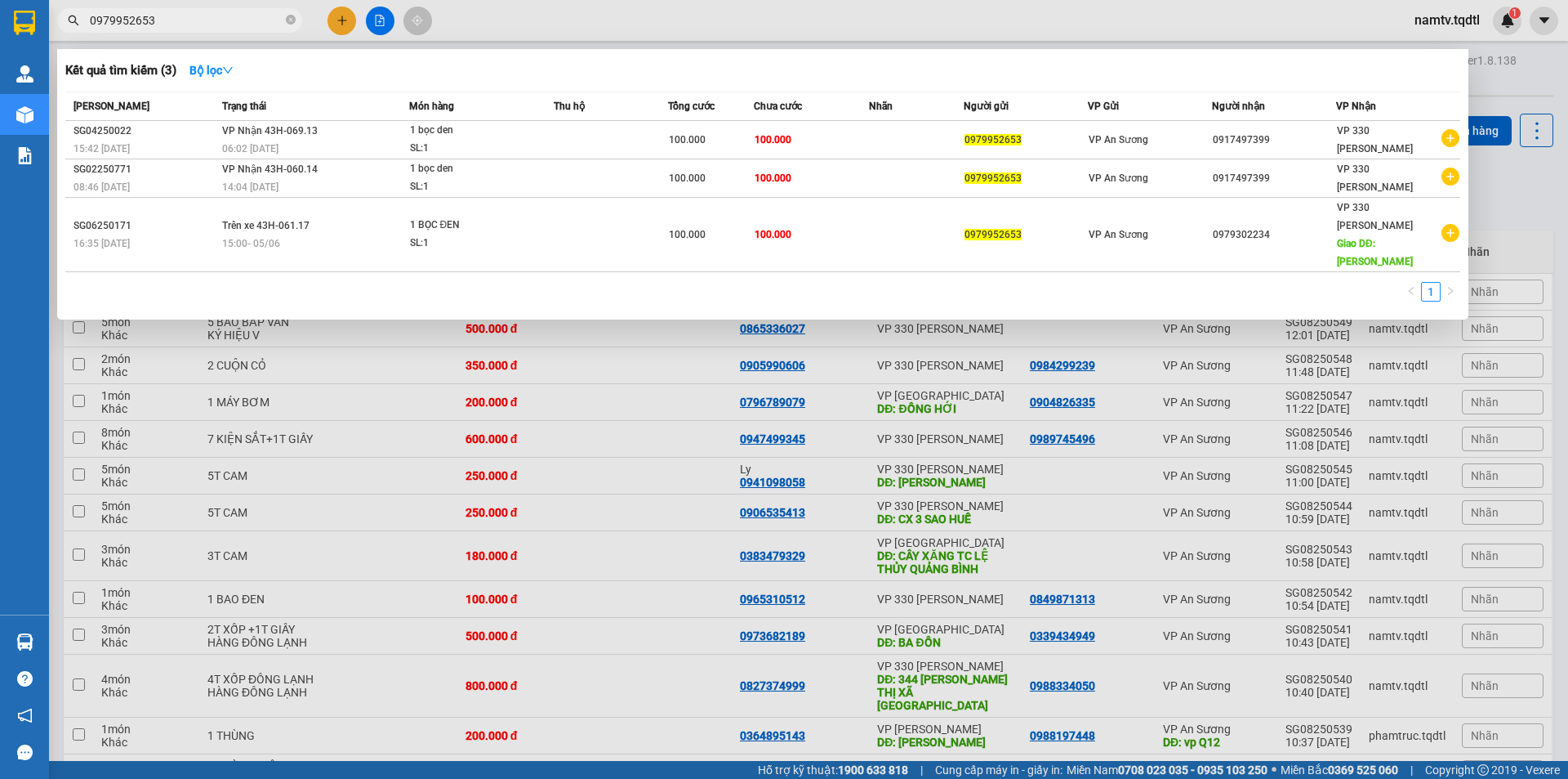
drag, startPoint x: 175, startPoint y: 21, endPoint x: 0, endPoint y: 40, distance: 176.0
click at [0, 40] on section "Kết quả tìm kiếm ( 3 ) Bộ lọc Mã ĐH Trạng thái Món hàng Thu hộ Tổng cước Chưa c…" at bounding box center [784, 389] width 1568 height 779
type input "0979952653"
click at [328, 20] on div at bounding box center [784, 389] width 1568 height 779
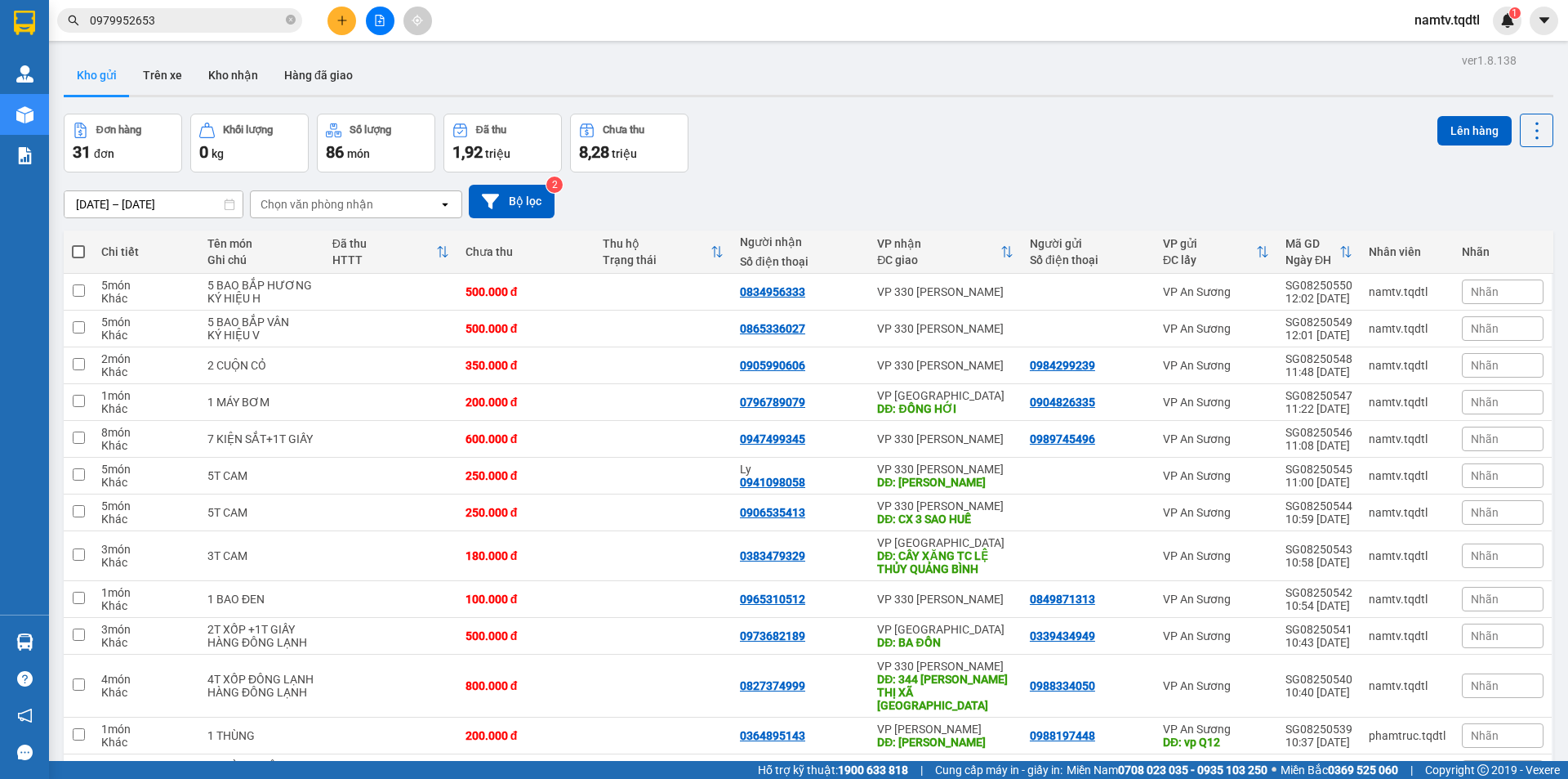
click at [334, 21] on button at bounding box center [342, 21] width 29 height 29
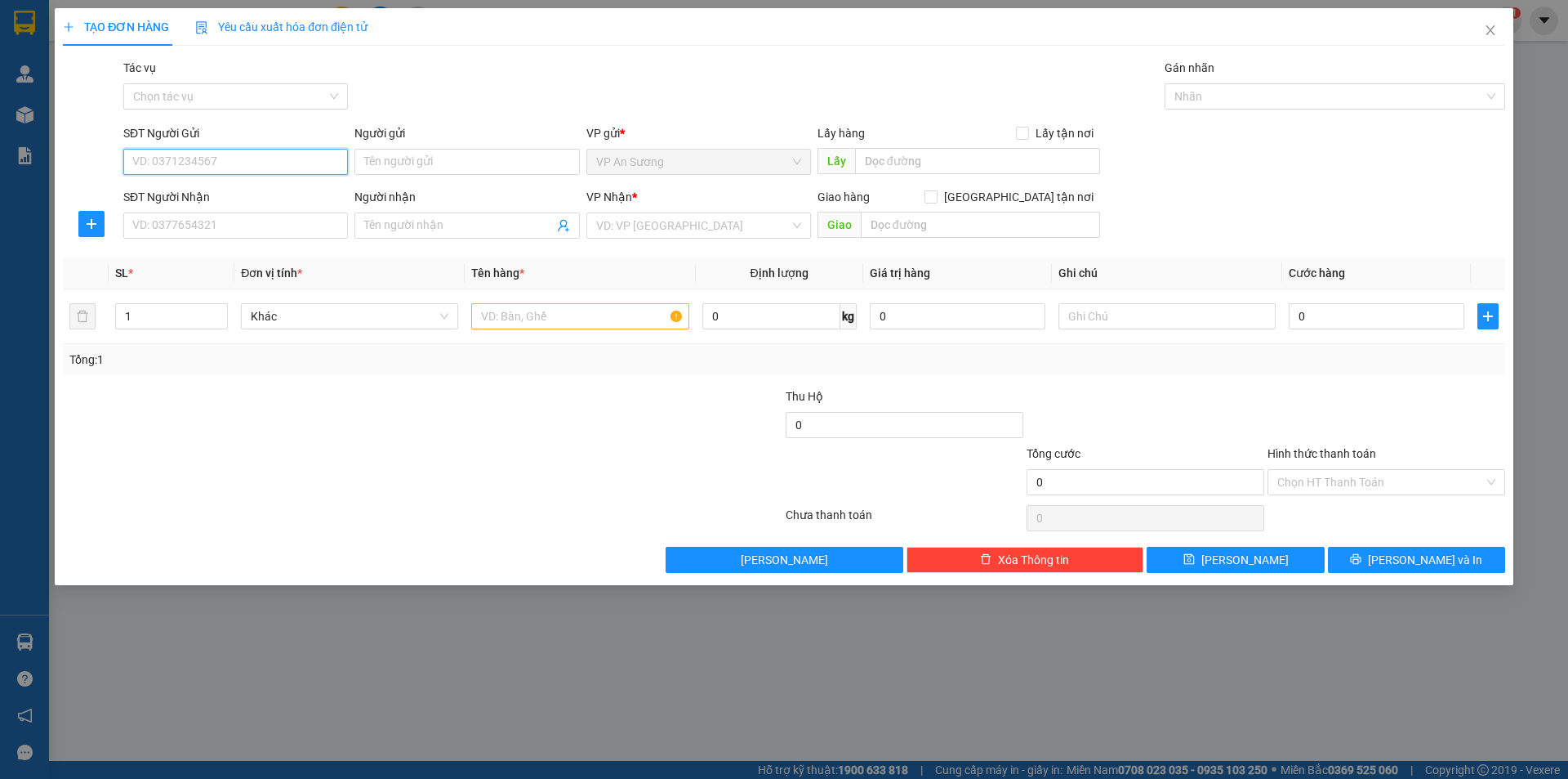
paste input "0979952653"
type input "0979952653"
click at [248, 198] on div "0979952653" at bounding box center [235, 194] width 205 height 18
type input "0979302234"
type input "LAO BẢO"
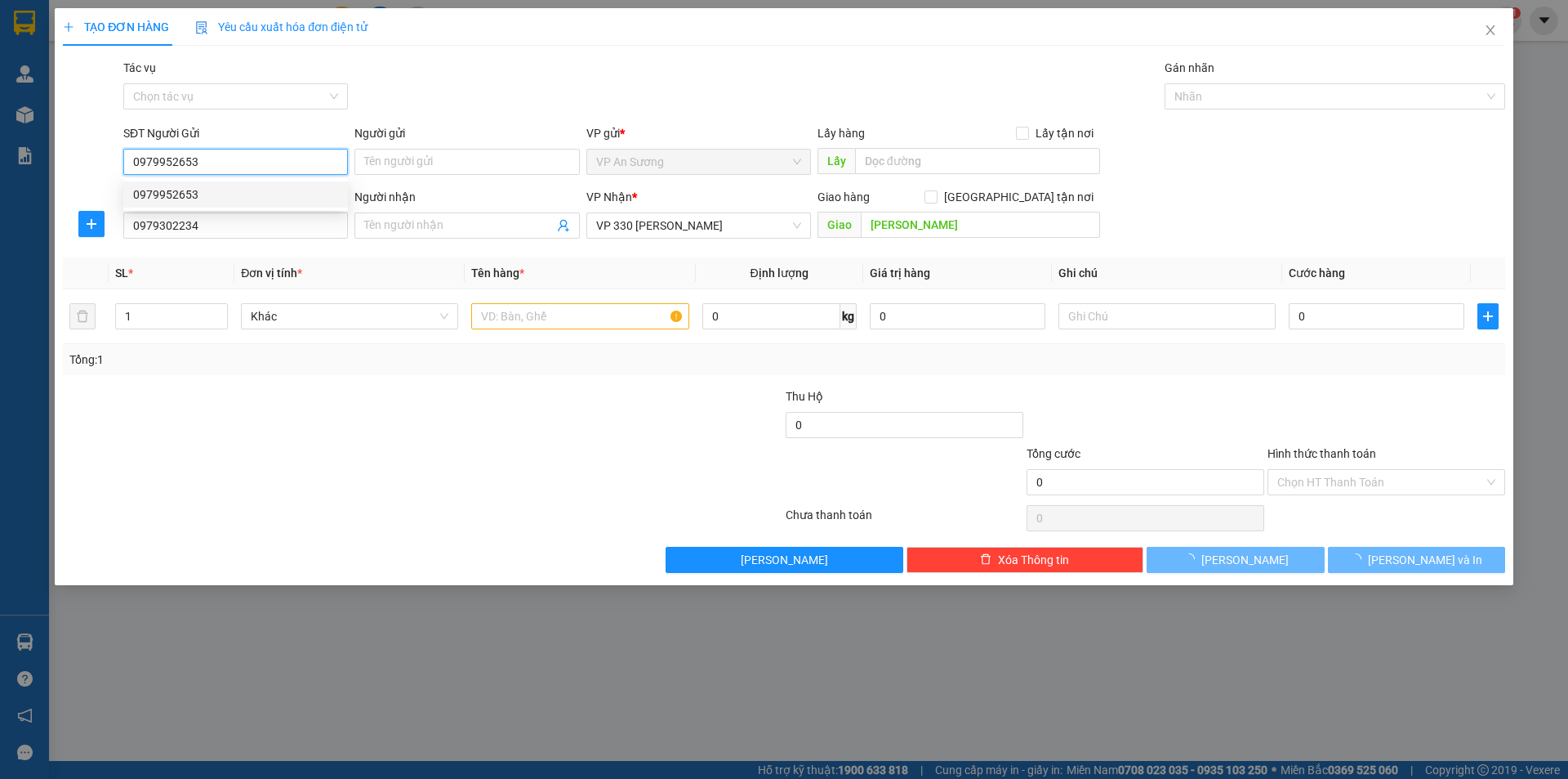
type input "100.000"
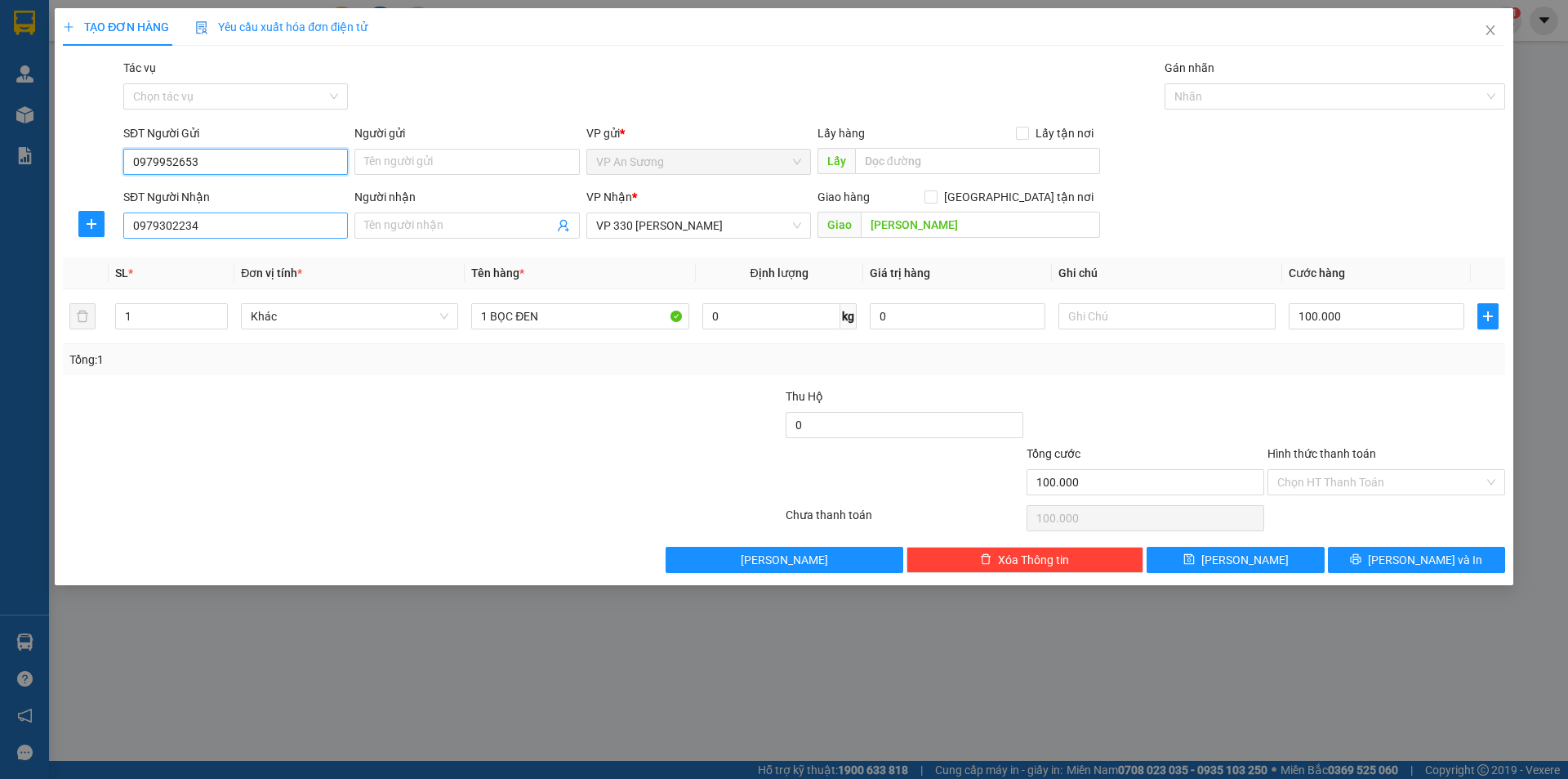
type input "0979952653"
click at [270, 222] on input "0979302234" at bounding box center [235, 226] width 224 height 27
drag, startPoint x: 242, startPoint y: 230, endPoint x: 47, endPoint y: 233, distance: 195.0
click at [47, 233] on div "TẠO ĐƠN HÀNG Yêu cầu xuất hóa đơn điện tử Transit Pickup Surcharge Ids Transit …" at bounding box center [784, 389] width 1568 height 779
type input "0966646428"
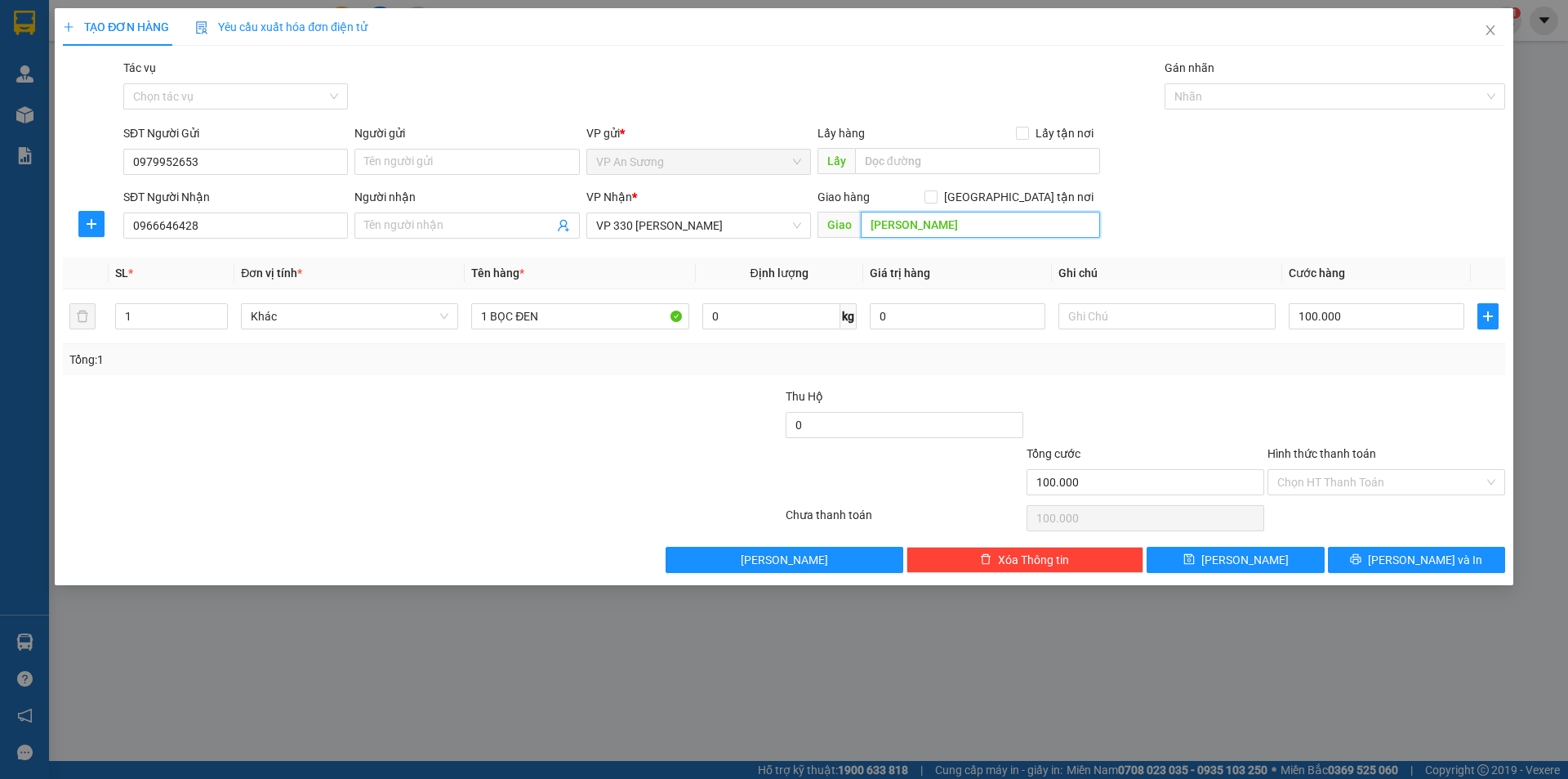
click at [974, 226] on input "LAO BẢO" at bounding box center [979, 225] width 239 height 27
type input "A"
type input "ÁI TỬ"
click at [1461, 553] on button "[PERSON_NAME] và In" at bounding box center [1416, 559] width 177 height 27
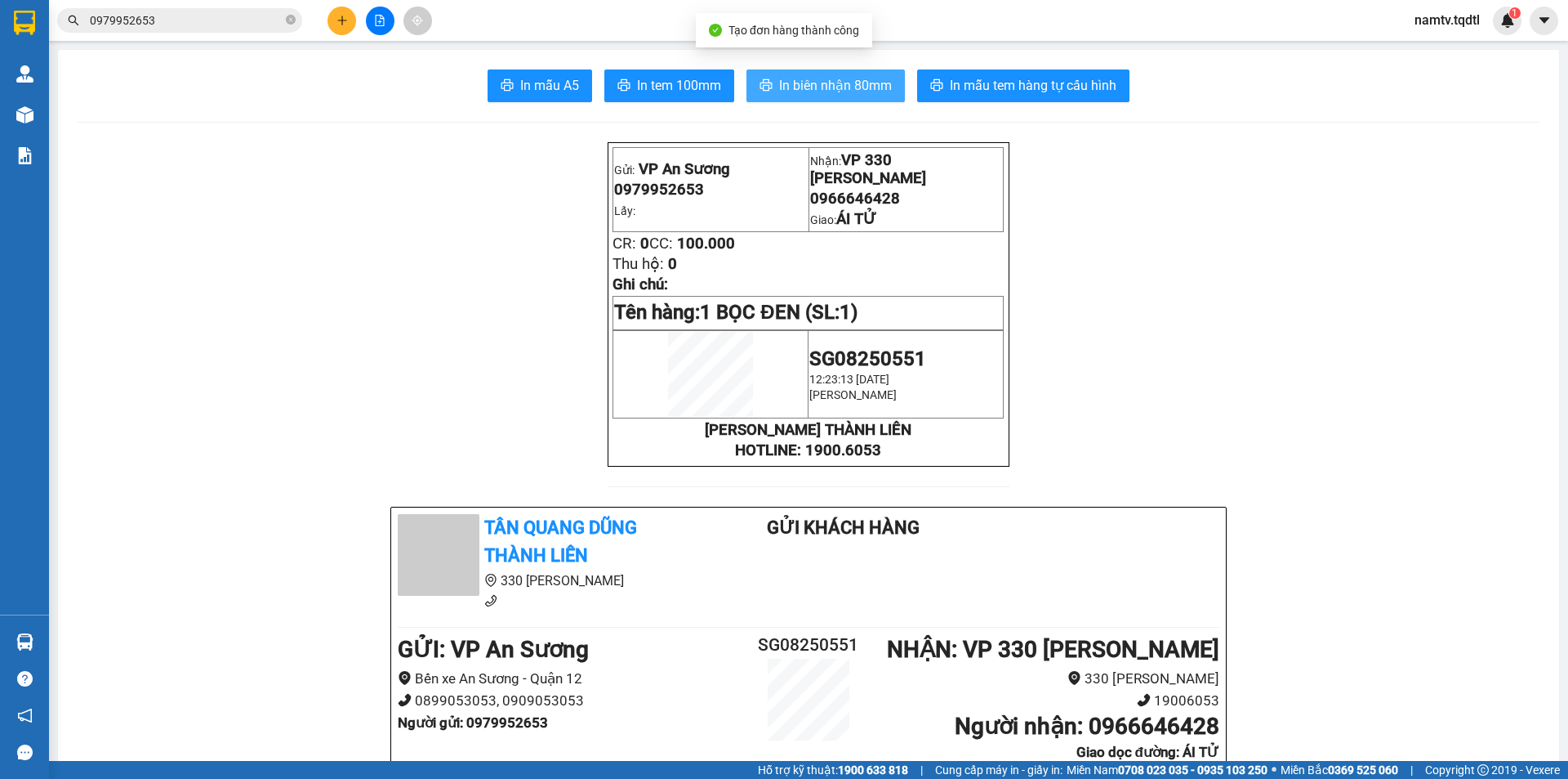
click at [817, 77] on span "In biên nhận 80mm" at bounding box center [835, 85] width 112 height 21
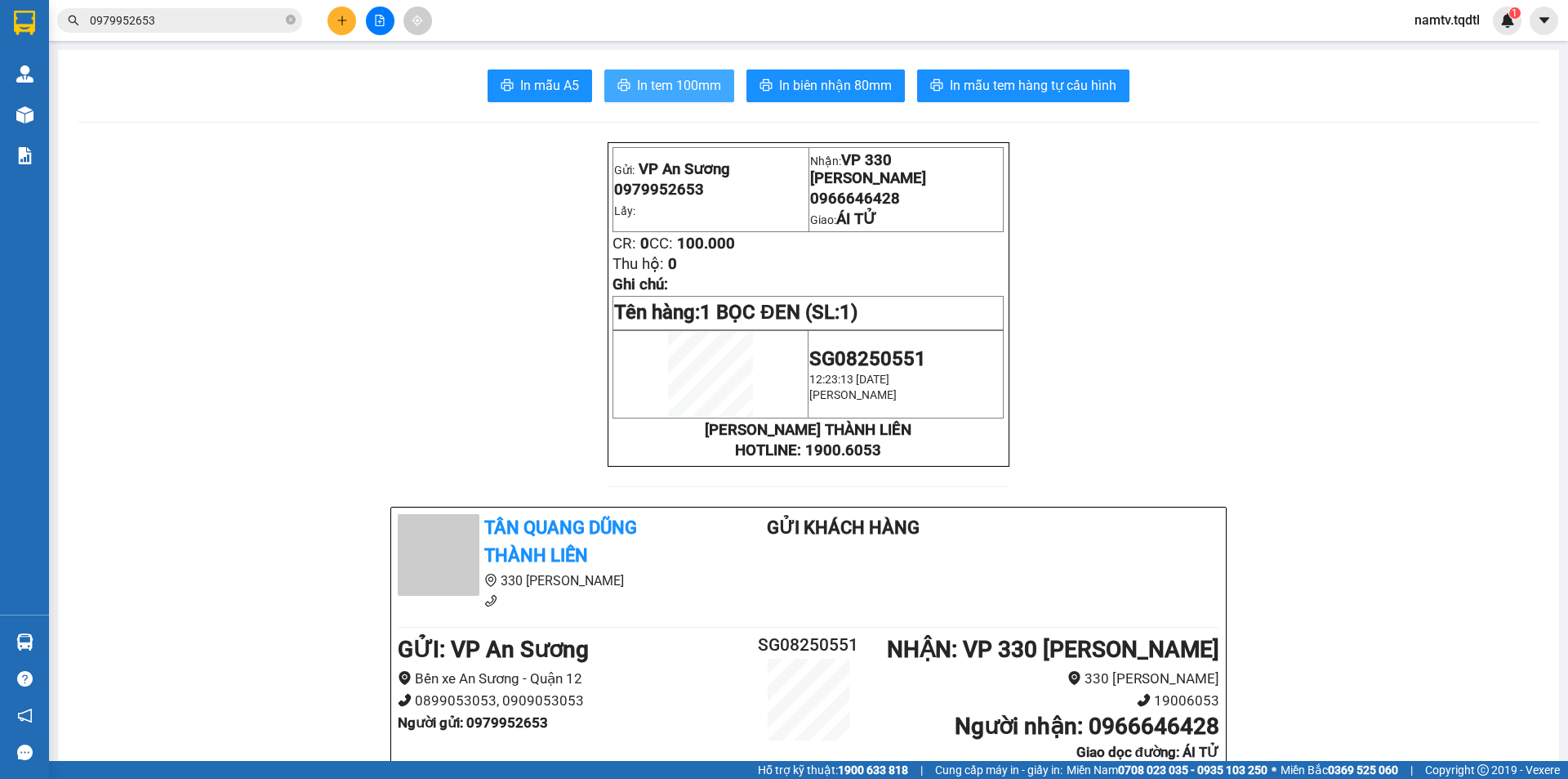
click at [672, 94] on span "In tem 100mm" at bounding box center [678, 85] width 84 height 21
click at [351, 19] on button at bounding box center [342, 21] width 29 height 29
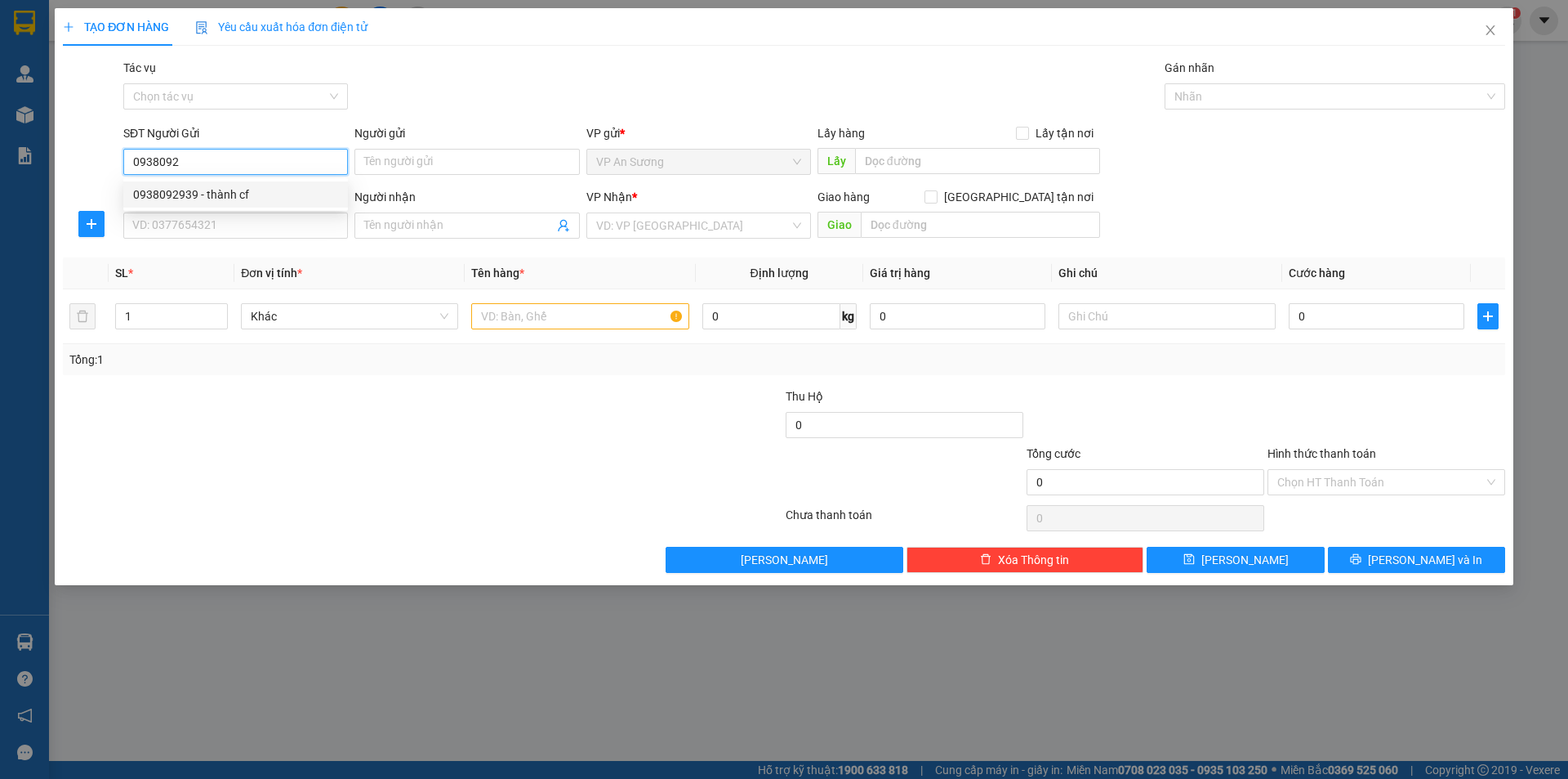
click at [228, 194] on div "0938092939 - thành cf" at bounding box center [235, 194] width 205 height 18
type input "0938092939"
type input "thành cf"
type input "Q12"
type input "0938092939"
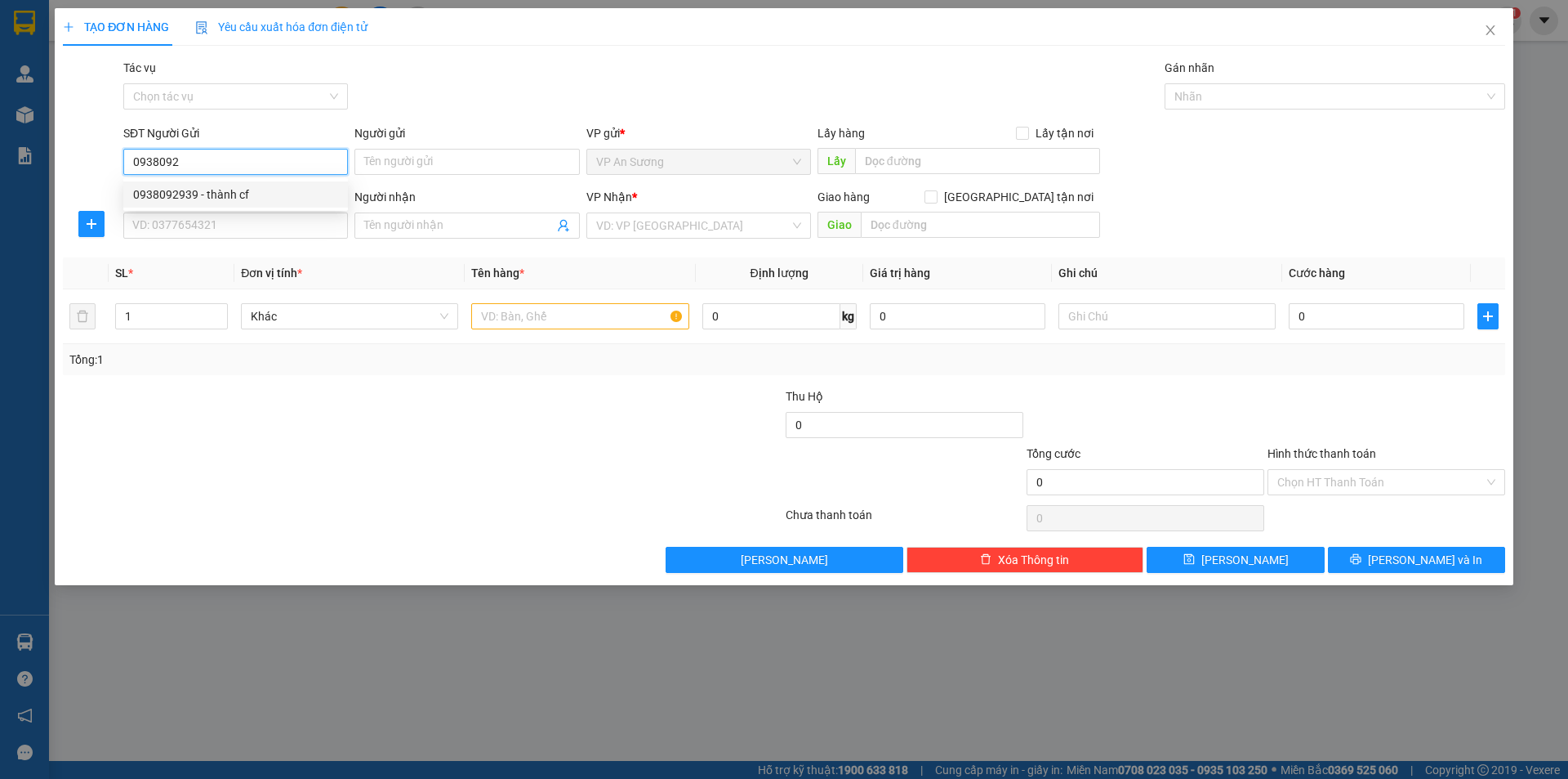
type input "thành cf"
type input "Đông Hà"
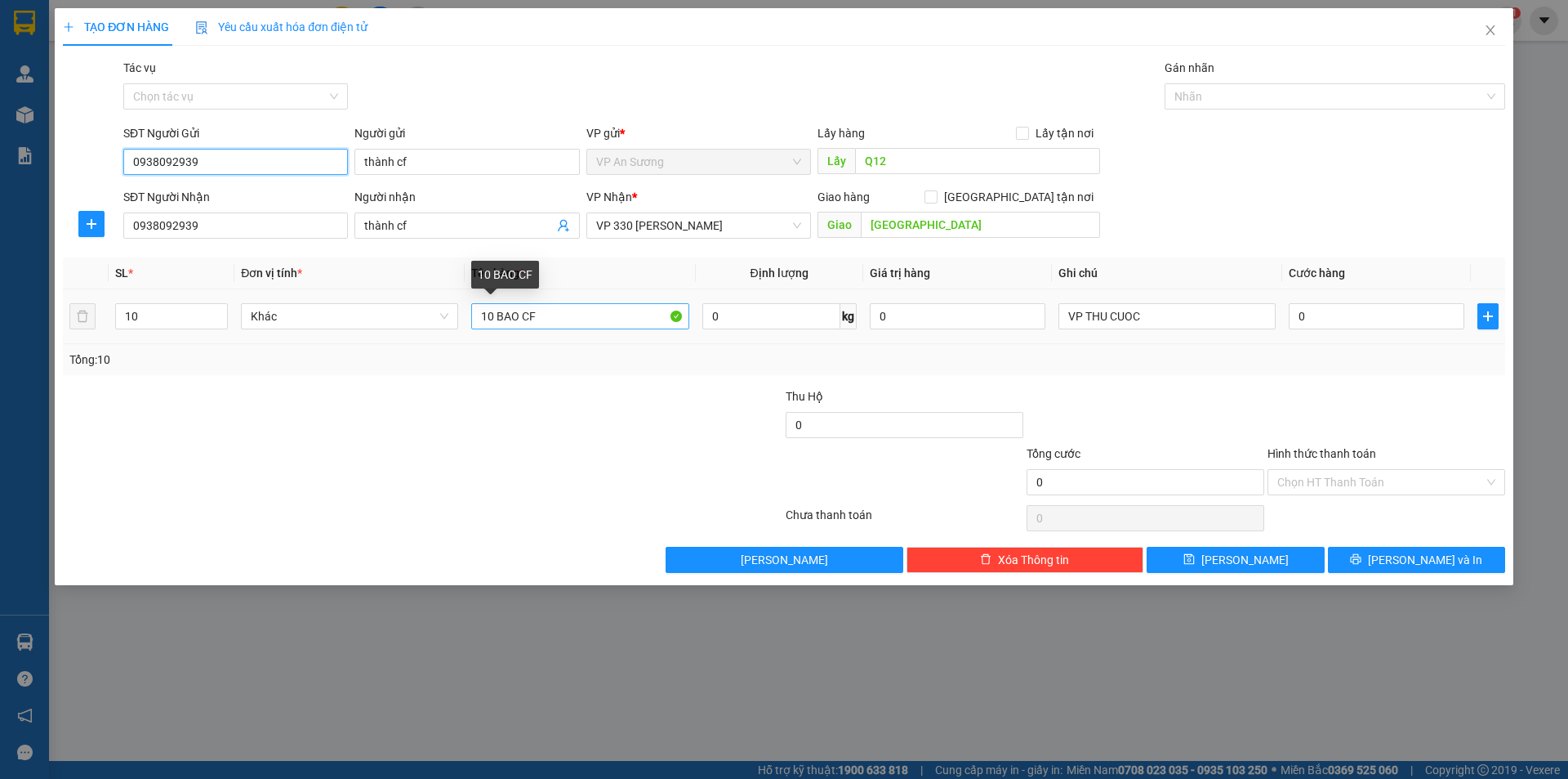
type input "0938092939"
click at [493, 317] on input "10 BAO CF" at bounding box center [580, 316] width 218 height 27
type input "12 BAO CF"
drag, startPoint x: 183, startPoint y: 340, endPoint x: 177, endPoint y: 326, distance: 15.2
click at [183, 339] on td "10" at bounding box center [171, 317] width 126 height 55
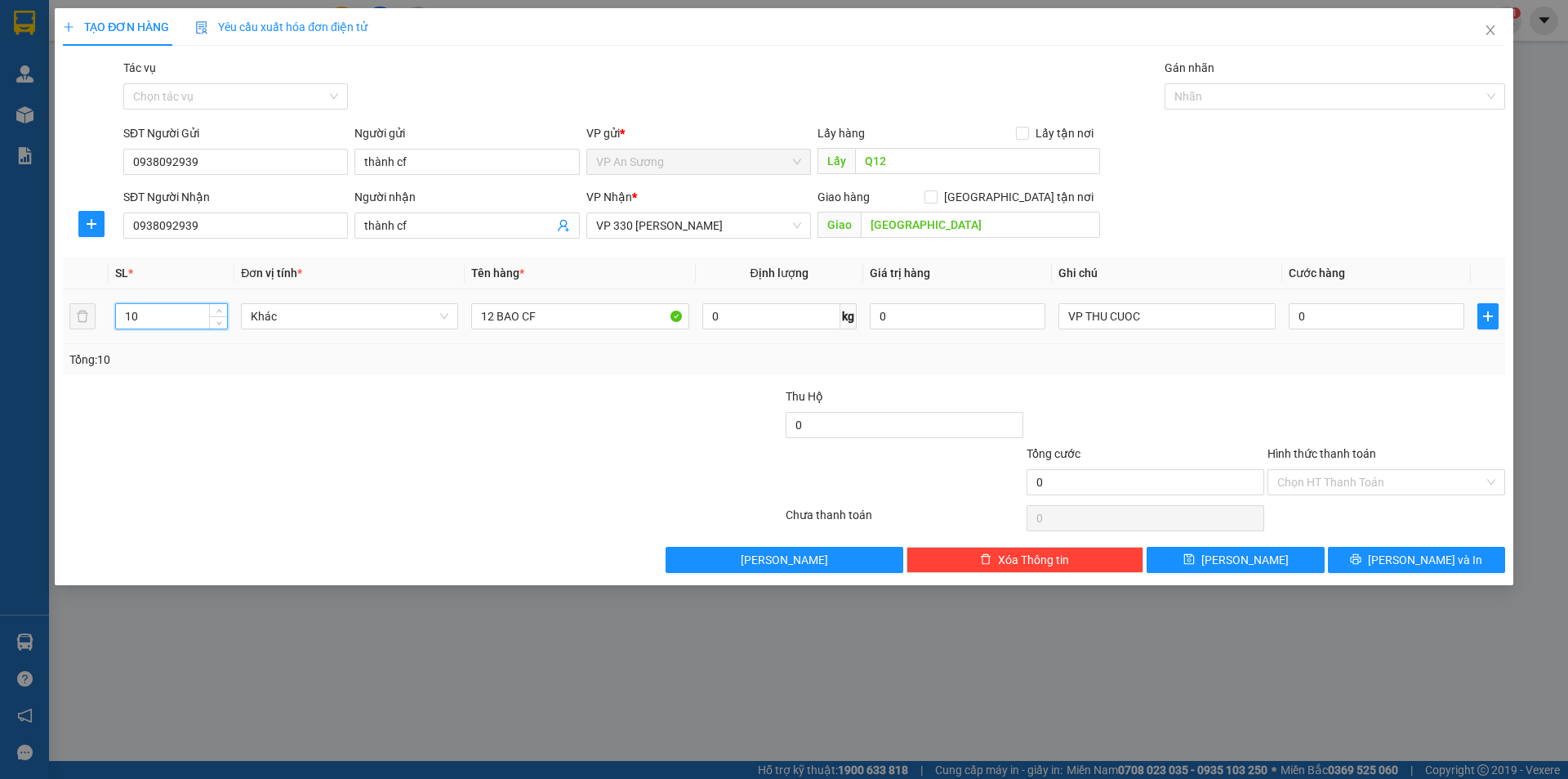
click at [177, 325] on input "10" at bounding box center [171, 316] width 111 height 25
type input "12"
click at [1002, 218] on input "Đông Hà" at bounding box center [979, 225] width 239 height 27
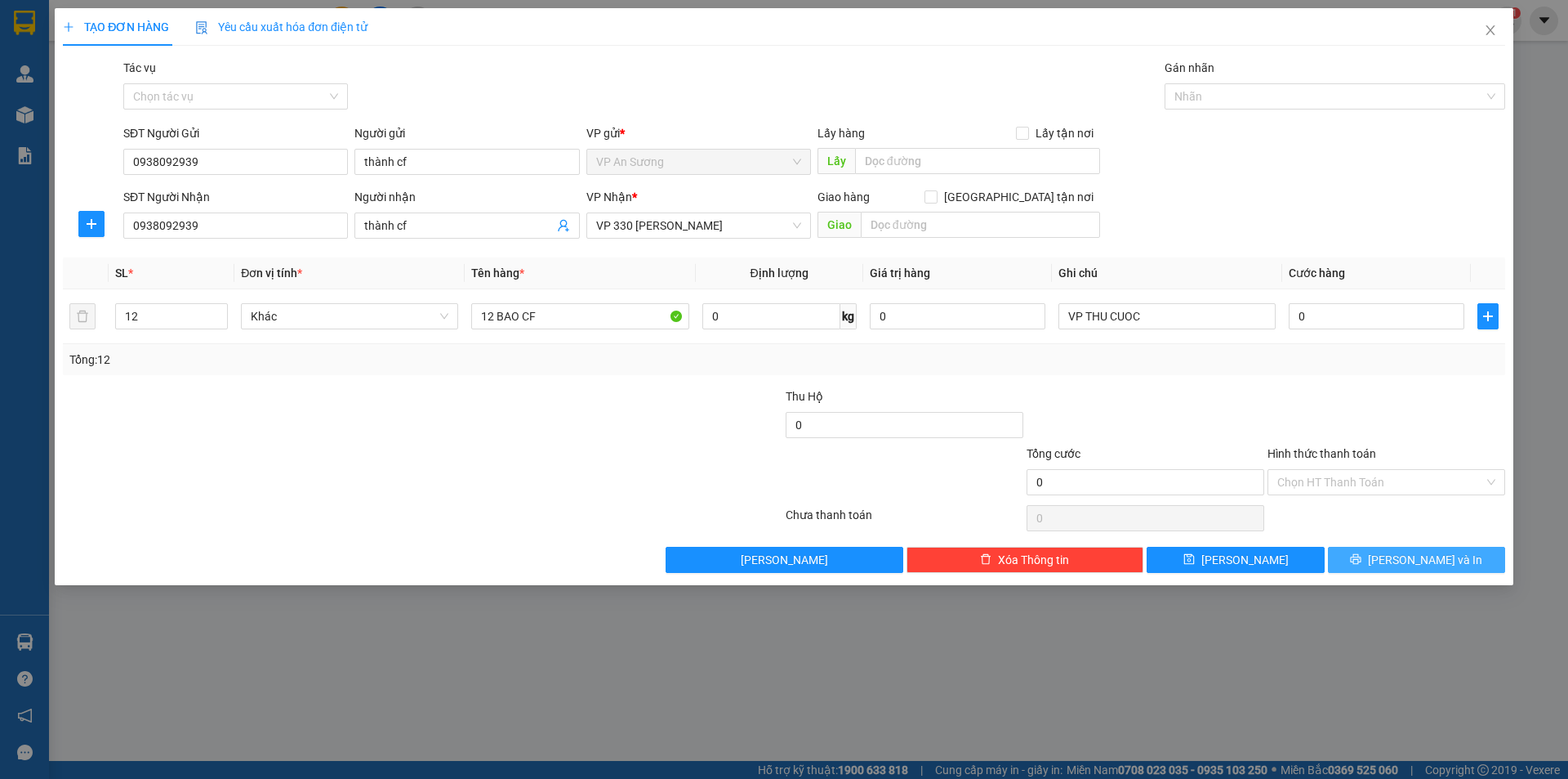
click at [1464, 554] on button "[PERSON_NAME] và In" at bounding box center [1416, 559] width 177 height 27
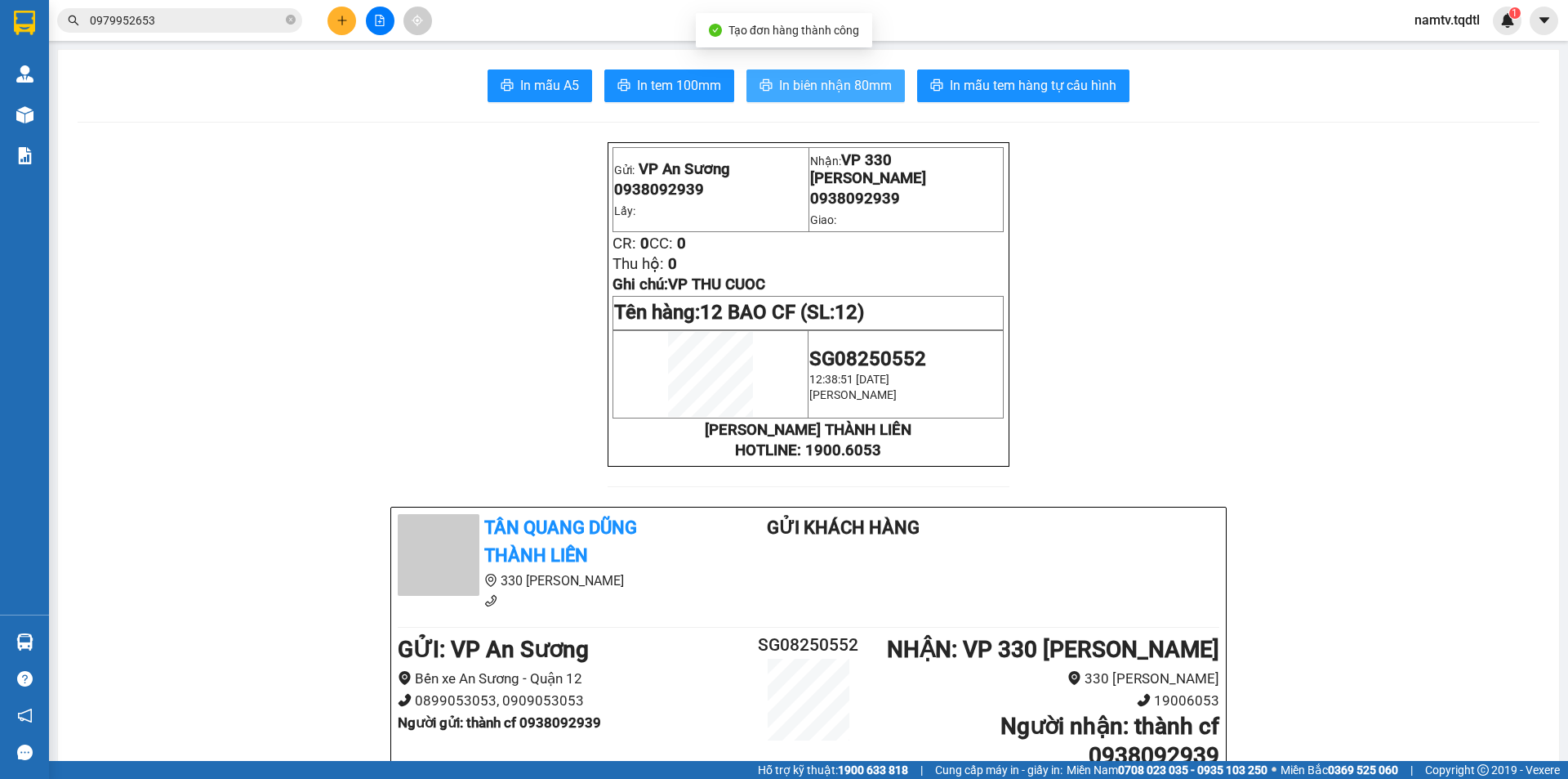
click at [769, 82] on button "In biên nhận 80mm" at bounding box center [825, 86] width 158 height 32
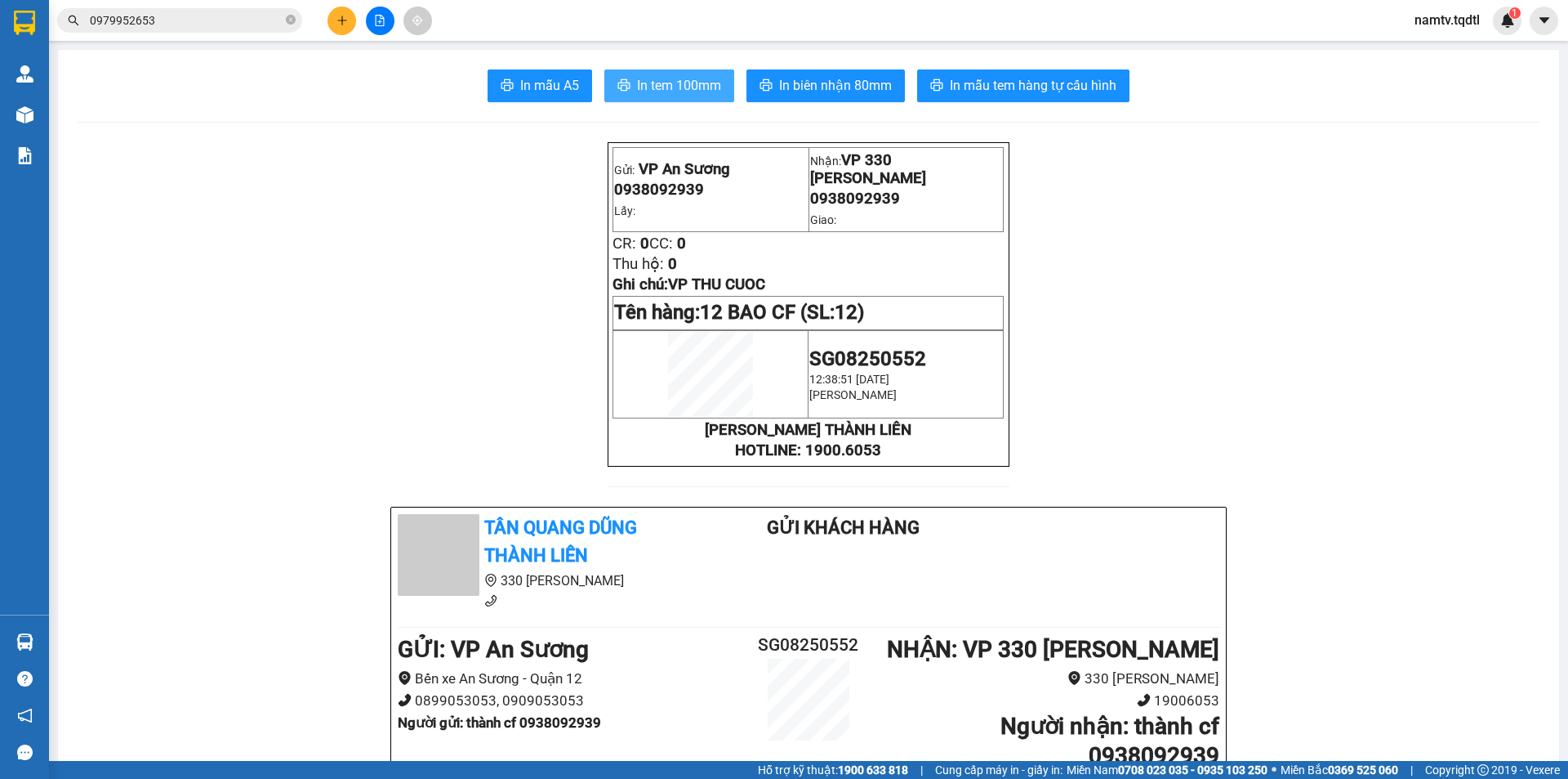
click at [688, 92] on span "In tem 100mm" at bounding box center [678, 85] width 84 height 21
click at [345, 22] on icon "plus" at bounding box center [343, 21] width 12 height 12
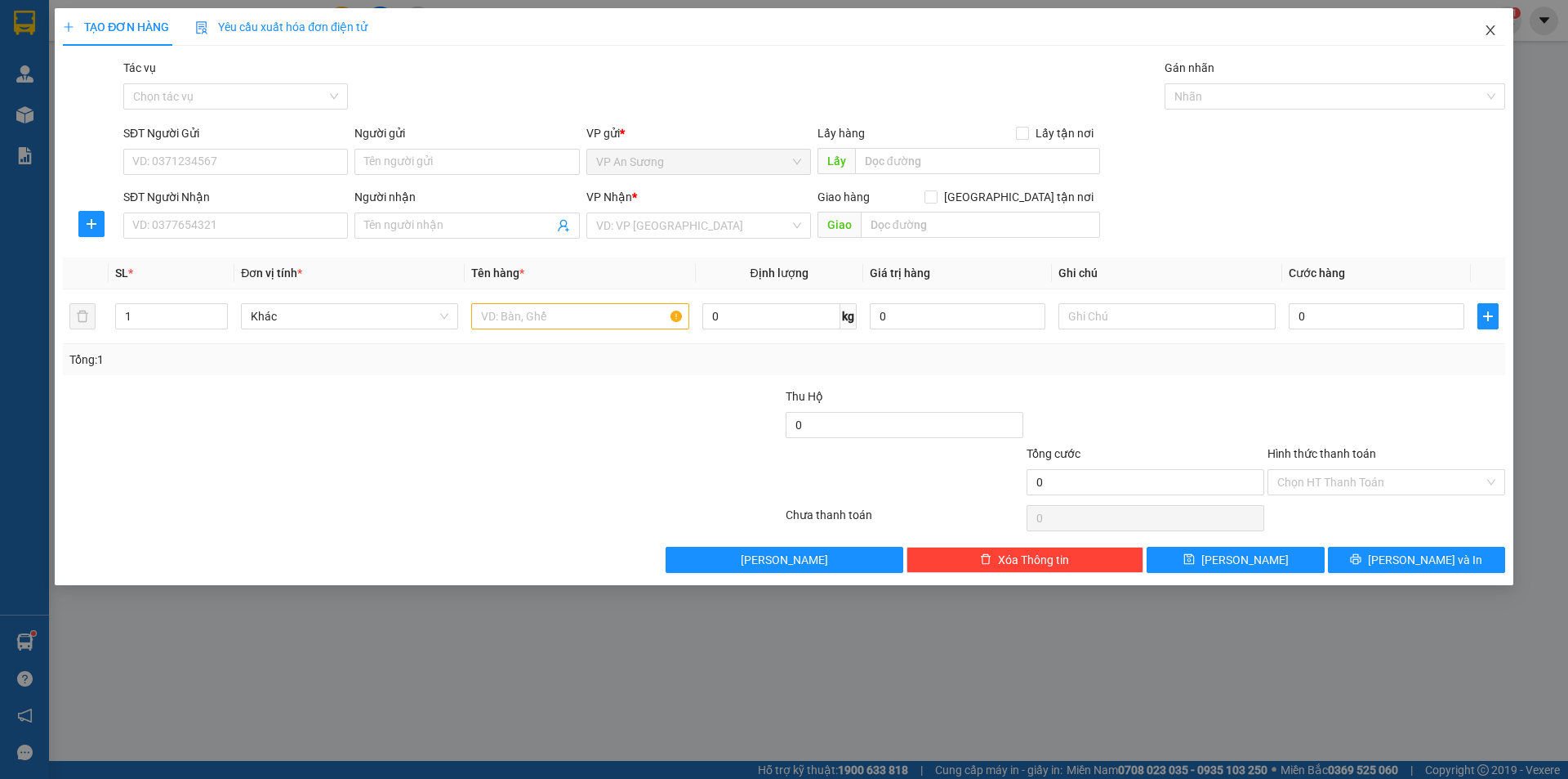
click at [1488, 29] on icon "close" at bounding box center [1489, 31] width 9 height 10
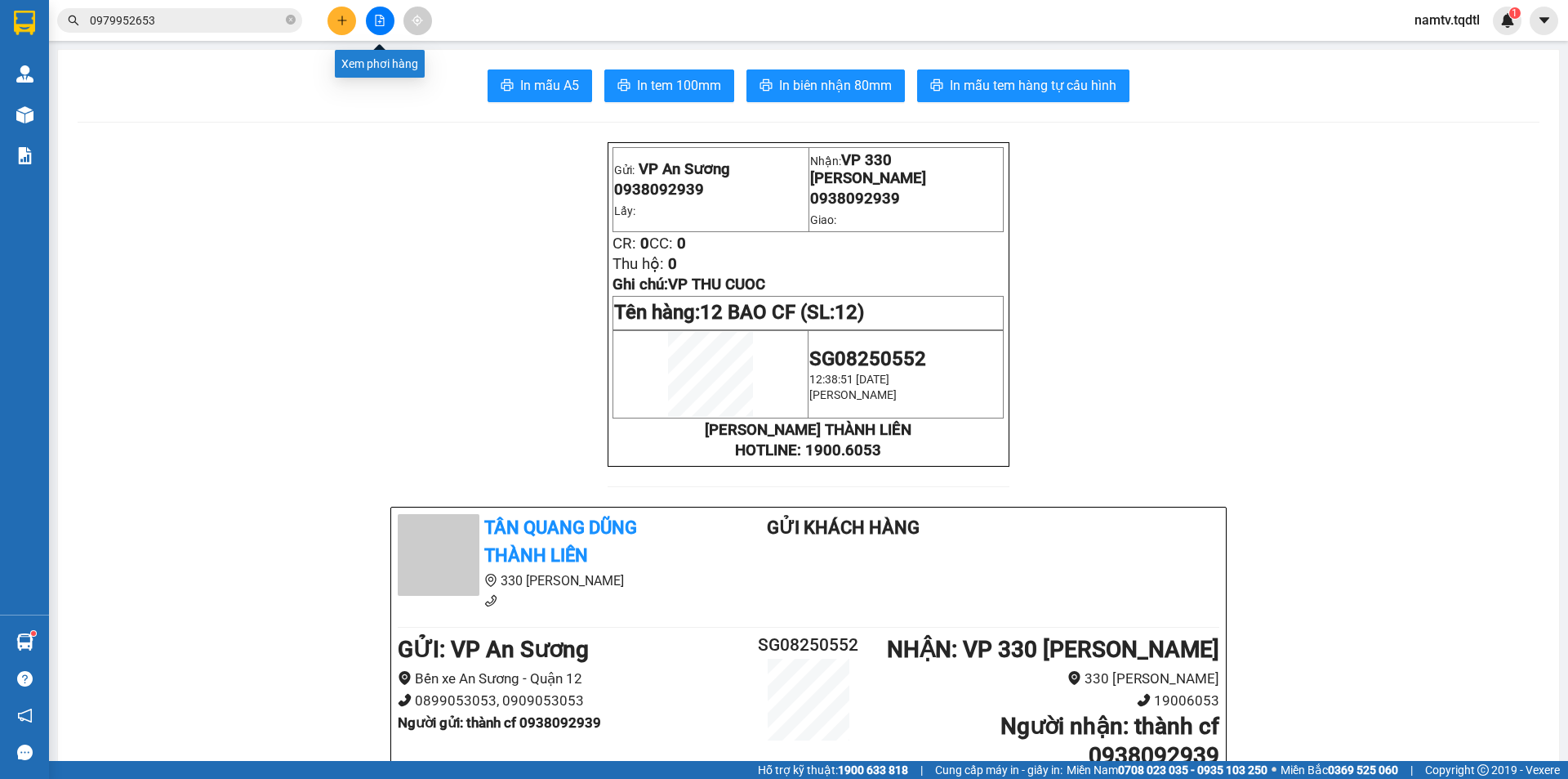
click at [367, 17] on button at bounding box center [380, 21] width 29 height 29
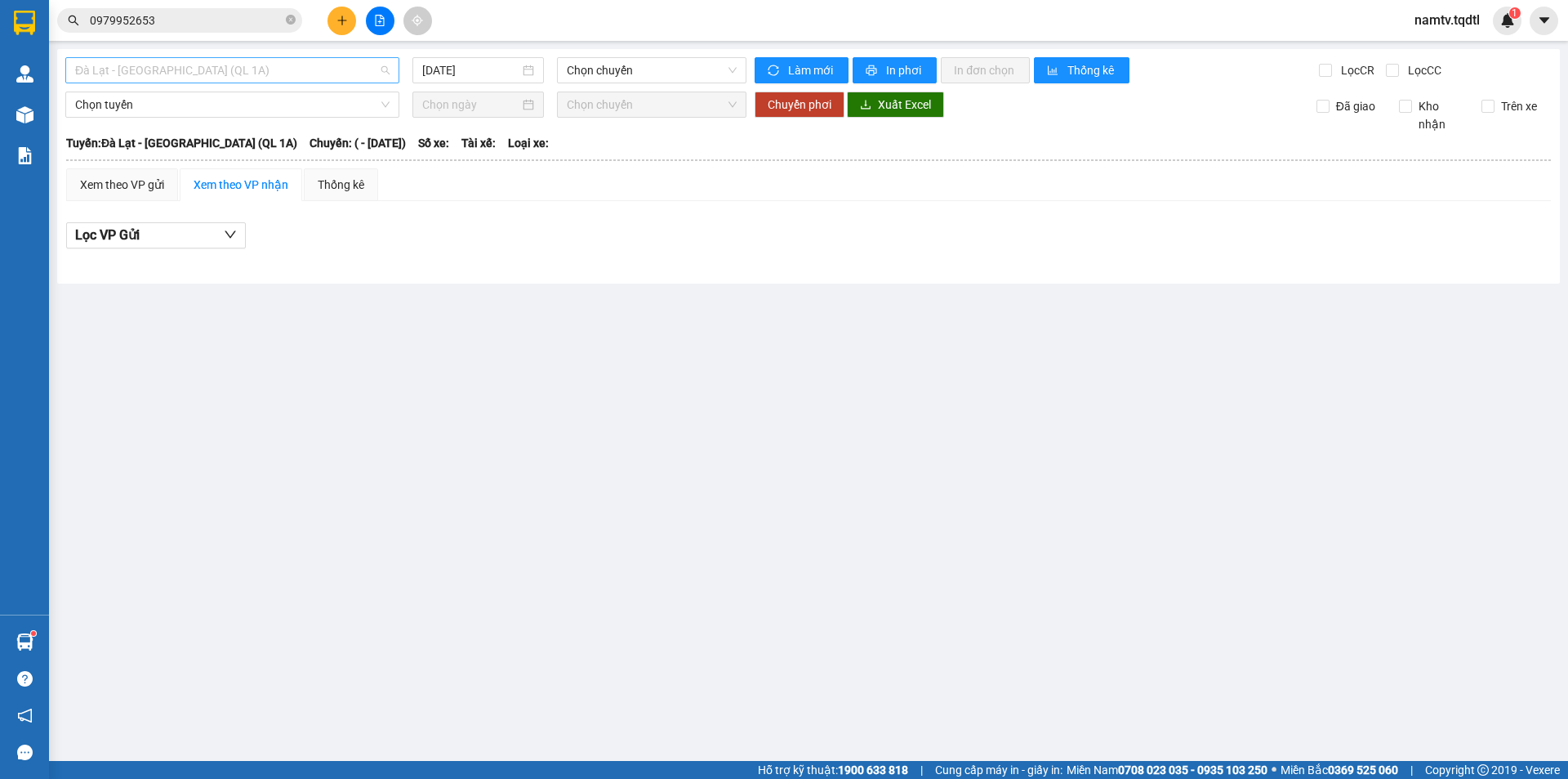
click at [217, 60] on span "Đà Lạt - [GEOGRAPHIC_DATA] (QL 1A)" at bounding box center [231, 70] width 314 height 25
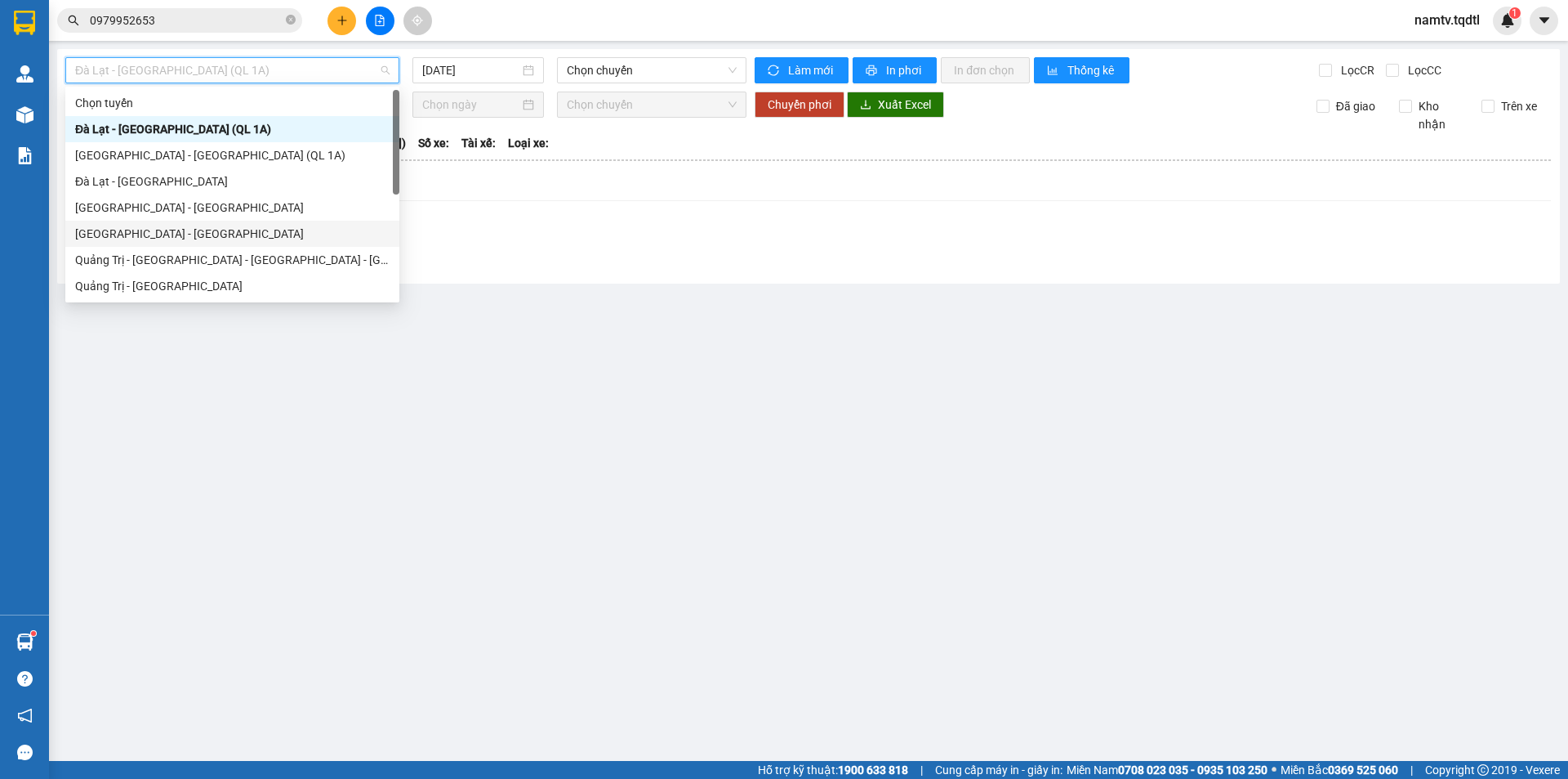
click at [178, 230] on div "[GEOGRAPHIC_DATA] - [GEOGRAPHIC_DATA]" at bounding box center [231, 233] width 314 height 18
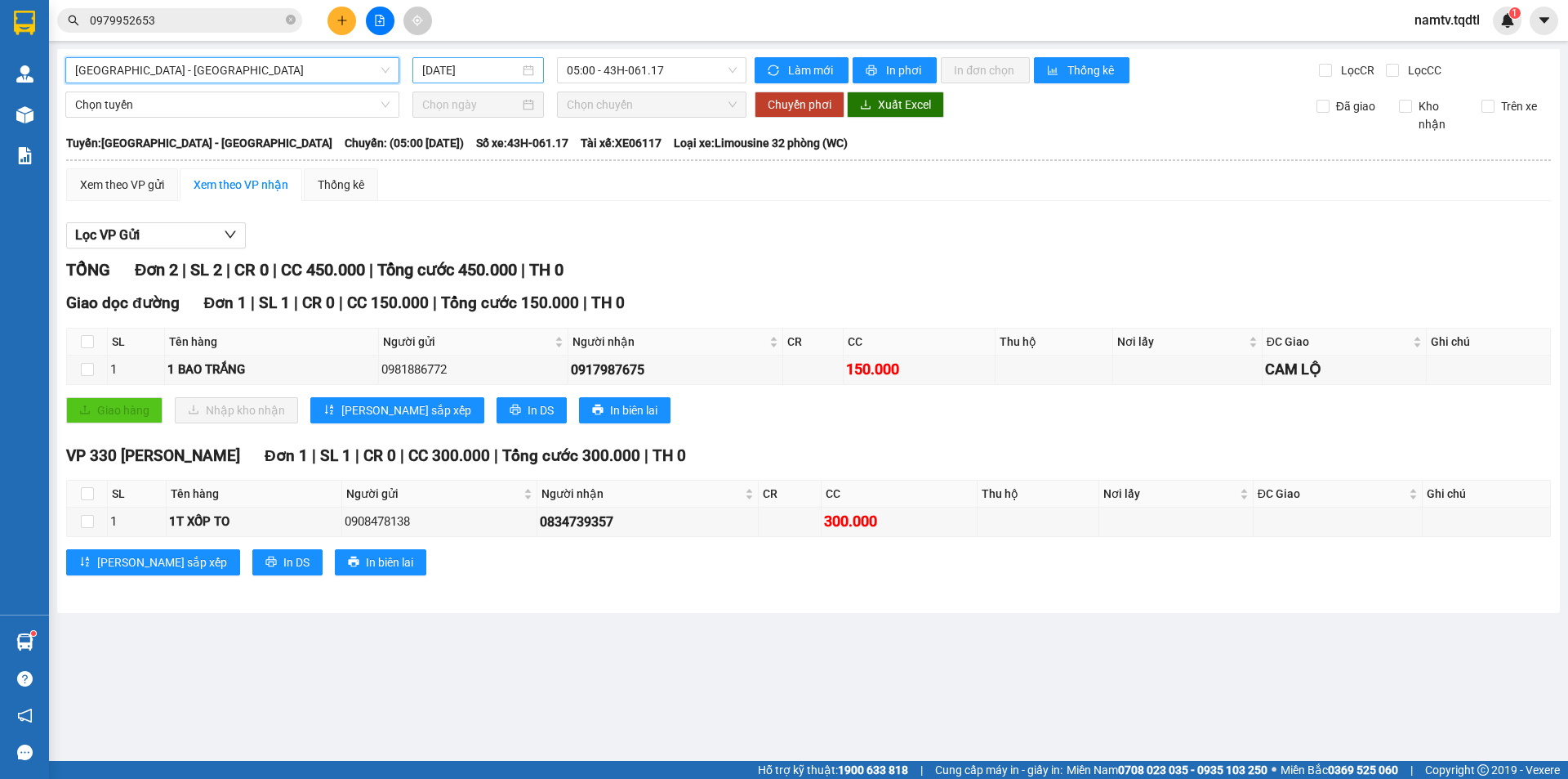
click at [514, 64] on input "[DATE]" at bounding box center [470, 70] width 97 height 18
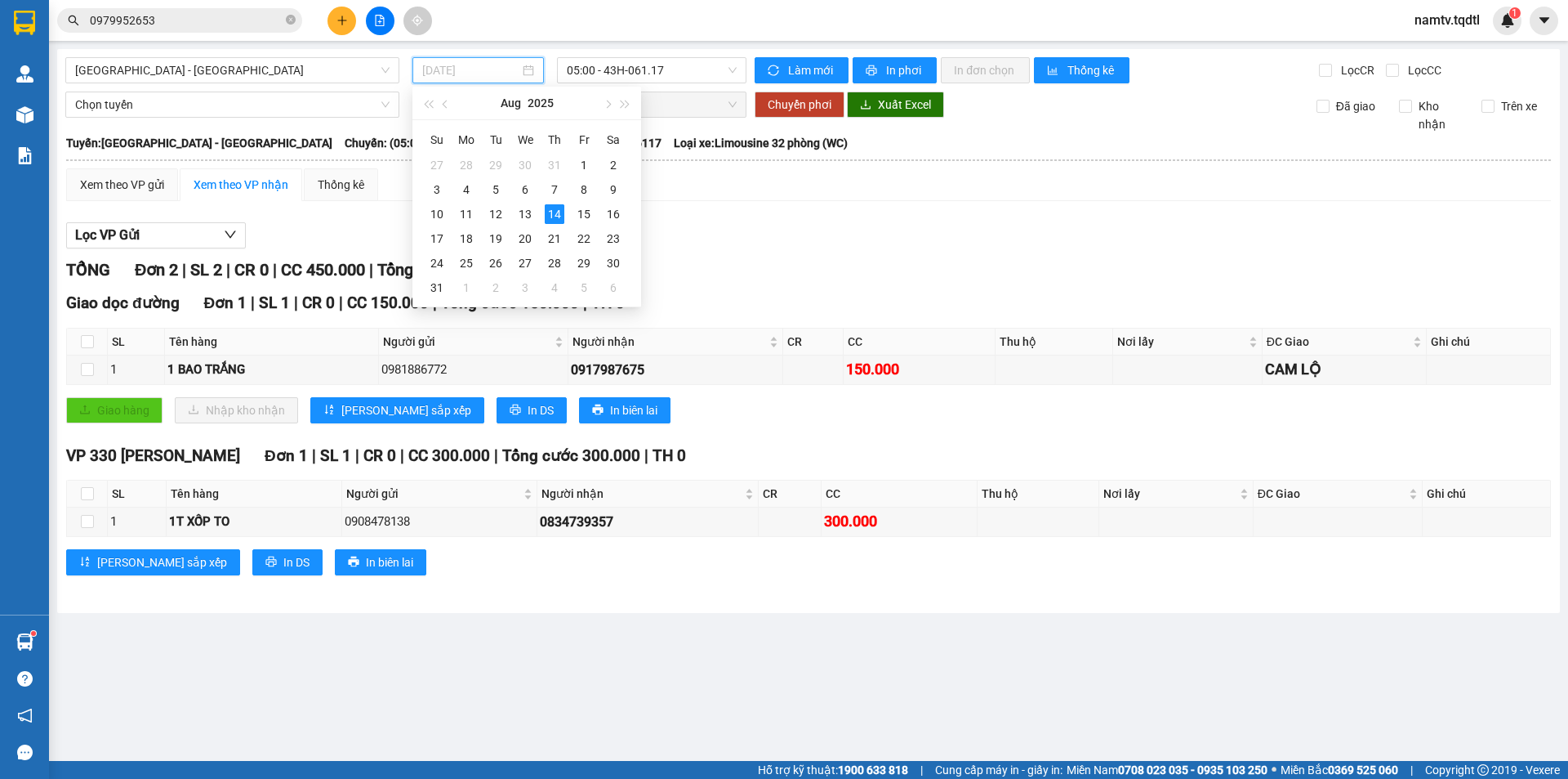
type input "[DATE]"
click at [654, 75] on span "05:00 - 43H-061.17" at bounding box center [652, 70] width 170 height 25
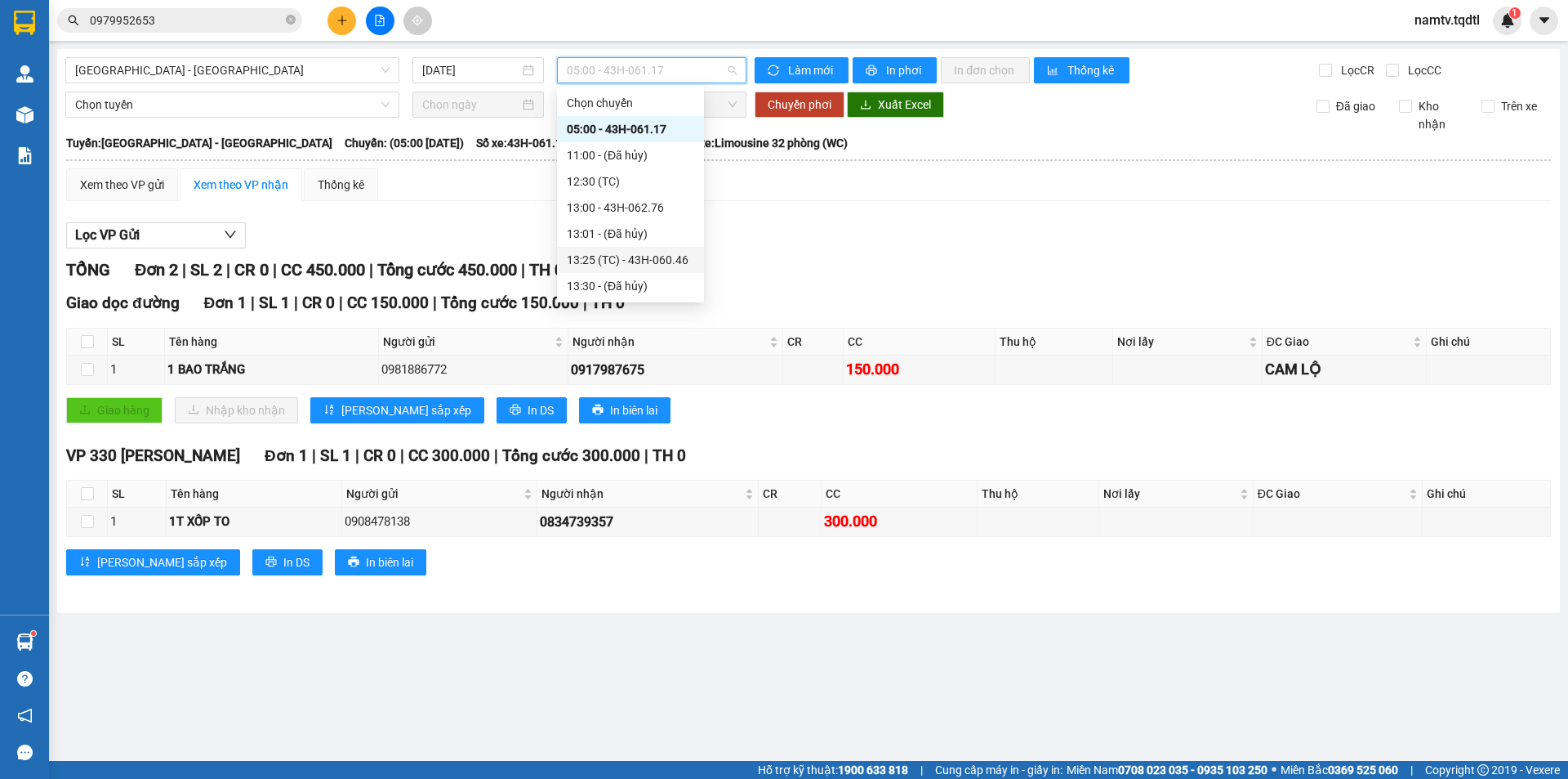
click at [650, 253] on div "13:25 (TC) - 43H-060.46" at bounding box center [630, 260] width 127 height 18
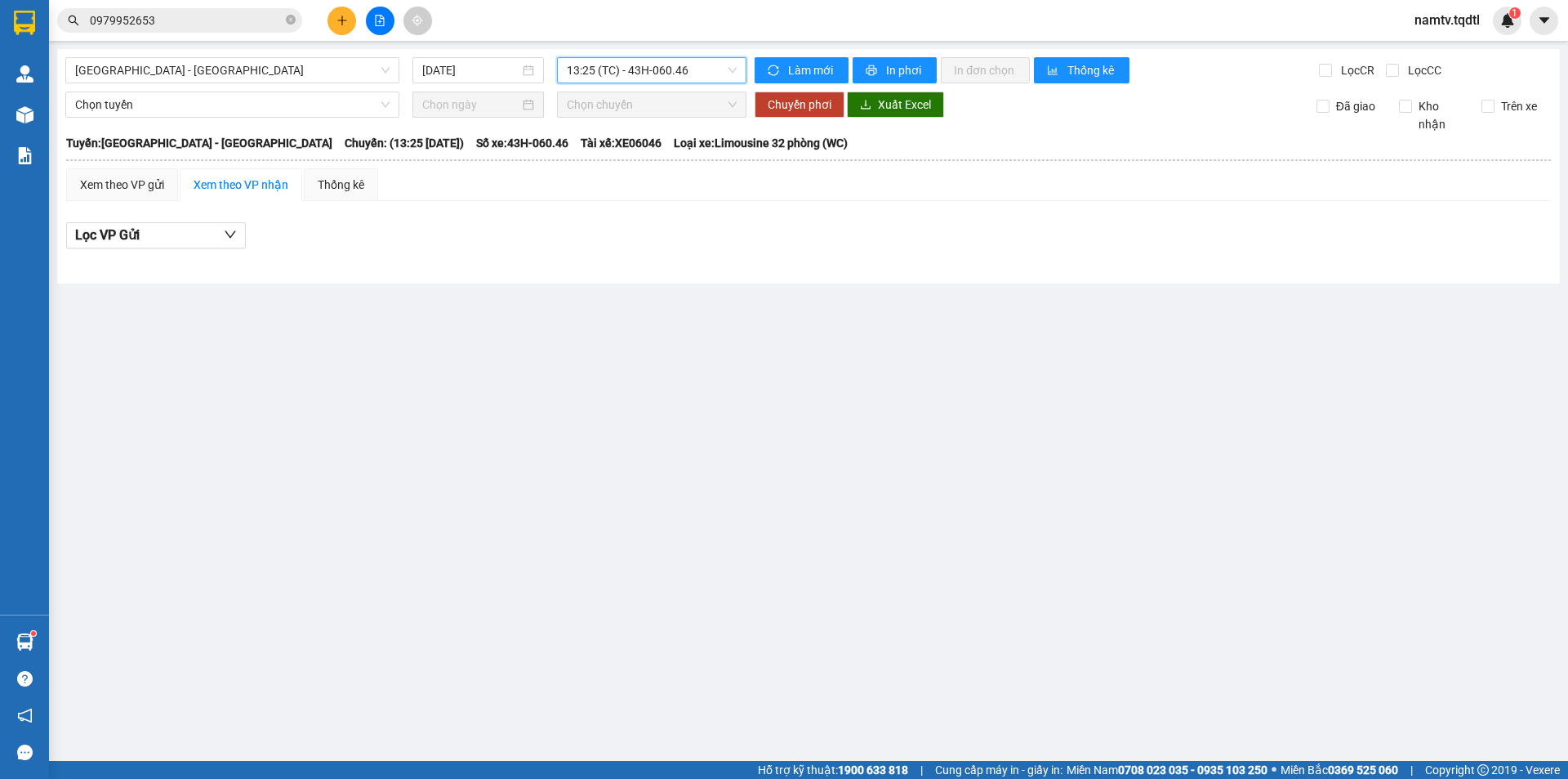
click at [698, 86] on div "[GEOGRAPHIC_DATA] - [GEOGRAPHIC_DATA] [DATE] 13:25 13:25 (TC) - 43H-060.46 Làm …" at bounding box center [808, 166] width 1502 height 234
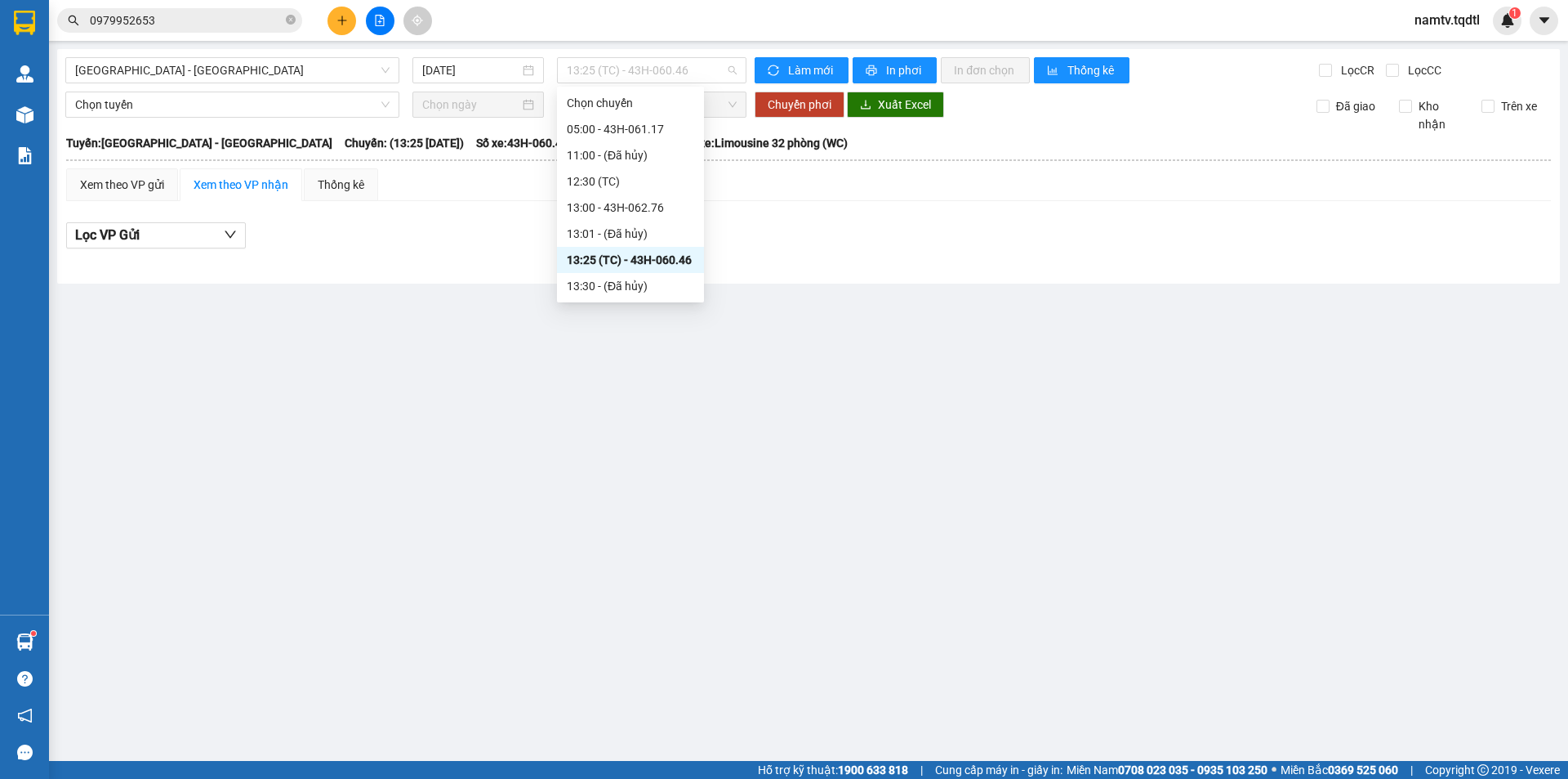
drag, startPoint x: 699, startPoint y: 78, endPoint x: 678, endPoint y: 151, distance: 76.0
click at [699, 77] on span "13:25 (TC) - 43H-060.46" at bounding box center [652, 70] width 170 height 25
click at [672, 204] on div "13:00 - 43H-062.76" at bounding box center [630, 208] width 127 height 18
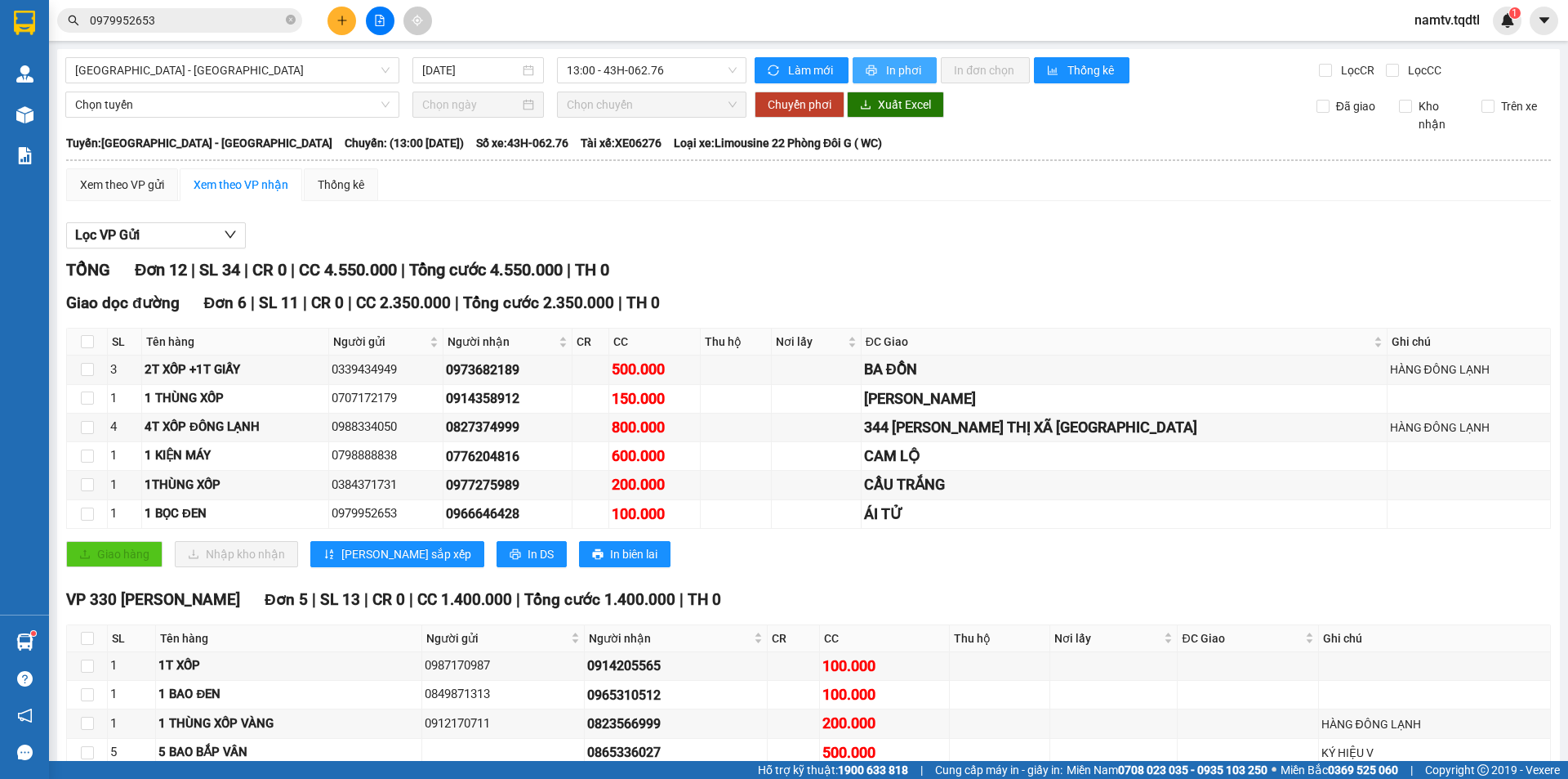
click at [903, 74] on span "In phơi" at bounding box center [905, 70] width 37 height 18
click at [247, 78] on span "[GEOGRAPHIC_DATA] - [GEOGRAPHIC_DATA]" at bounding box center [231, 70] width 314 height 25
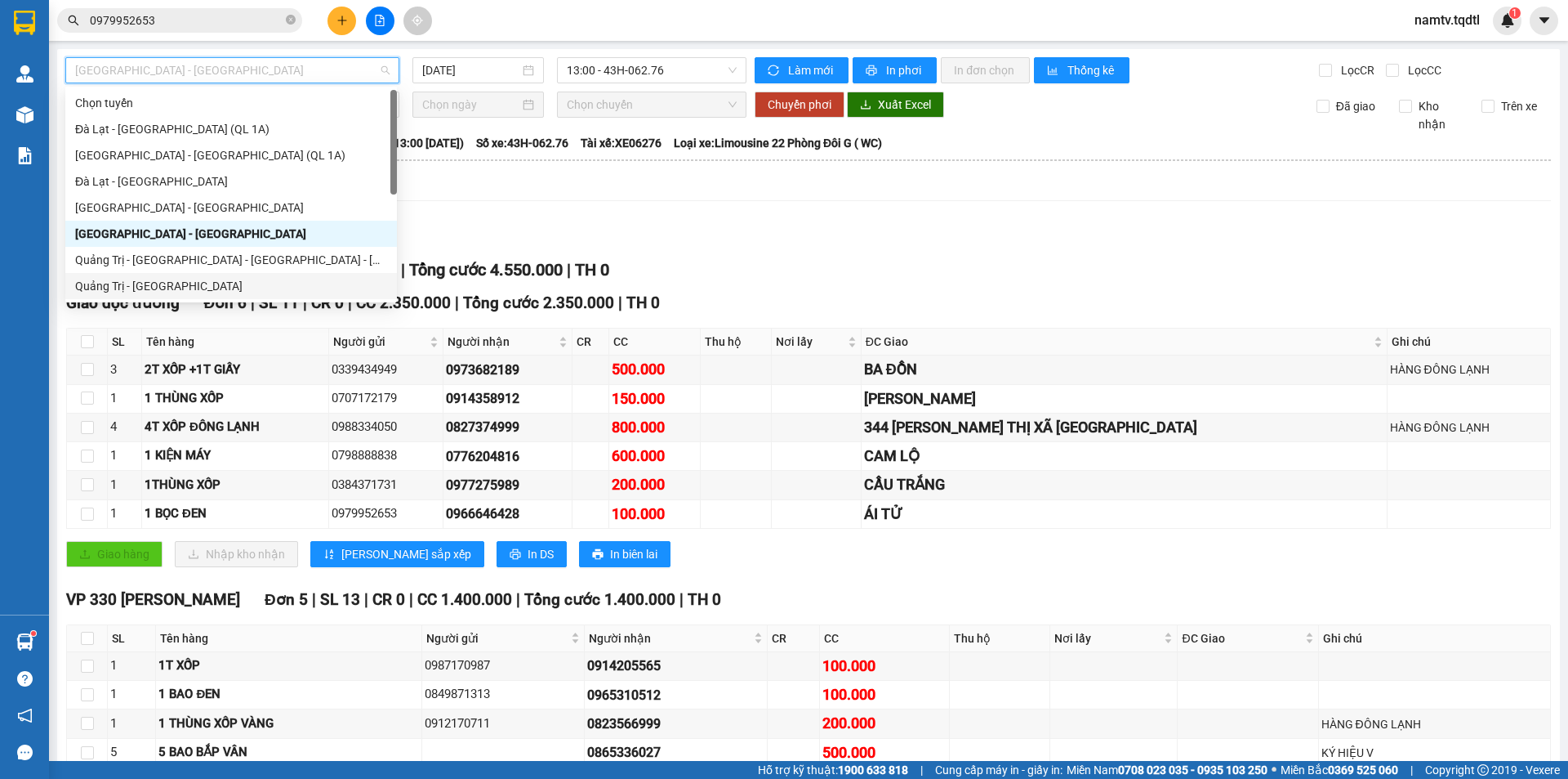
drag, startPoint x: 155, startPoint y: 285, endPoint x: 180, endPoint y: 271, distance: 28.7
click at [155, 287] on div "Quảng Trị - [GEOGRAPHIC_DATA]" at bounding box center [230, 286] width 312 height 18
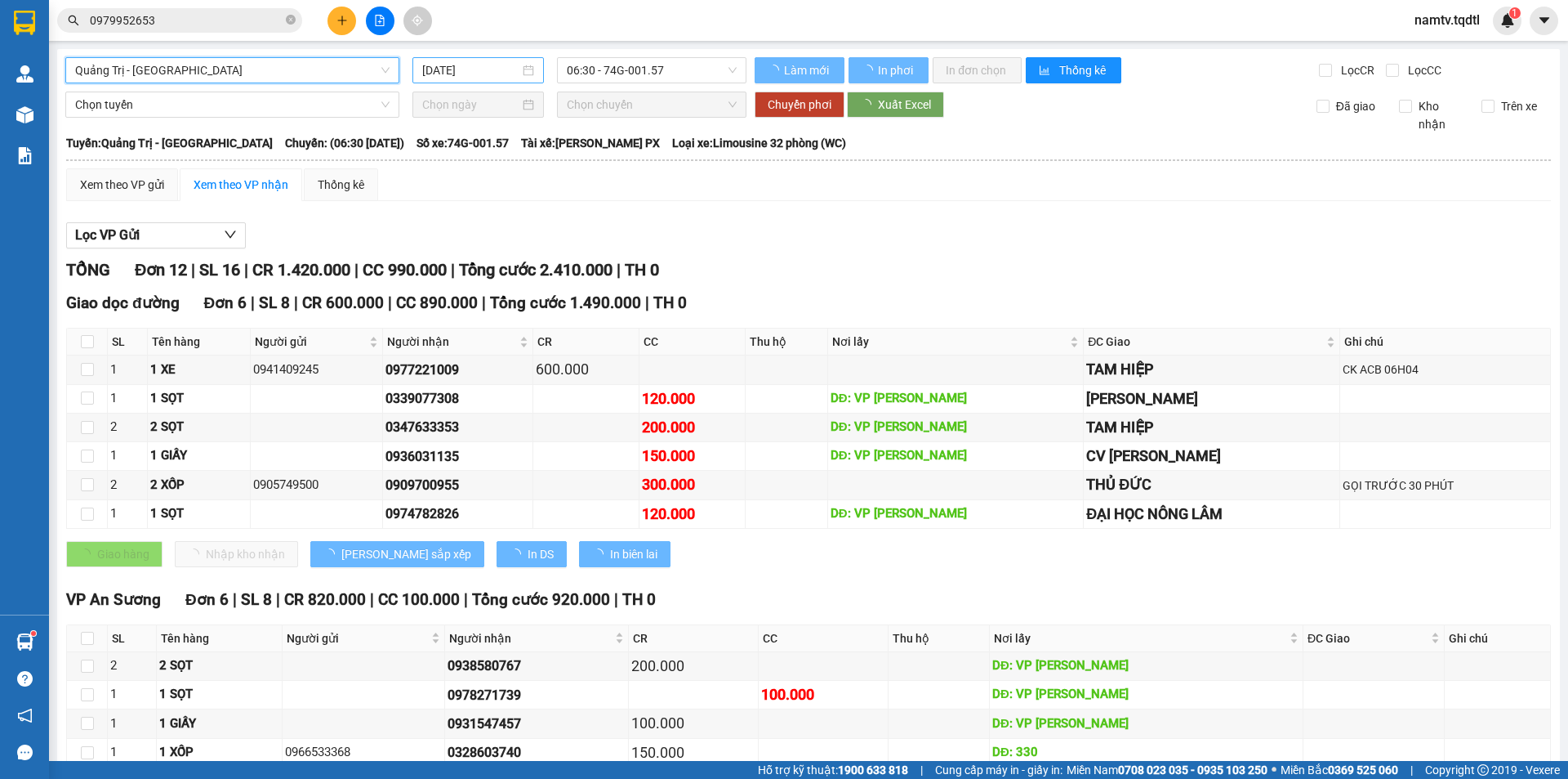
click at [458, 76] on input "[DATE]" at bounding box center [470, 70] width 97 height 18
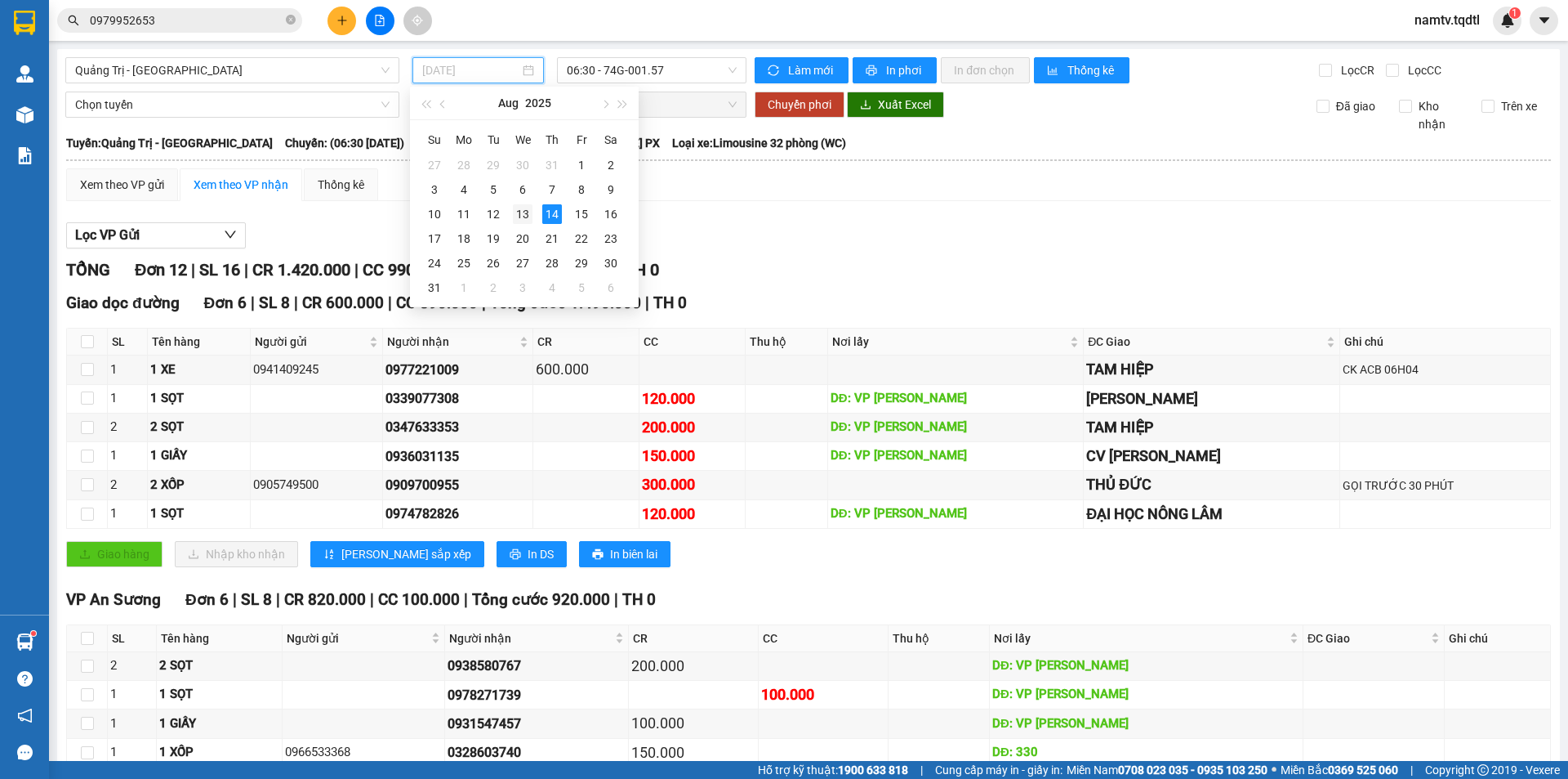
click at [534, 219] on td "13" at bounding box center [523, 214] width 30 height 25
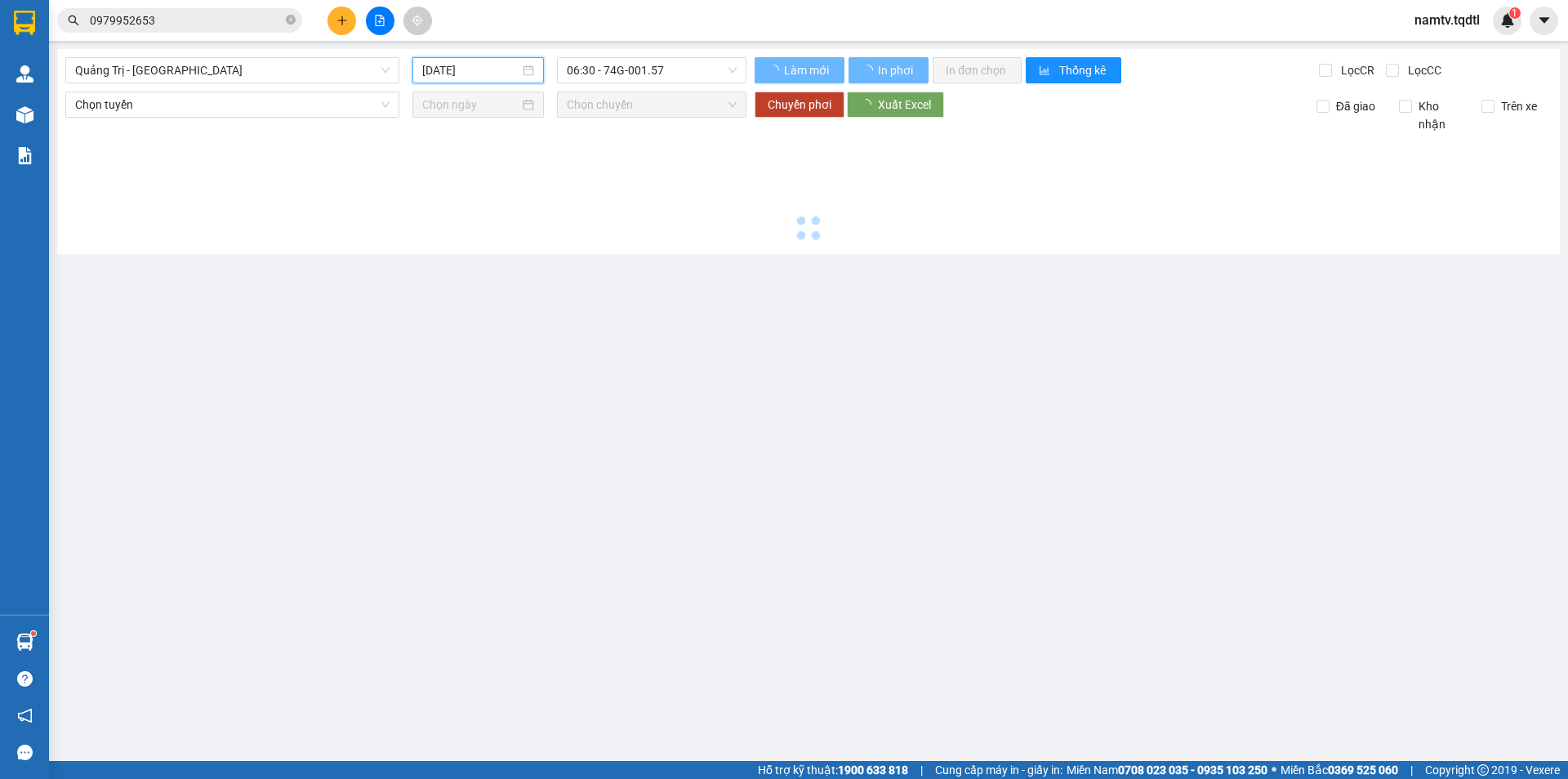
type input "[DATE]"
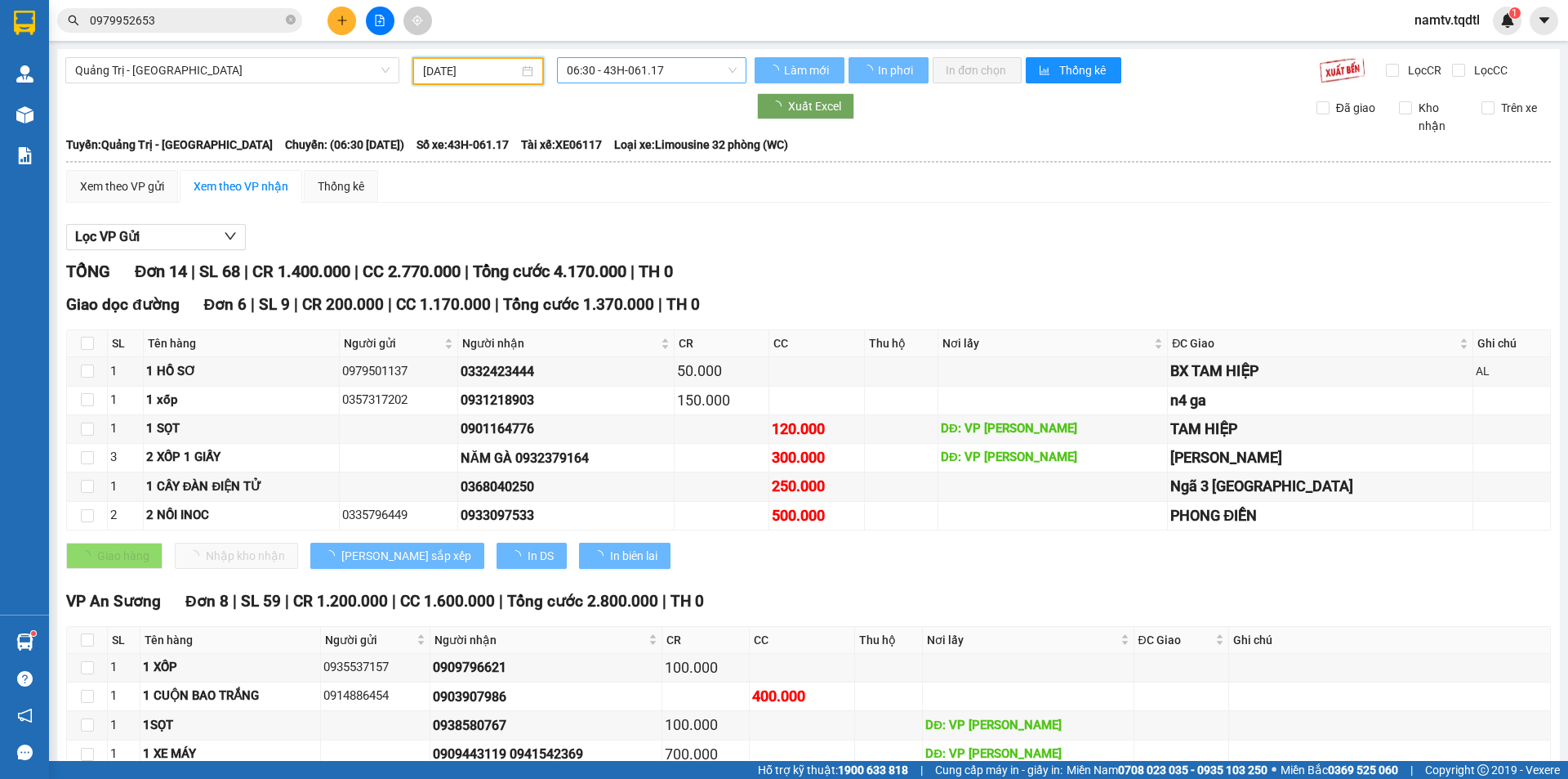
click at [655, 75] on span "06:30 - 43H-061.17" at bounding box center [652, 70] width 170 height 25
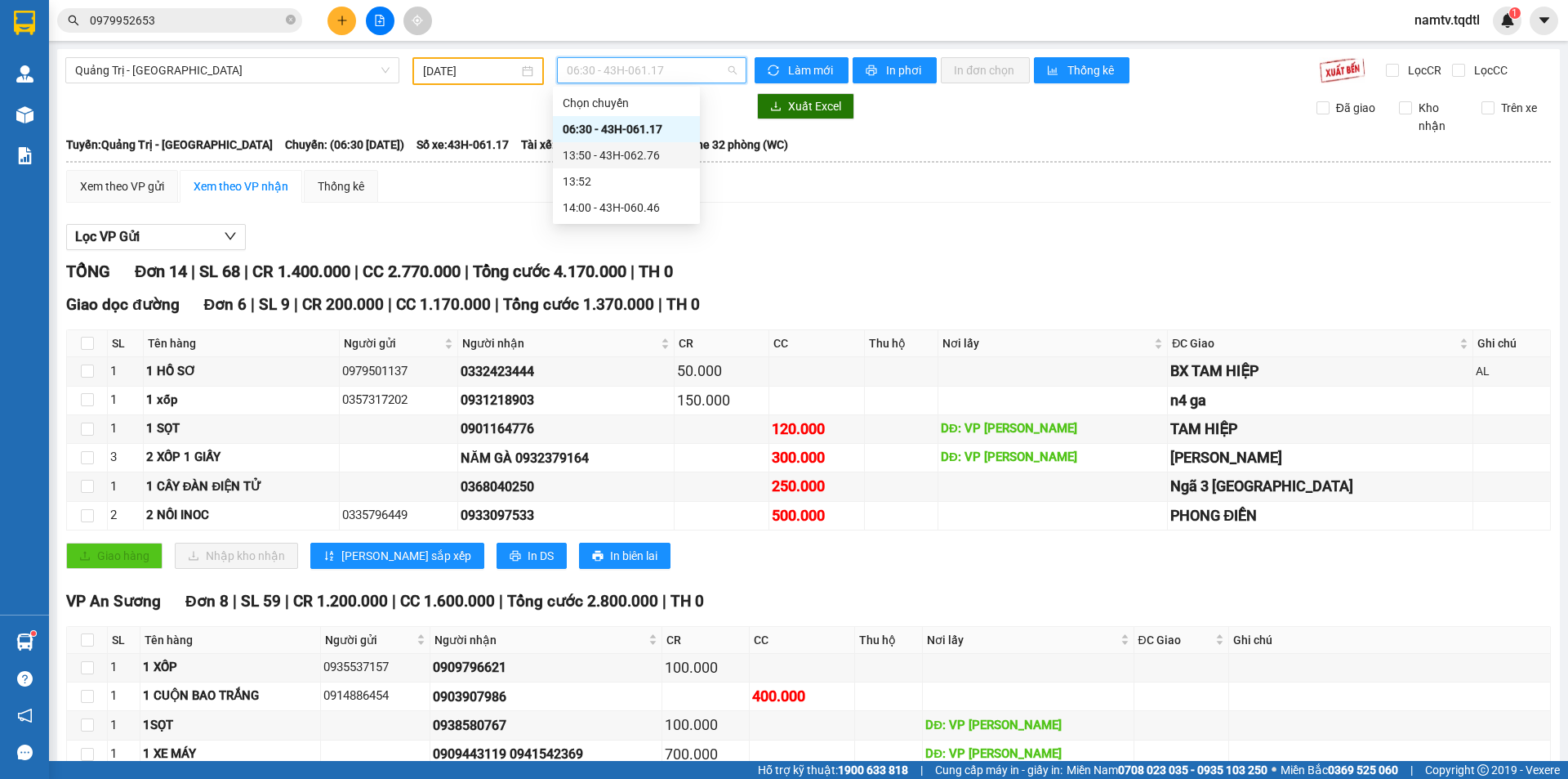
click at [663, 158] on div "13:50 - 43H-062.76" at bounding box center [626, 155] width 127 height 18
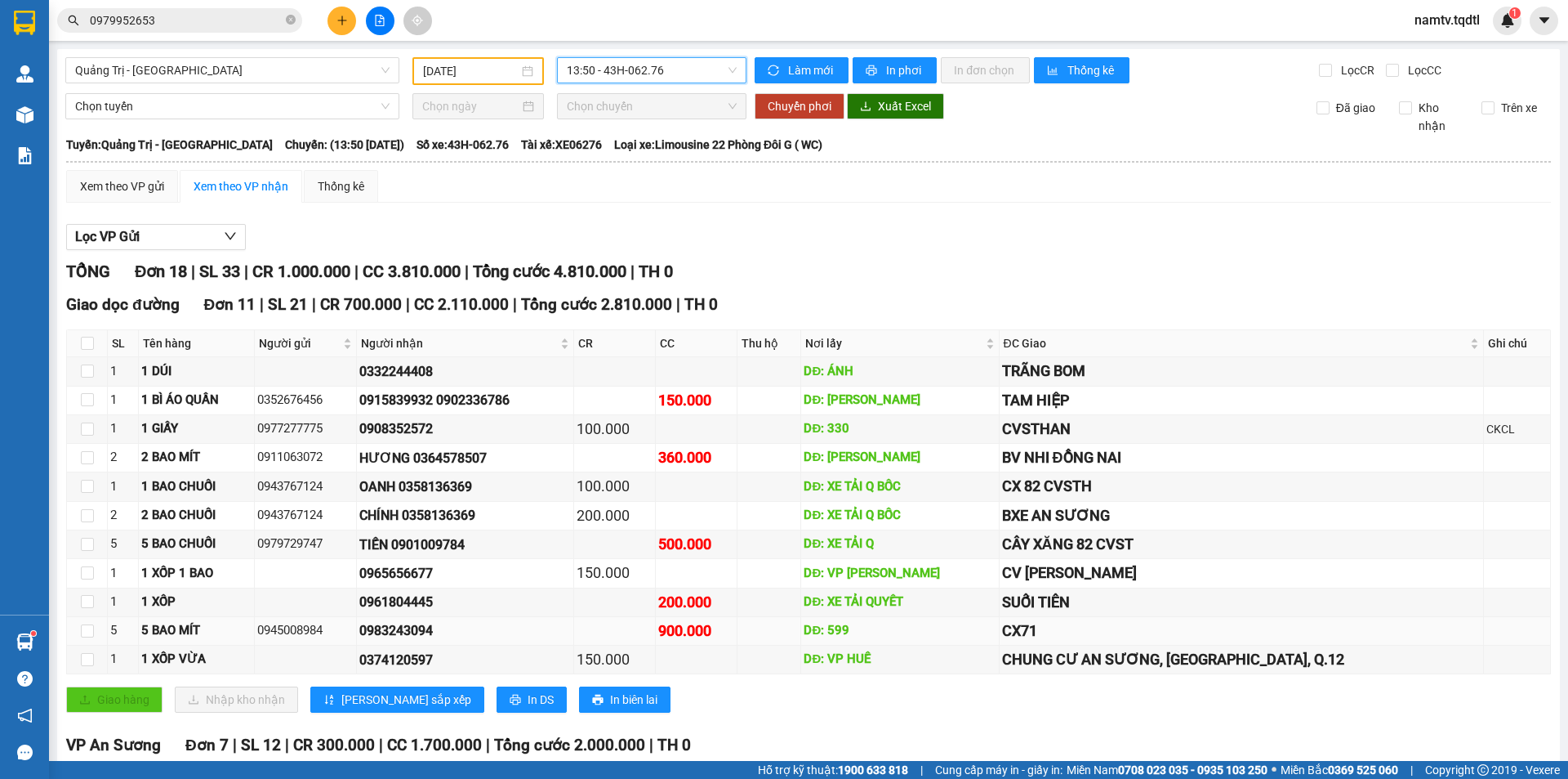
scroll to position [320, 0]
